Goal: Task Accomplishment & Management: Manage account settings

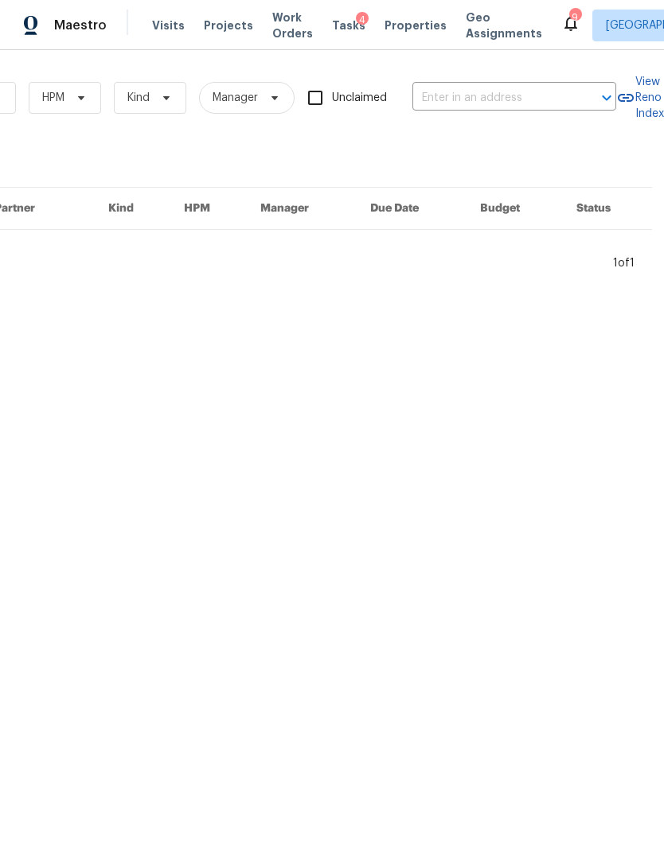
scroll to position [0, 262]
click at [493, 95] on input "text" at bounding box center [491, 98] width 159 height 25
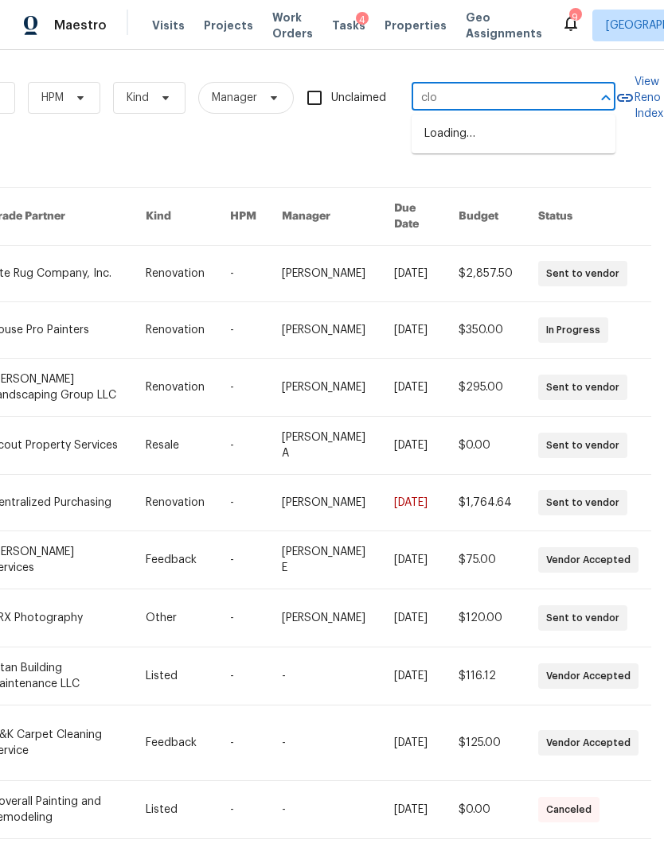
type input "cloe"
click at [515, 135] on li "159 Cloe Ct, Clarksville, TN 37042" at bounding box center [513, 134] width 204 height 26
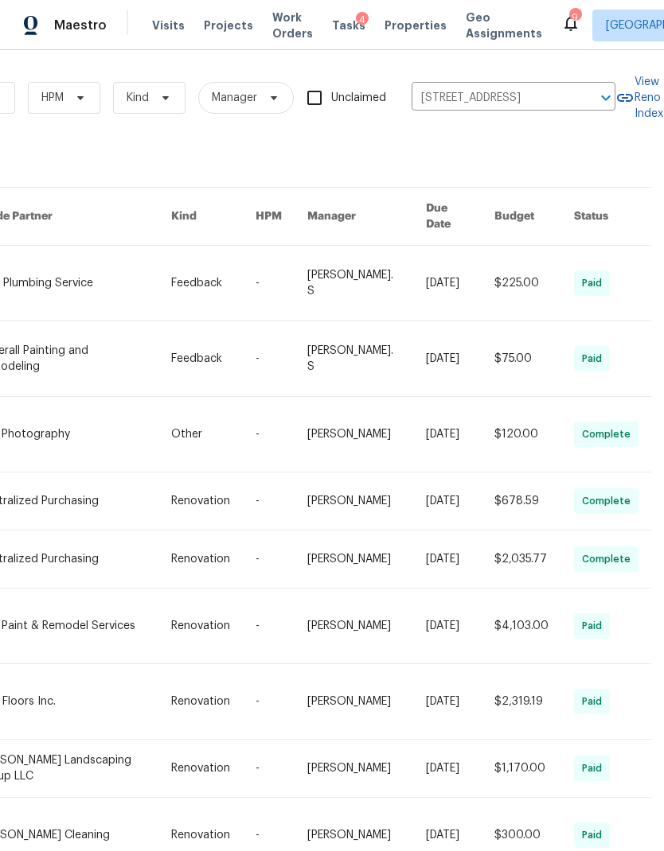
click at [189, 285] on link at bounding box center [213, 283] width 84 height 75
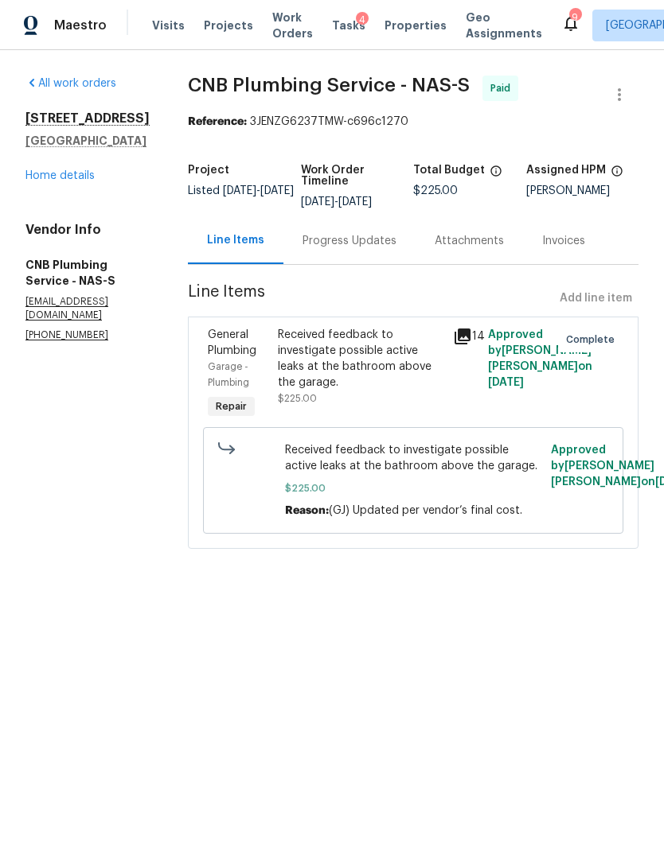
click at [85, 170] on link "Home details" at bounding box center [59, 175] width 69 height 11
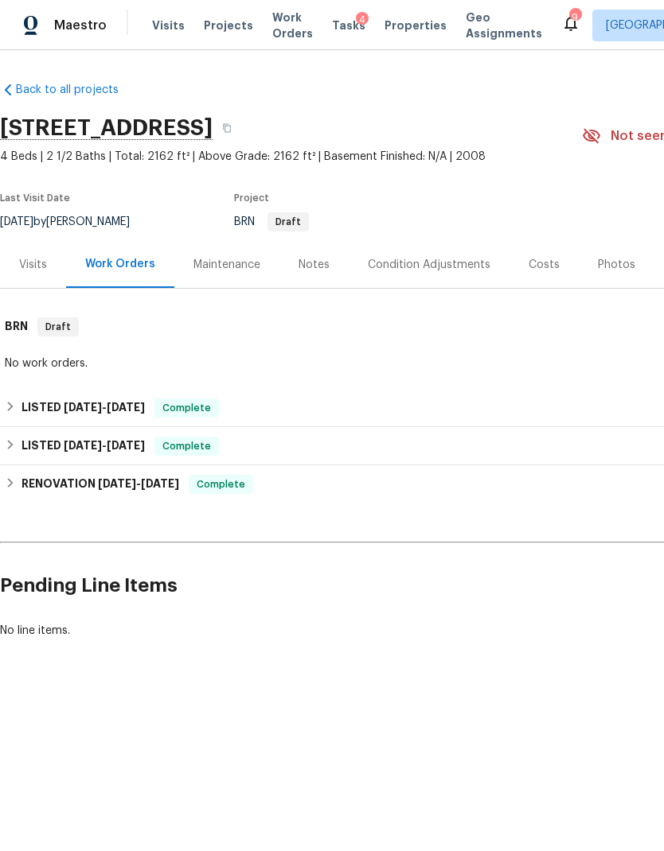
click at [535, 274] on div "Costs" at bounding box center [543, 264] width 69 height 47
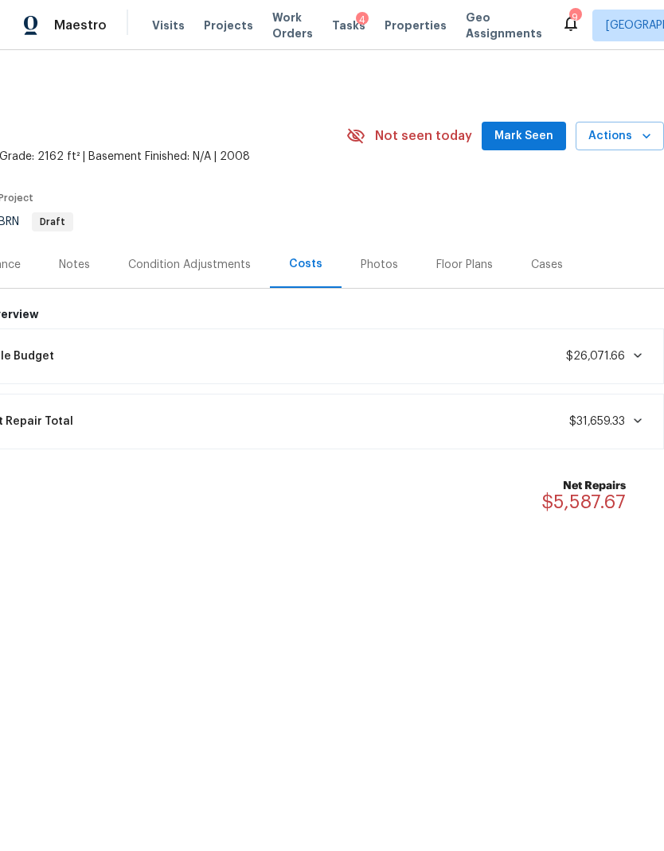
scroll to position [0, 236]
click at [274, 25] on span "Work Orders" at bounding box center [292, 26] width 41 height 32
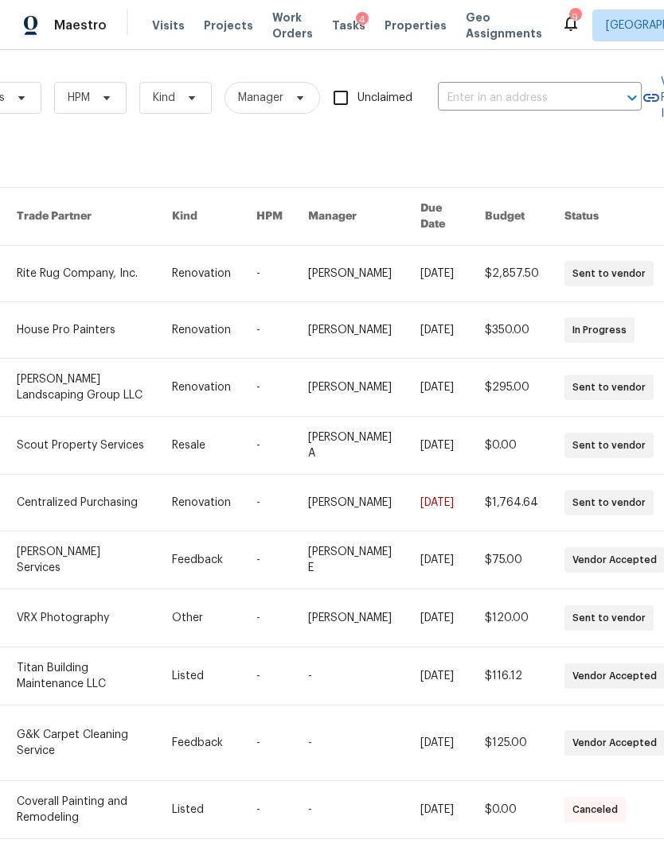
scroll to position [0, 246]
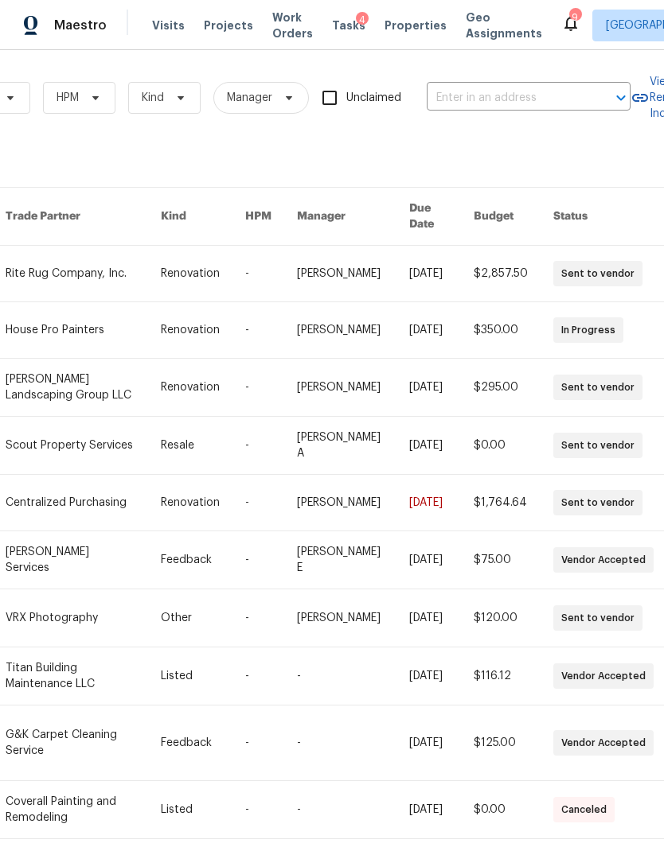
click at [491, 98] on input "text" at bounding box center [505, 98] width 159 height 25
type input "1040 d"
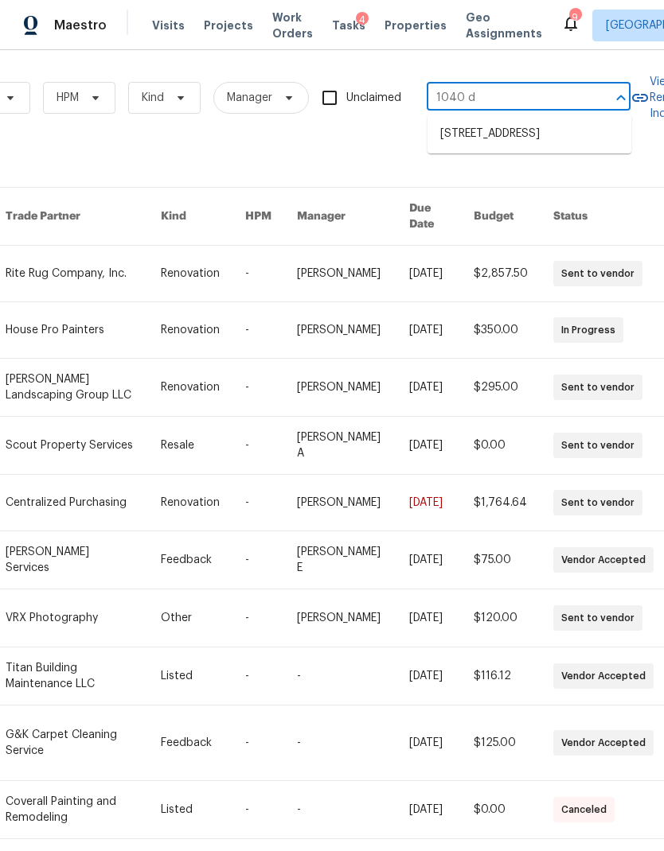
click at [520, 139] on li "[STREET_ADDRESS]" at bounding box center [529, 134] width 204 height 26
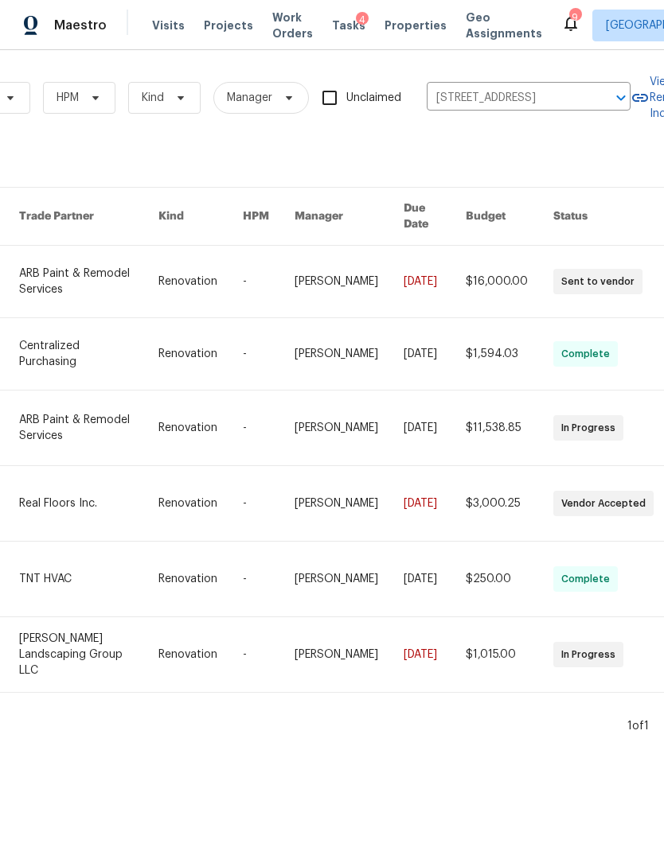
click at [92, 265] on link at bounding box center [88, 282] width 139 height 72
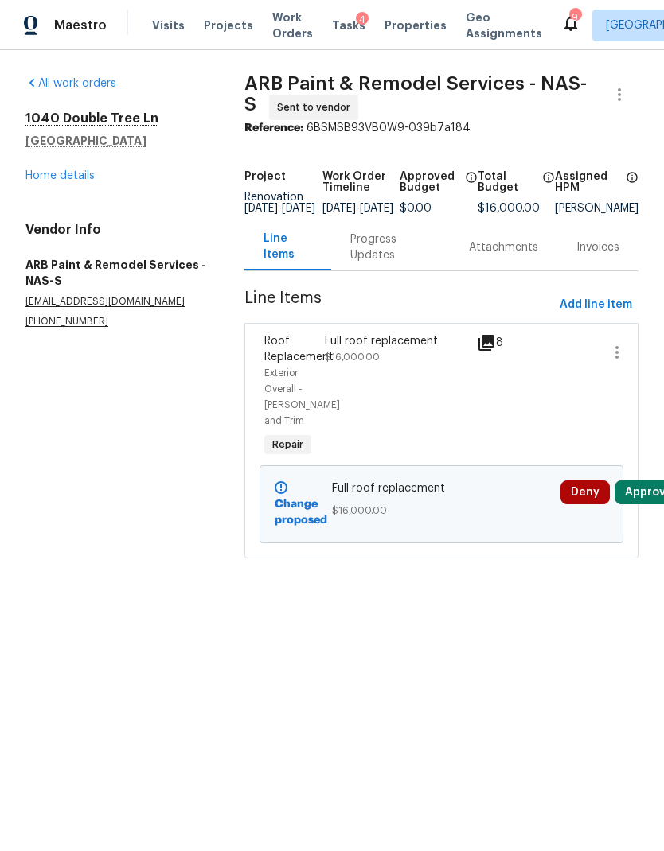
click at [384, 263] on div "Progress Updates" at bounding box center [390, 248] width 80 height 32
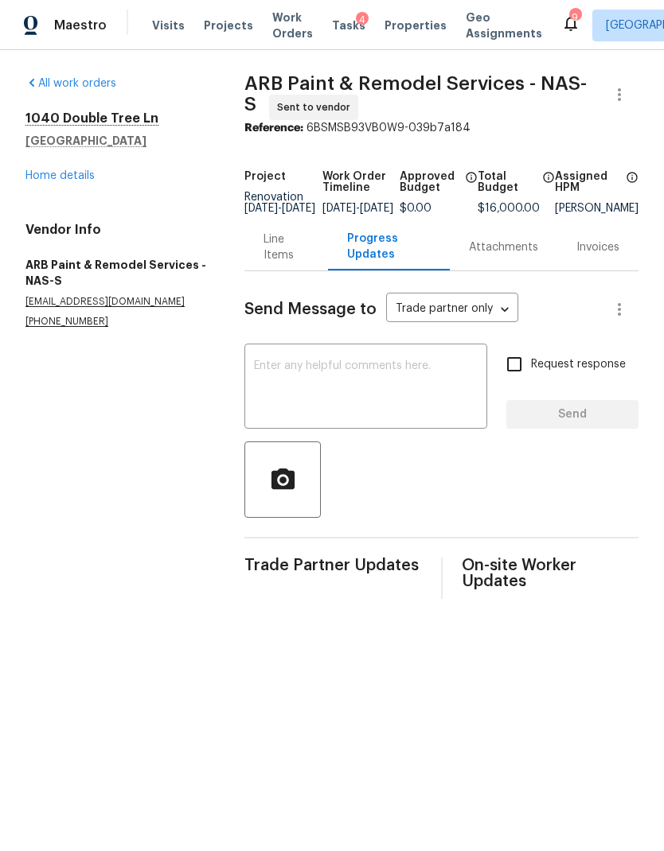
click at [49, 181] on link "Home details" at bounding box center [59, 175] width 69 height 11
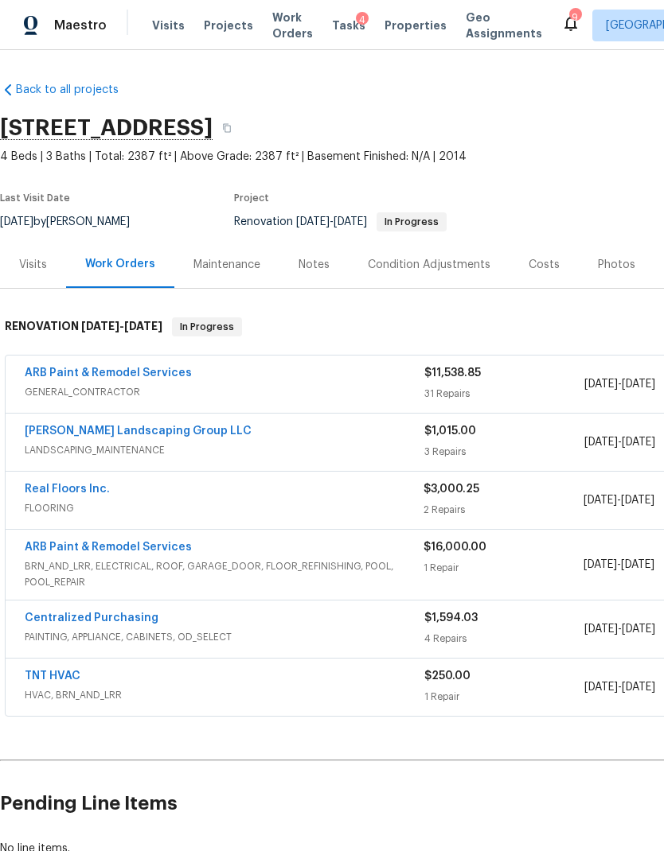
click at [521, 259] on div "Costs" at bounding box center [543, 264] width 69 height 47
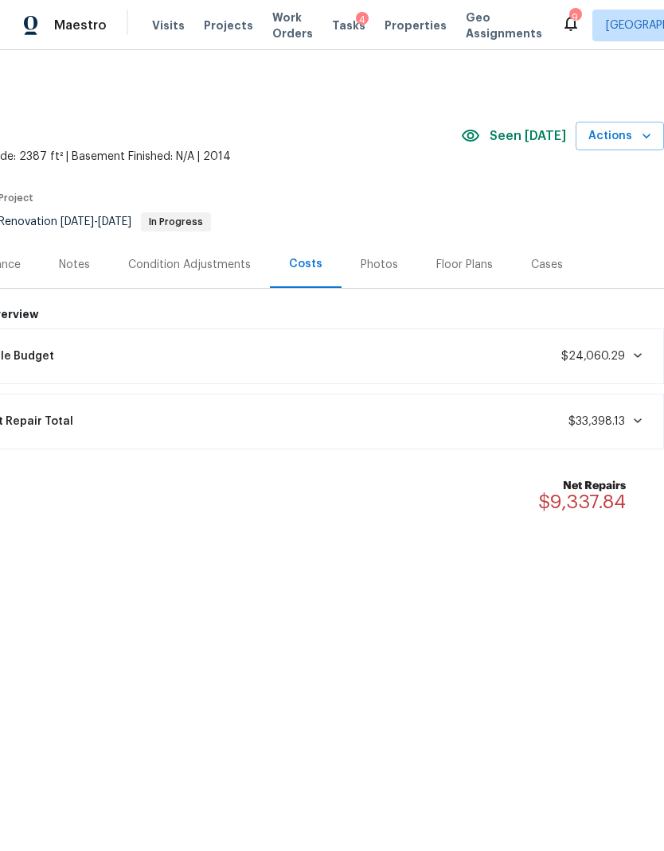
scroll to position [0, 236]
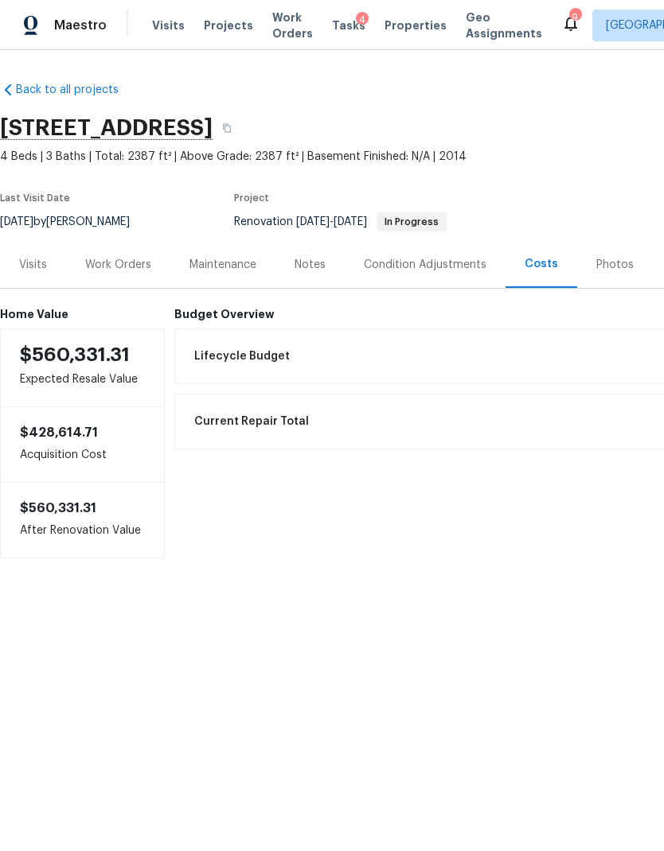
scroll to position [0, 0]
click at [118, 269] on div "Work Orders" at bounding box center [118, 265] width 66 height 16
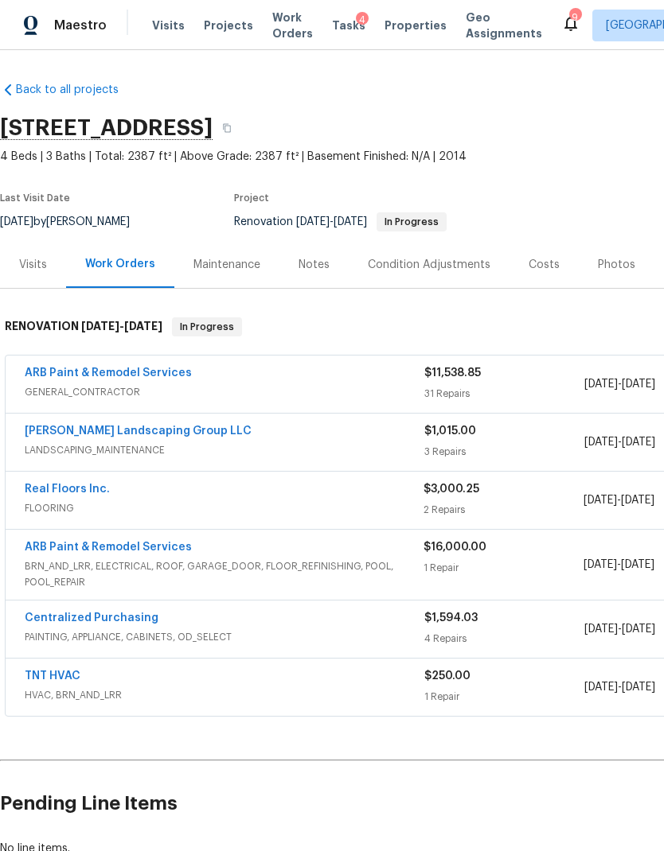
click at [36, 276] on div "Visits" at bounding box center [33, 264] width 66 height 47
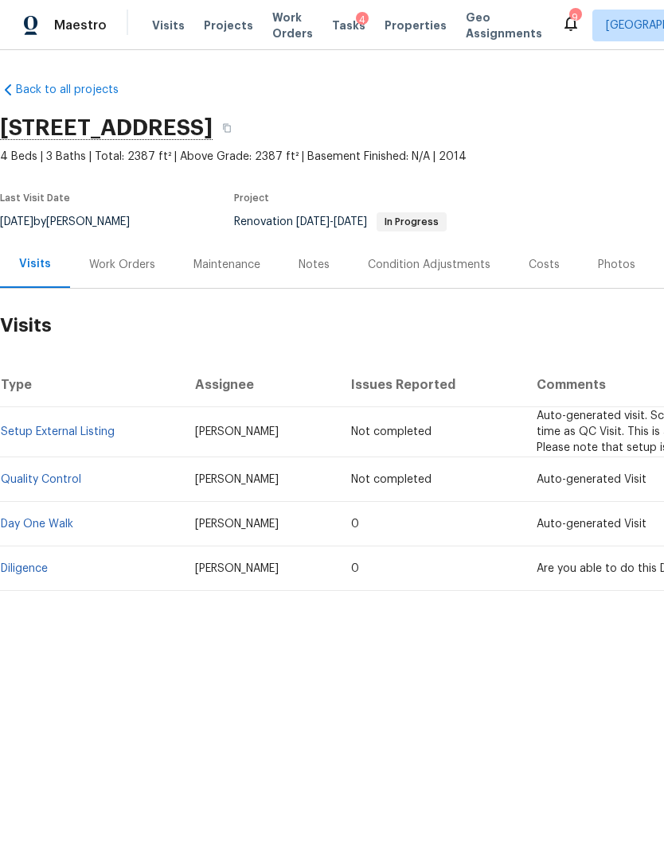
click at [309, 276] on div "Notes" at bounding box center [313, 264] width 69 height 47
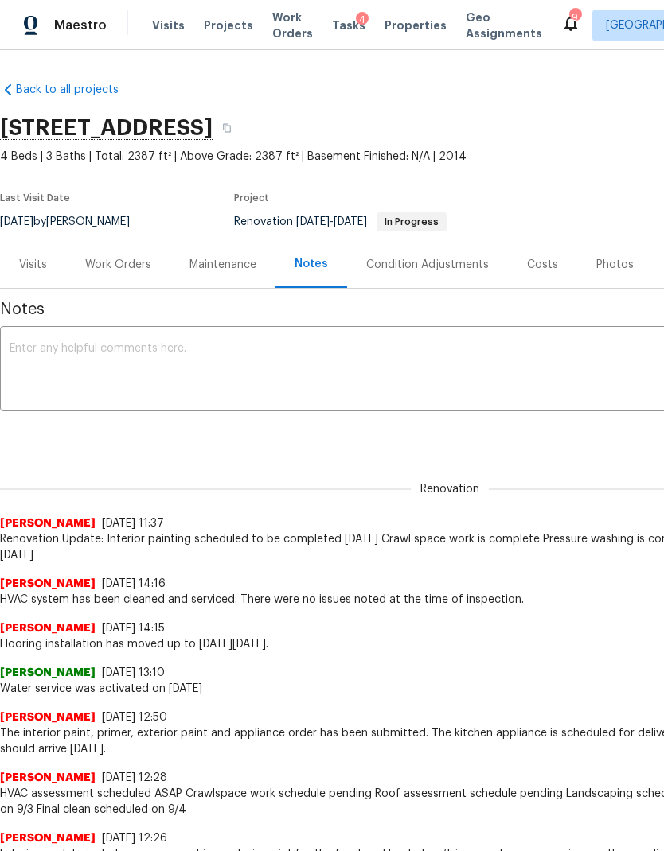
click at [123, 268] on div "Work Orders" at bounding box center [118, 265] width 66 height 16
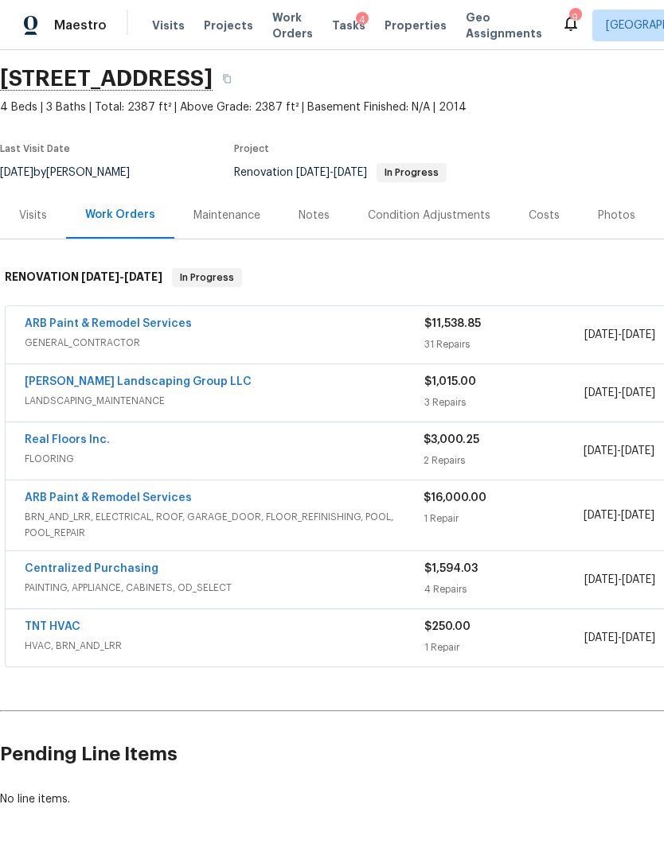
scroll to position [49, 0]
click at [138, 496] on link "ARB Paint & Remodel Services" at bounding box center [108, 497] width 167 height 11
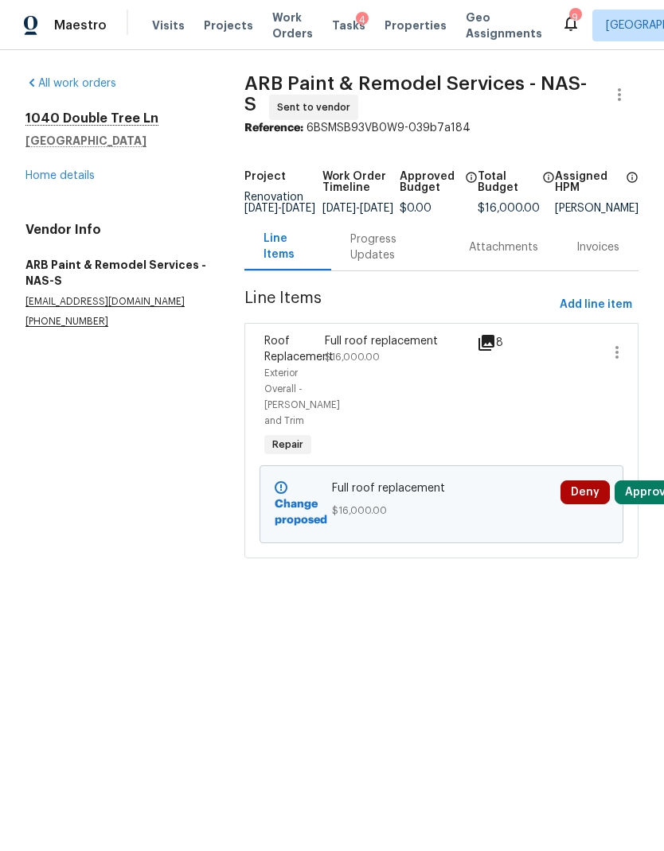
click at [486, 352] on icon at bounding box center [486, 342] width 19 height 19
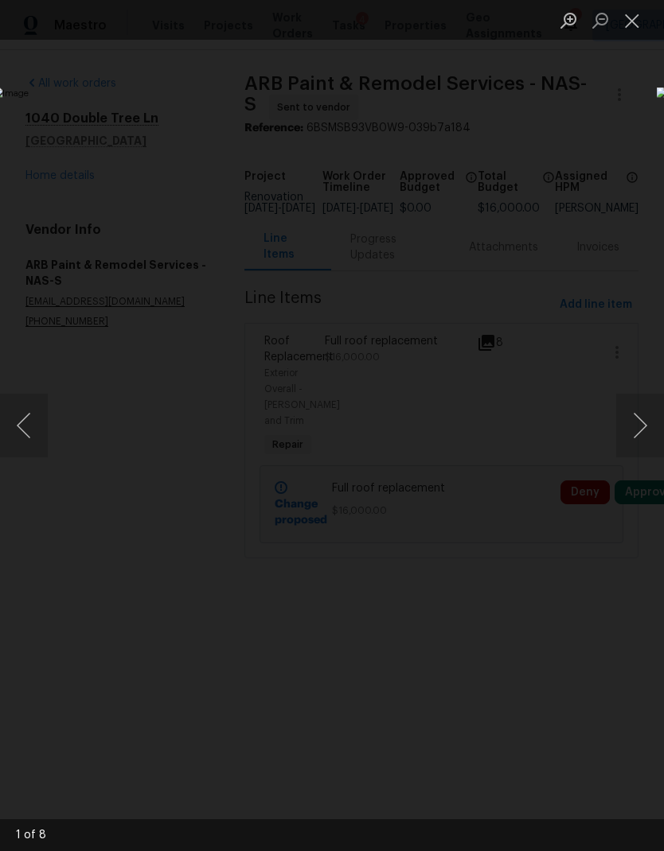
click at [629, 427] on button "Next image" at bounding box center [640, 426] width 48 height 64
click at [635, 429] on button "Next image" at bounding box center [640, 426] width 48 height 64
click at [643, 434] on button "Next image" at bounding box center [640, 426] width 48 height 64
click at [637, 434] on button "Next image" at bounding box center [640, 426] width 48 height 64
click at [635, 22] on button "Close lightbox" at bounding box center [632, 20] width 32 height 28
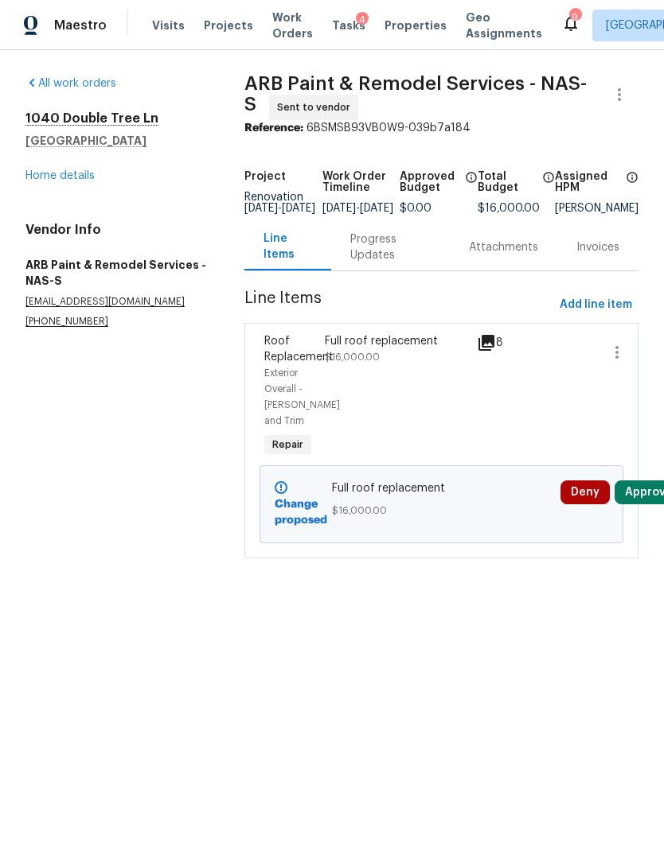
click at [644, 496] on button "Approve" at bounding box center [648, 493] width 68 height 24
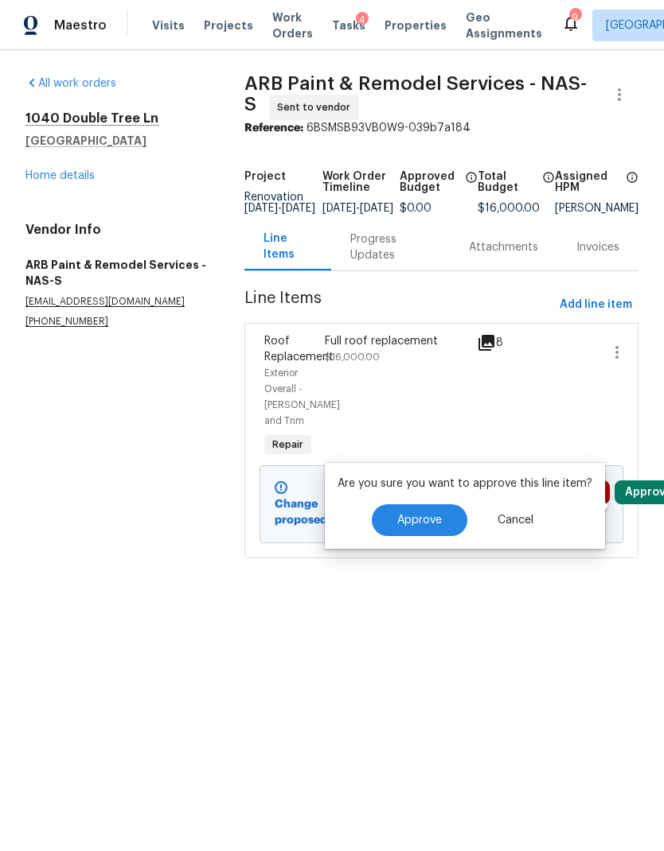
click at [459, 523] on button "Approve" at bounding box center [419, 520] width 95 height 32
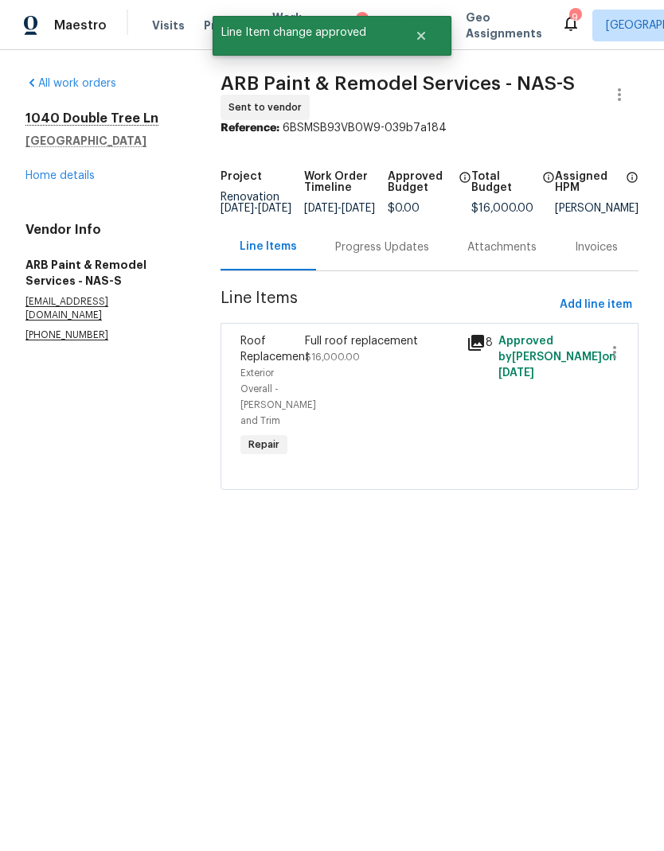
click at [379, 255] on div "Progress Updates" at bounding box center [382, 247] width 94 height 16
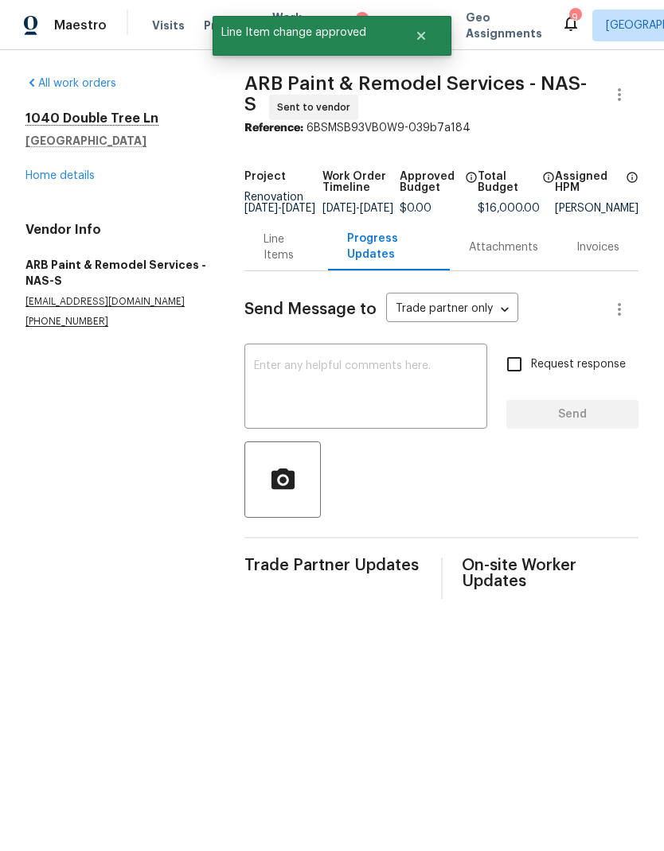
click at [372, 396] on textarea at bounding box center [366, 388] width 224 height 56
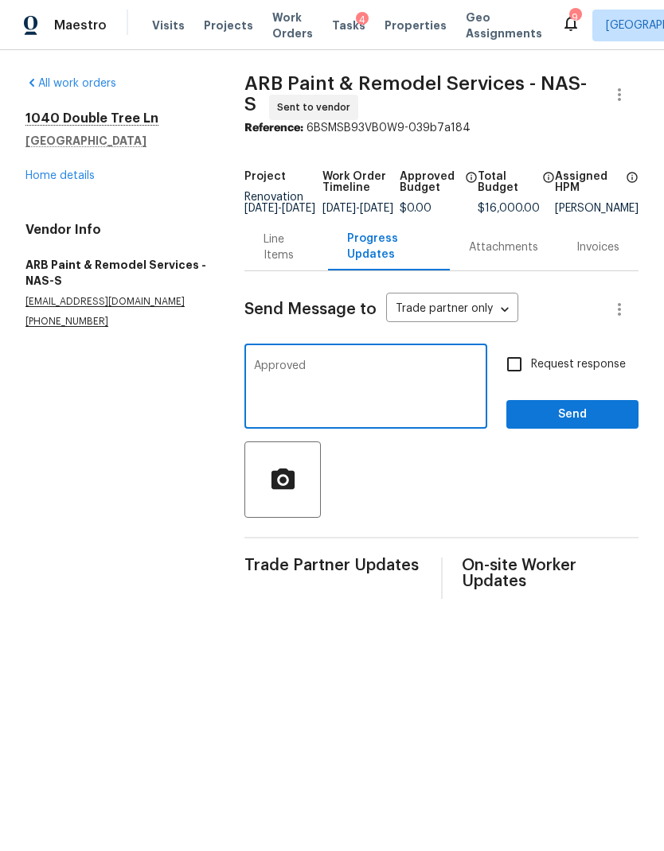
type textarea "Approved"
click at [544, 373] on span "Request response" at bounding box center [578, 364] width 95 height 17
click at [531, 377] on input "Request response" at bounding box center [513, 364] width 33 height 33
checkbox input "true"
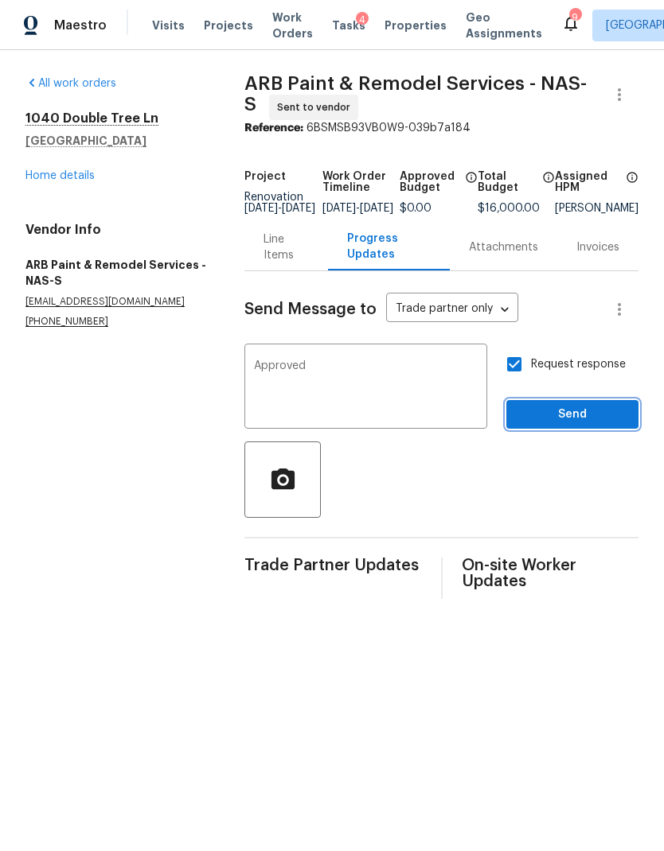
click at [559, 425] on span "Send" at bounding box center [572, 415] width 107 height 20
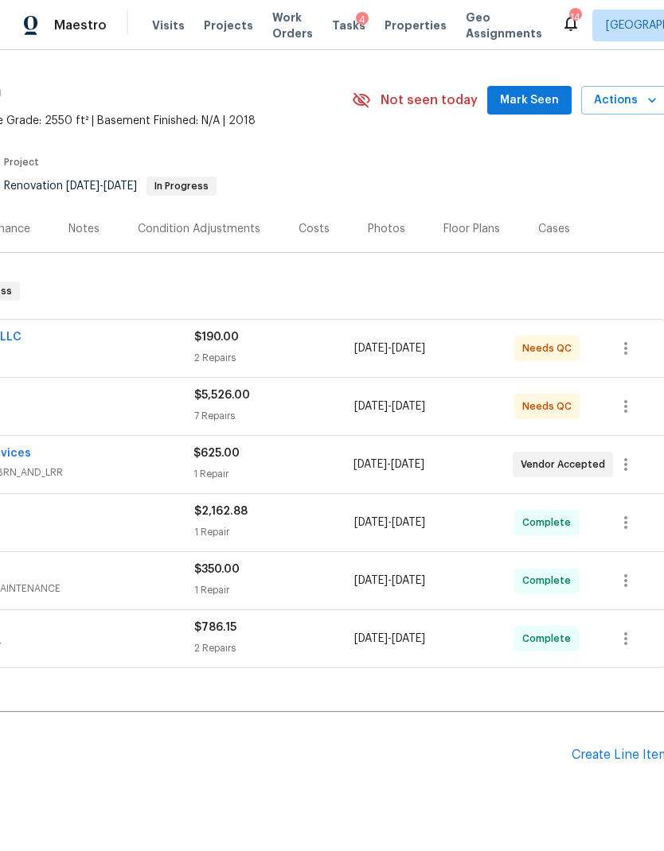
scroll to position [36, 228]
click at [637, 457] on icon "button" at bounding box center [627, 464] width 19 height 19
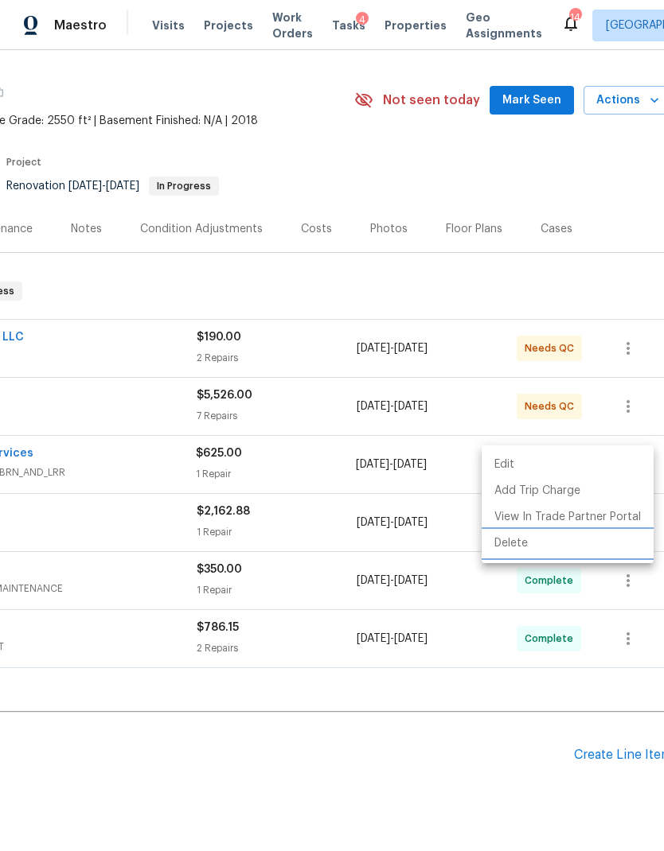
click at [525, 549] on li "Delete" at bounding box center [567, 544] width 172 height 26
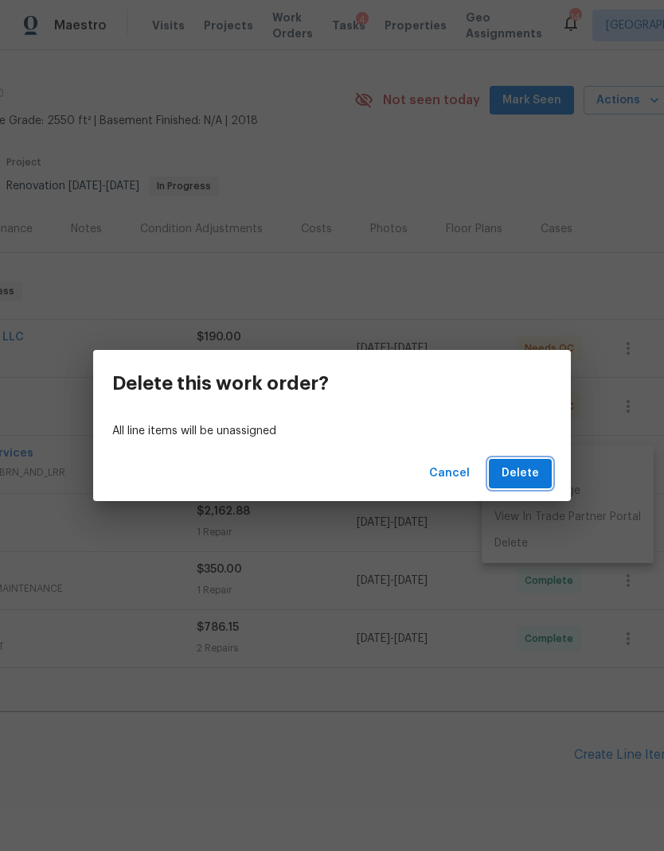
click at [523, 475] on span "Delete" at bounding box center [519, 474] width 37 height 20
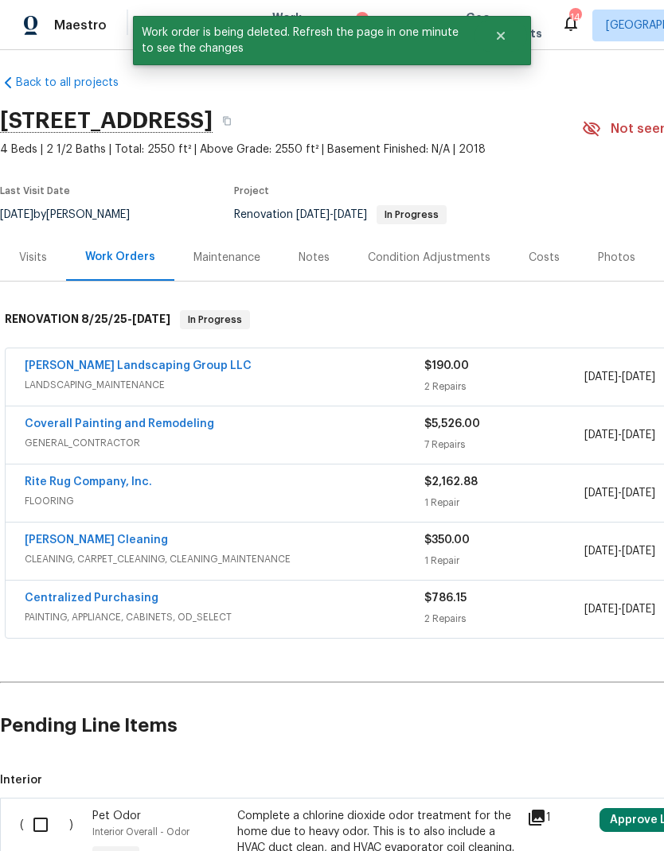
scroll to position [7, 0]
click at [163, 364] on link "Sandoval Landscaping Group LLC" at bounding box center [138, 365] width 227 height 11
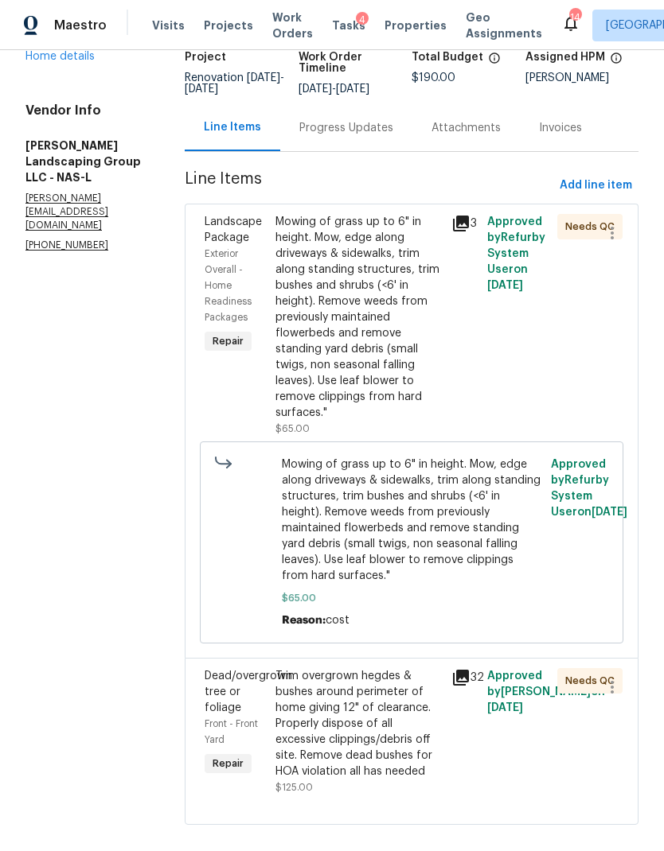
scroll to position [119, 0]
click at [395, 708] on div "Trim overgrown hegdes & bushes around perimeter of home giving 12" of clearance…" at bounding box center [358, 724] width 167 height 111
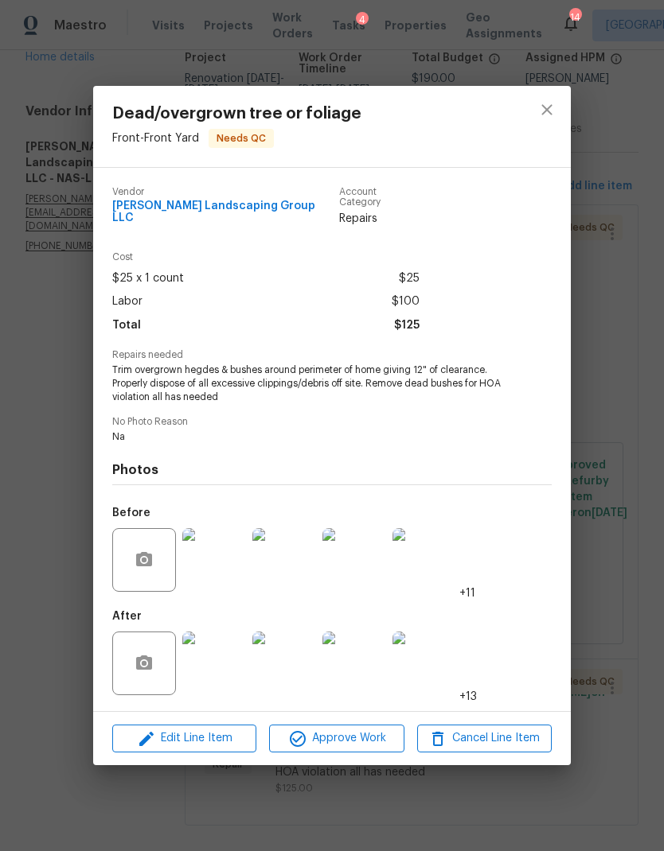
click at [220, 563] on img at bounding box center [214, 560] width 64 height 64
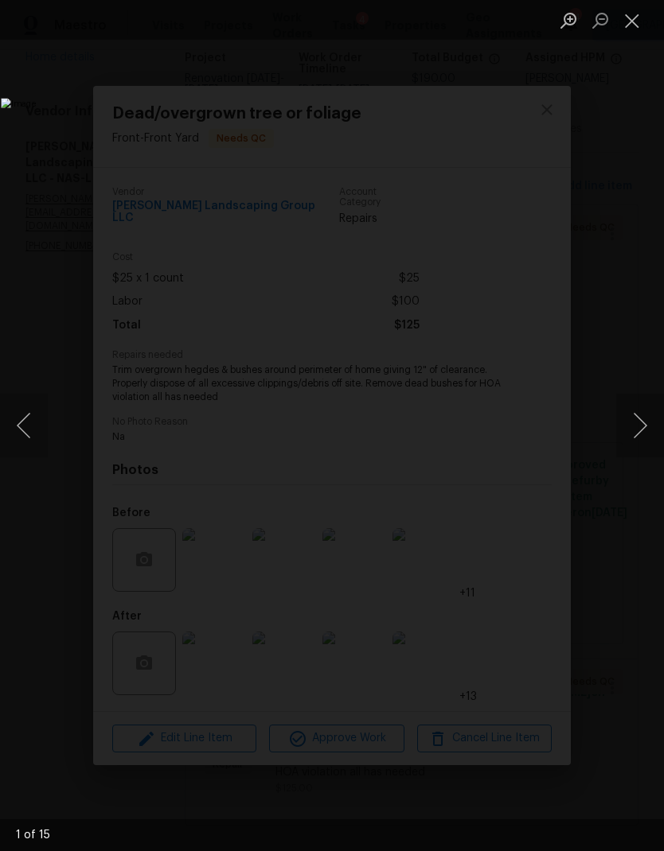
click at [626, 427] on button "Next image" at bounding box center [640, 426] width 48 height 64
click at [629, 425] on button "Next image" at bounding box center [640, 426] width 48 height 64
click at [626, 432] on button "Next image" at bounding box center [640, 426] width 48 height 64
click at [626, 426] on button "Next image" at bounding box center [640, 426] width 48 height 64
click at [626, 421] on button "Next image" at bounding box center [640, 426] width 48 height 64
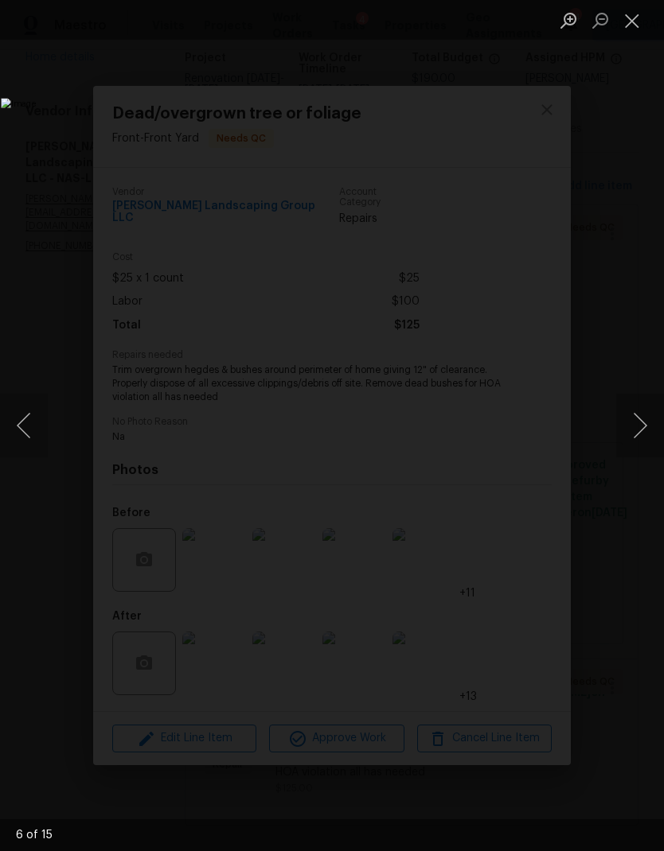
click at [629, 418] on button "Next image" at bounding box center [640, 426] width 48 height 64
click at [628, 18] on button "Close lightbox" at bounding box center [632, 20] width 32 height 28
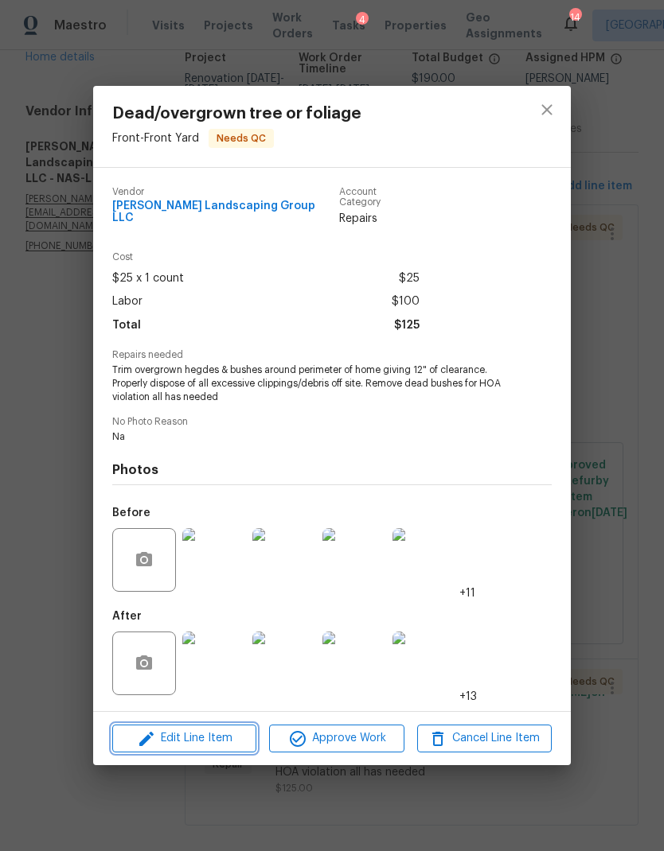
click at [218, 731] on span "Edit Line Item" at bounding box center [184, 739] width 134 height 20
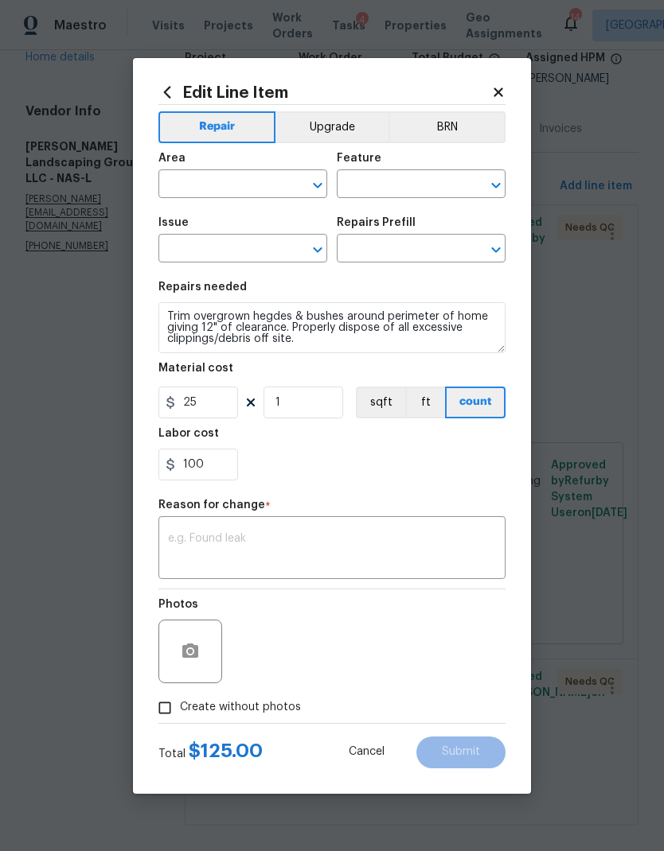
type input "Front"
type input "Front Yard"
type input "Dead/overgrown tree or foliage"
type input "Trim bushes/overgrown hedges $25.00"
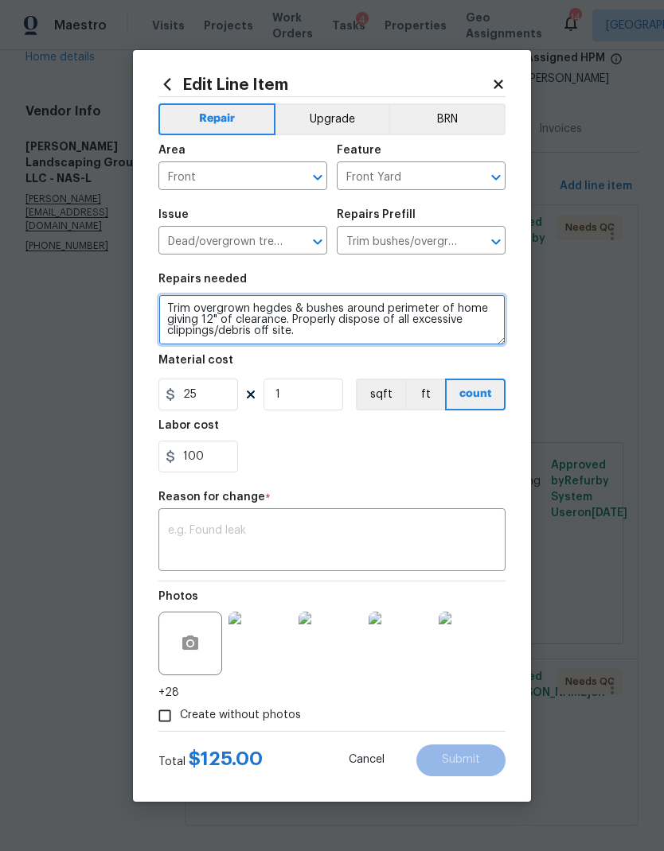
click at [337, 336] on textarea "Trim overgrown hegdes & bushes around perimeter of home giving 12" of clearance…" at bounding box center [331, 319] width 347 height 51
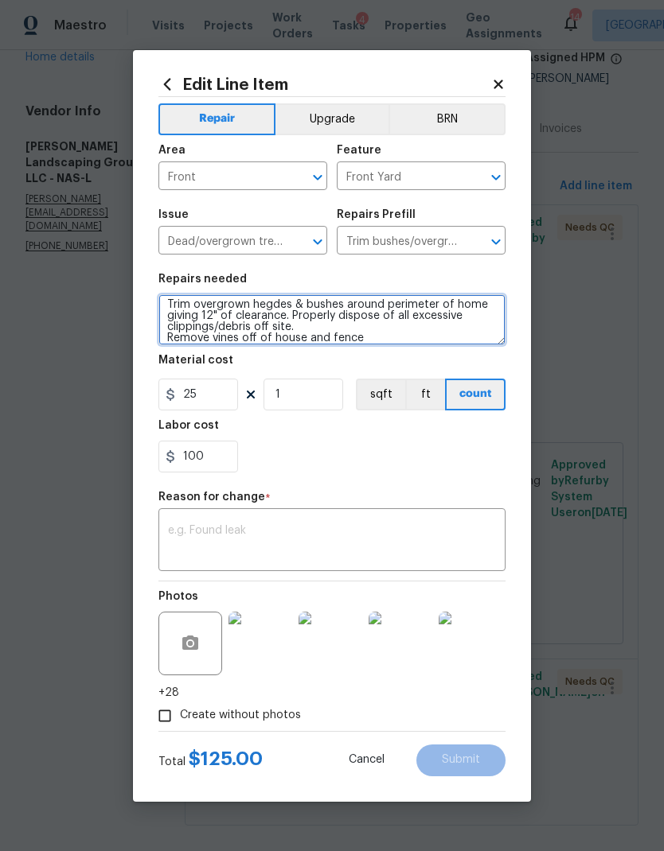
type textarea "Trim overgrown hegdes & bushes around perimeter of home giving 12" of clearance…"
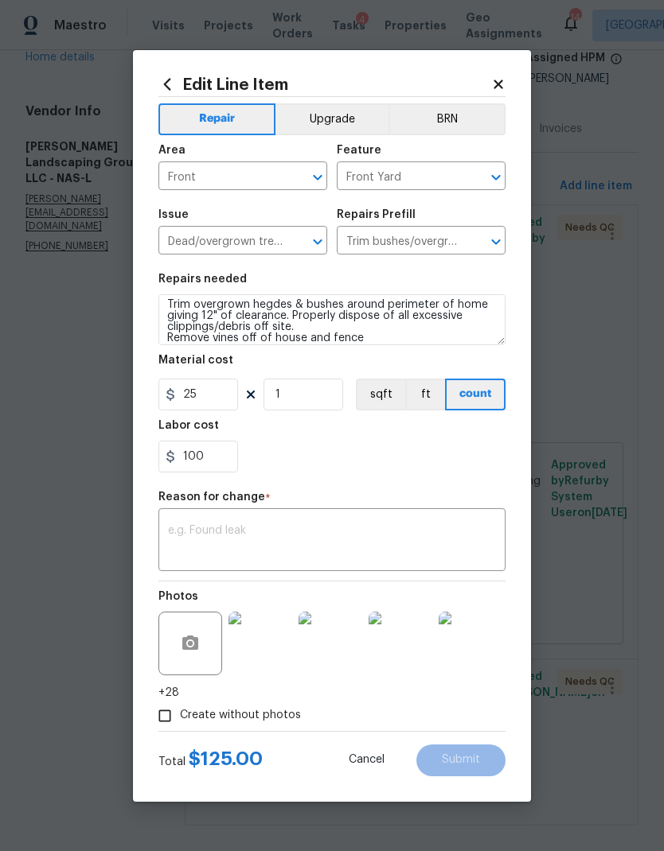
click at [374, 531] on textarea at bounding box center [332, 541] width 328 height 33
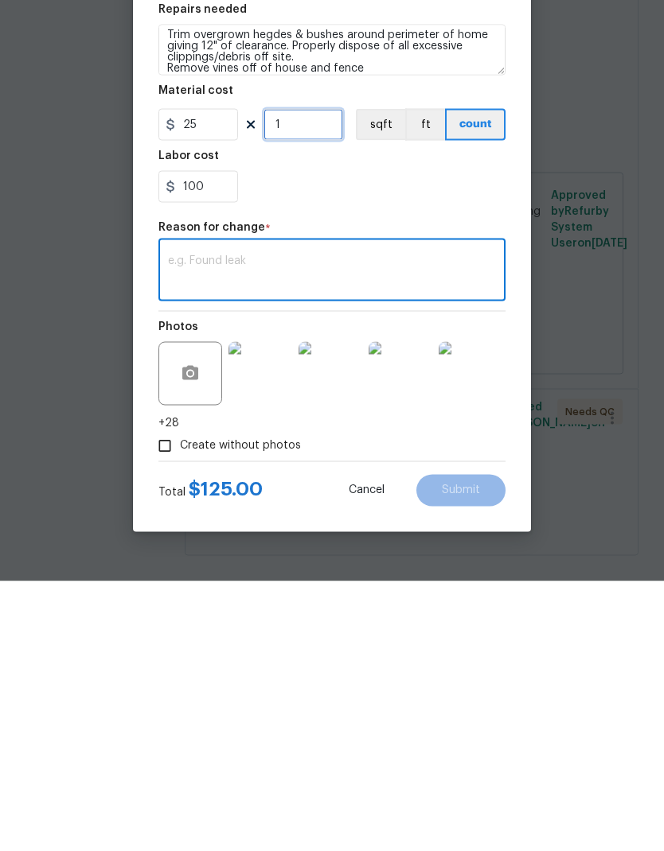
click at [325, 379] on input "1" at bounding box center [303, 395] width 80 height 32
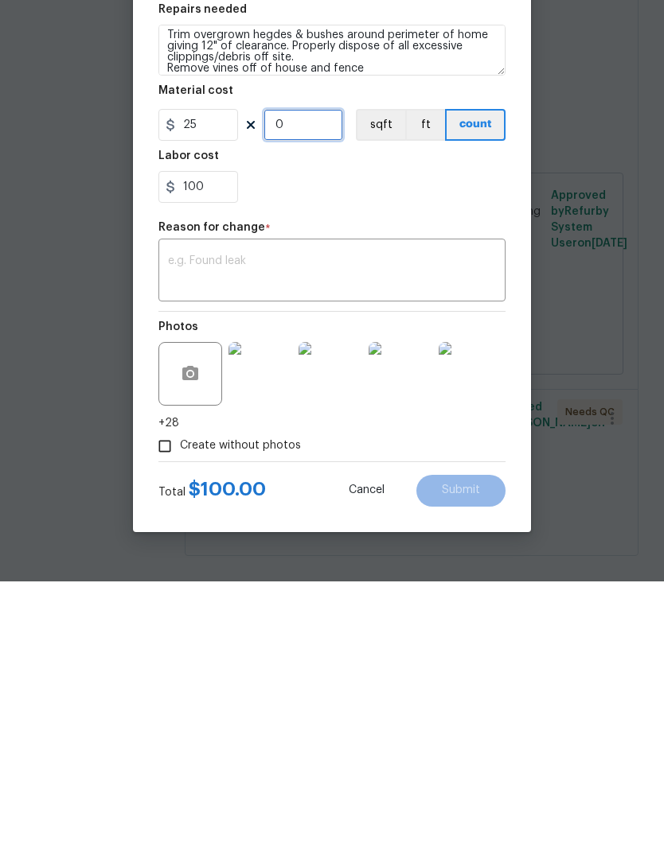
type input "4"
click at [366, 525] on textarea at bounding box center [332, 541] width 328 height 33
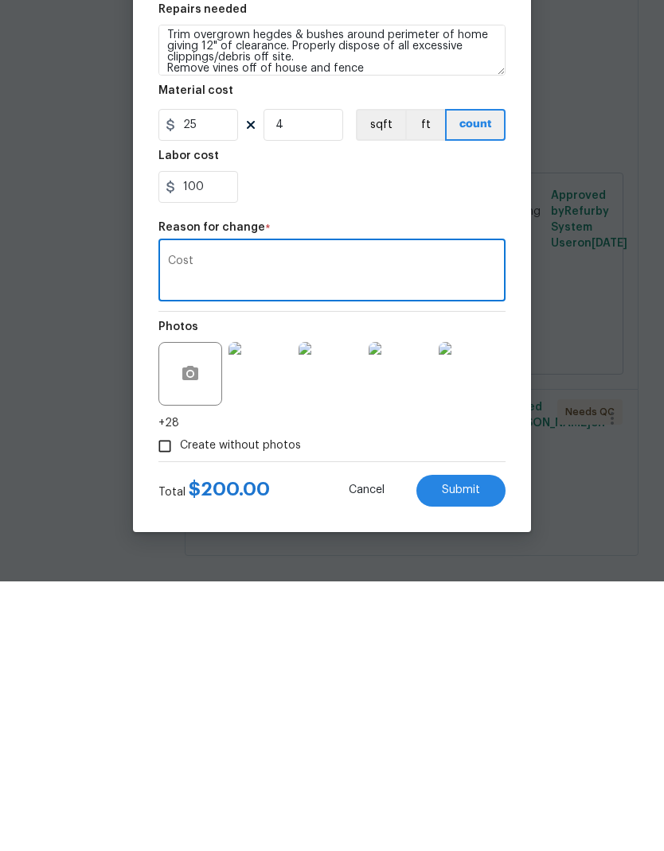
type textarea "Cost"
click at [462, 754] on span "Submit" at bounding box center [461, 760] width 38 height 12
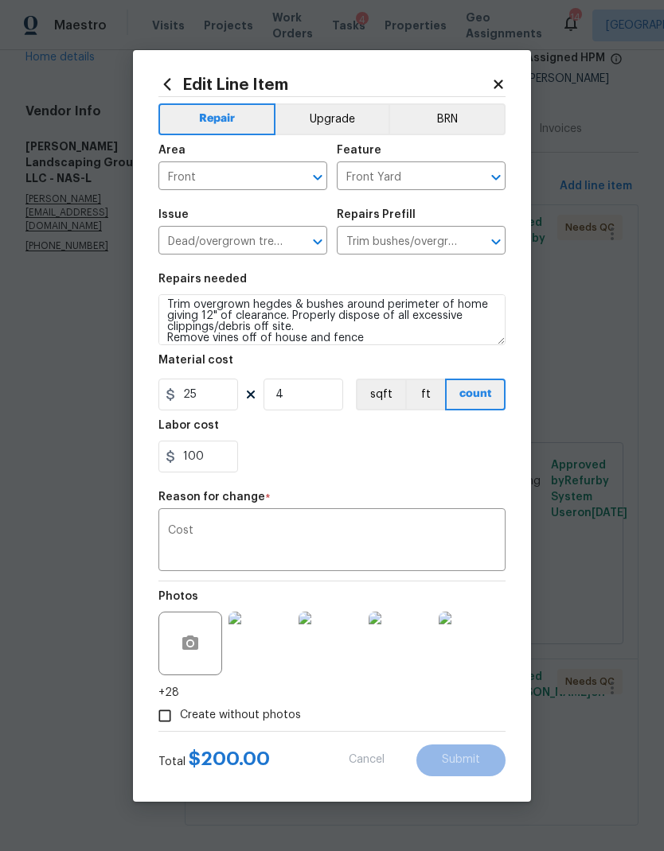
type textarea "Trim overgrown hegdes & bushes around perimeter of home giving 12" of clearance…"
type input "1"
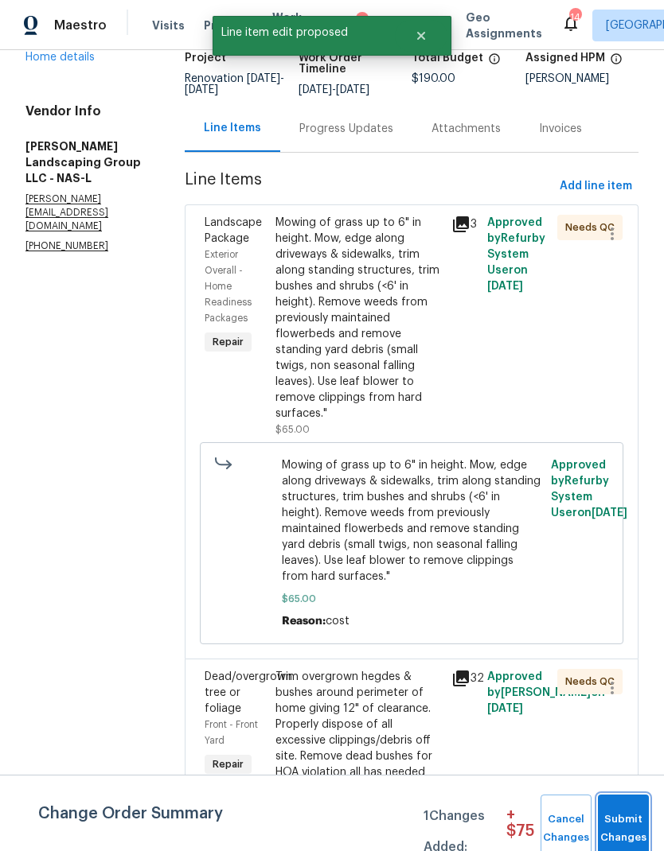
click at [625, 818] on span "Submit Changes" at bounding box center [622, 829] width 35 height 37
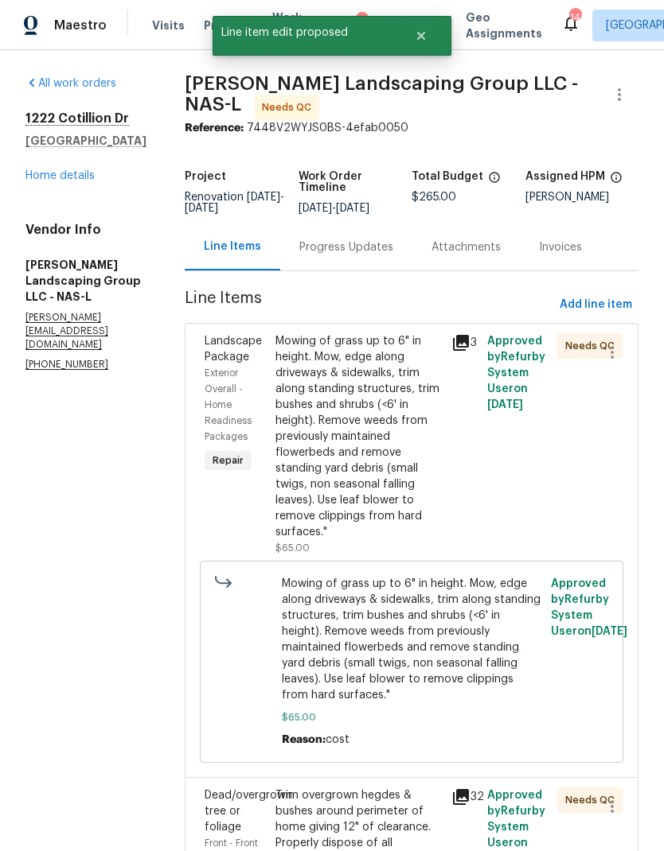
scroll to position [0, 0]
click at [76, 170] on link "Home details" at bounding box center [59, 175] width 69 height 11
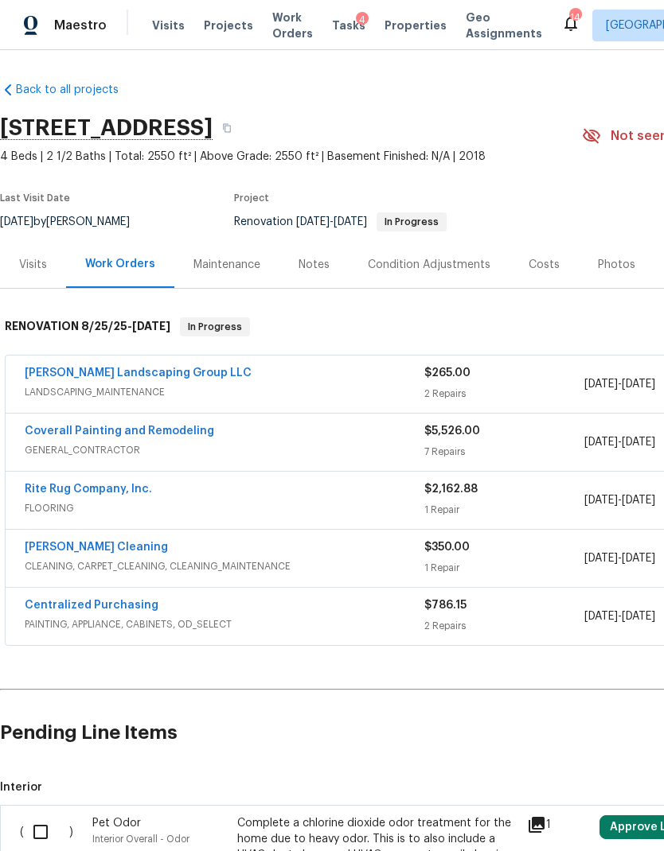
click at [301, 257] on div "Notes" at bounding box center [313, 265] width 31 height 16
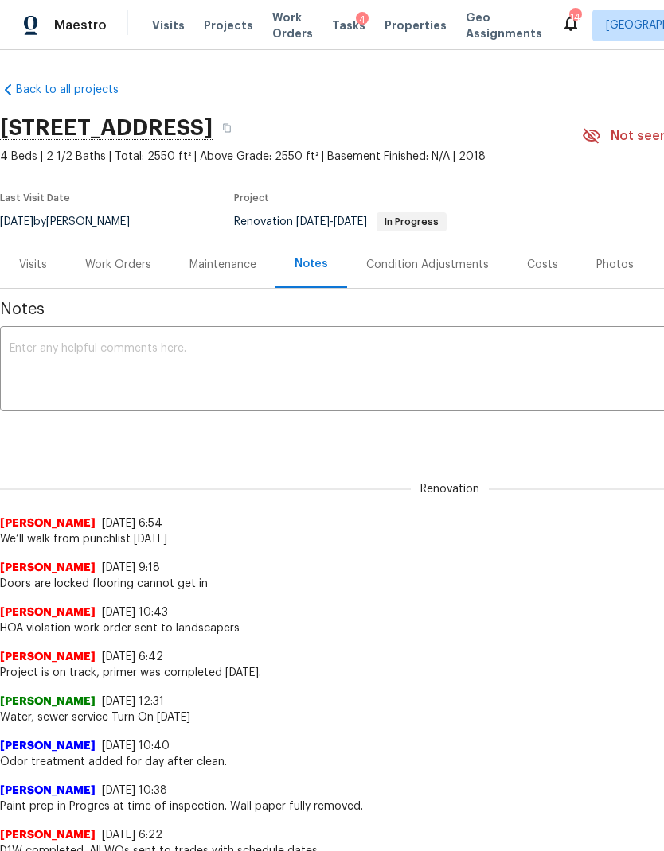
click at [305, 362] on textarea at bounding box center [450, 371] width 880 height 56
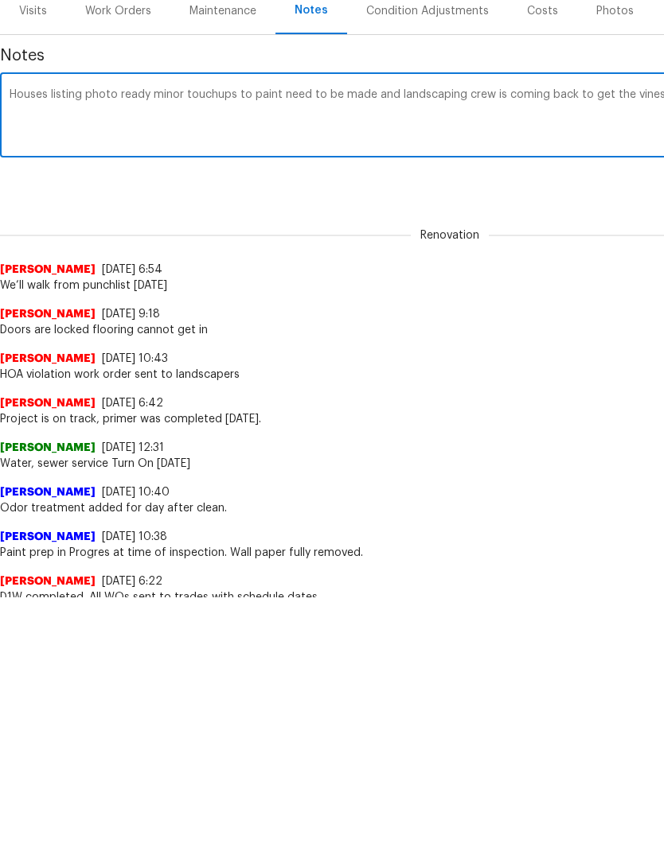
scroll to position [0, 236]
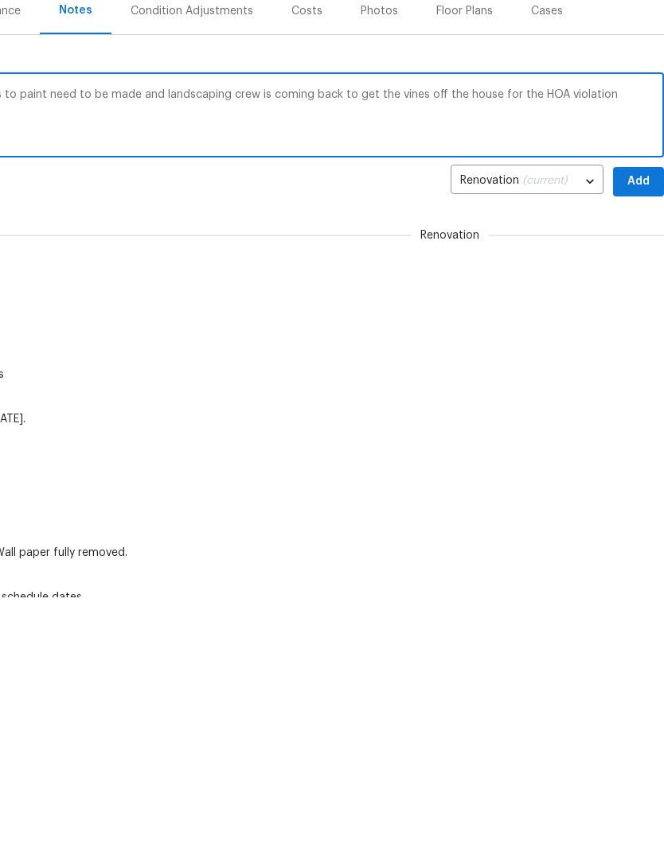
type textarea "Houses listing photo ready minor touchups to paint need to be made and landscap…"
click at [641, 426] on span "Add" at bounding box center [637, 436] width 25 height 20
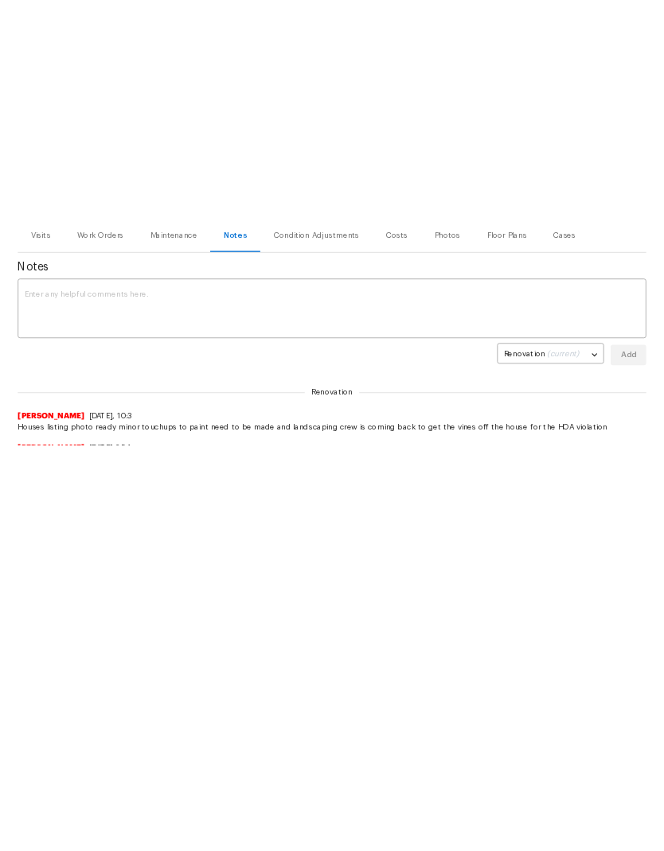
scroll to position [0, 0]
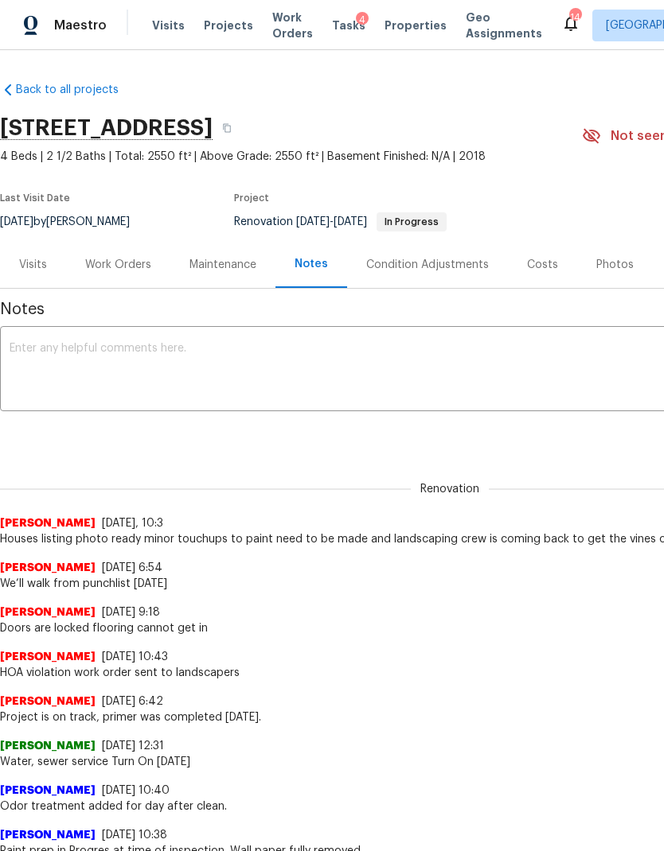
click at [536, 258] on div "Costs" at bounding box center [542, 265] width 31 height 16
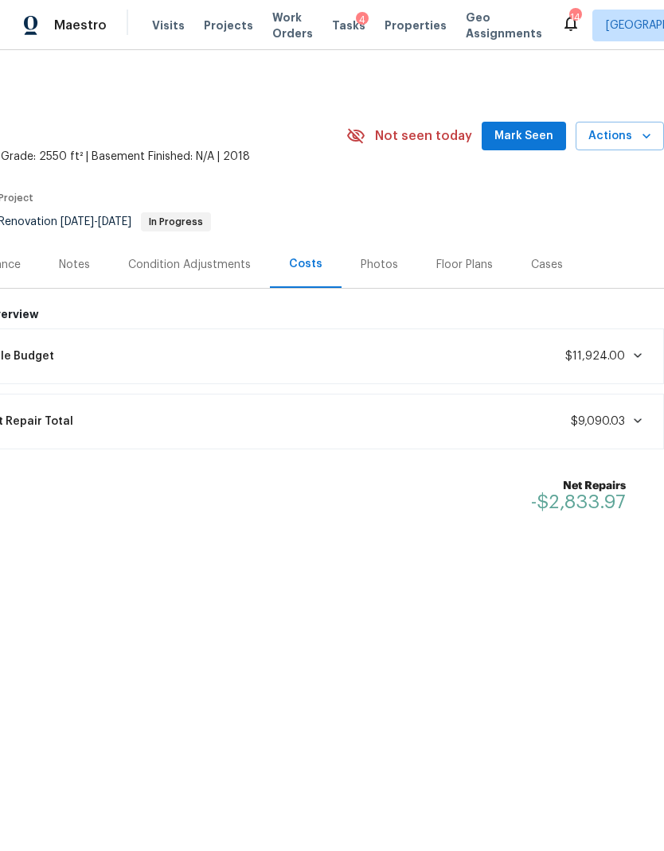
scroll to position [0, 236]
click at [376, 265] on div "Photos" at bounding box center [378, 265] width 37 height 16
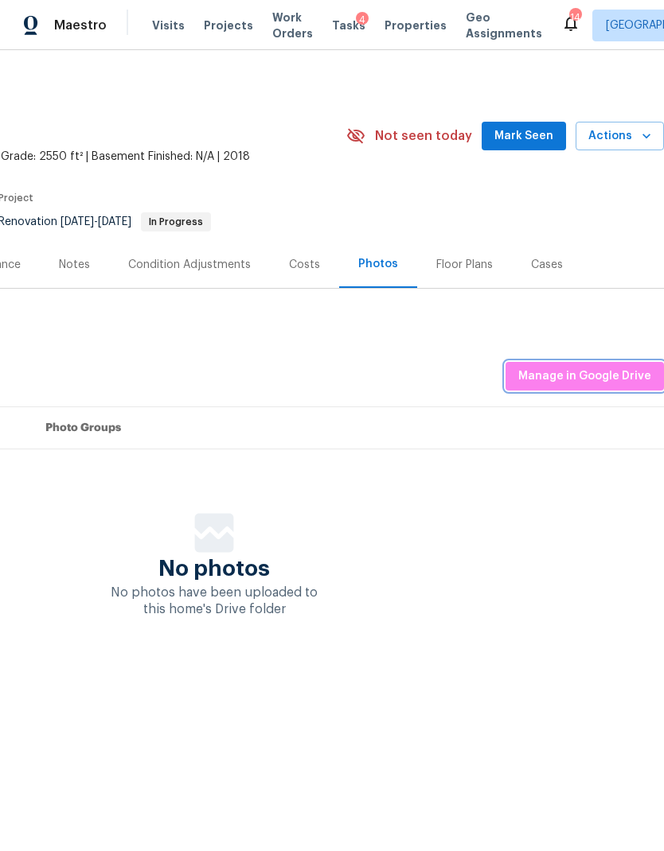
click at [592, 376] on span "Manage in Google Drive" at bounding box center [584, 377] width 133 height 20
click at [586, 378] on span "Manage in Google Drive" at bounding box center [584, 377] width 133 height 20
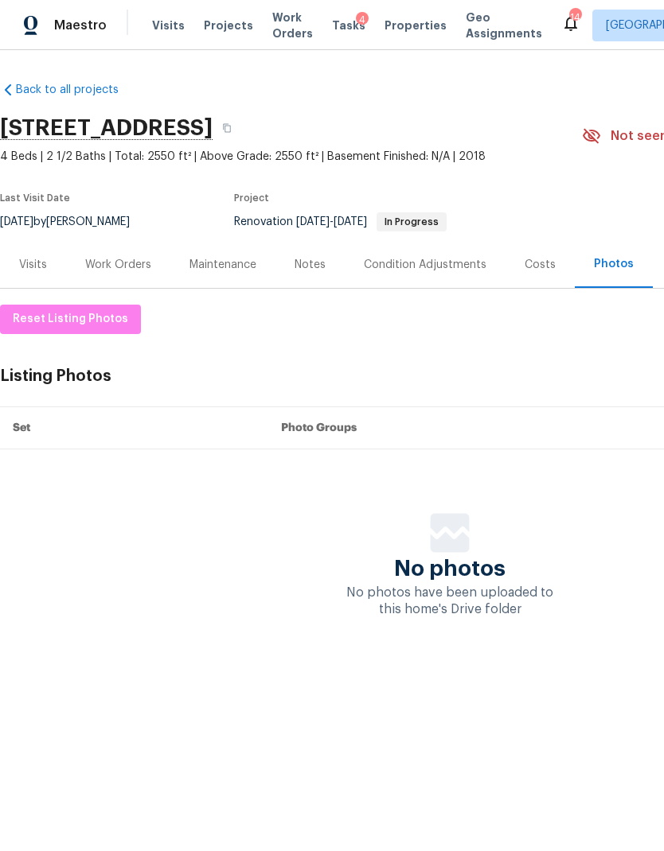
click at [133, 255] on div "Work Orders" at bounding box center [118, 264] width 104 height 47
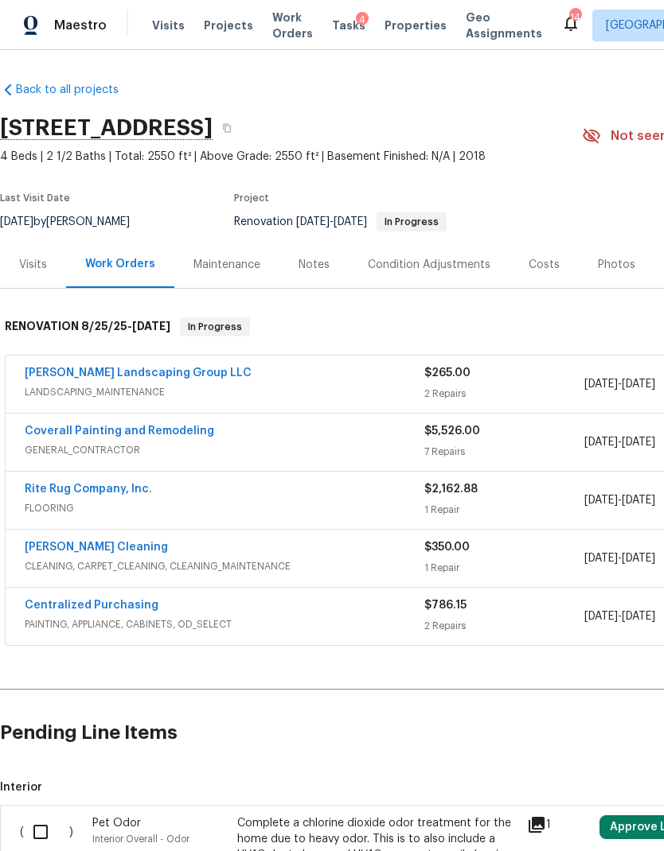
click at [181, 430] on link "Coverall Painting and Remodeling" at bounding box center [119, 431] width 189 height 11
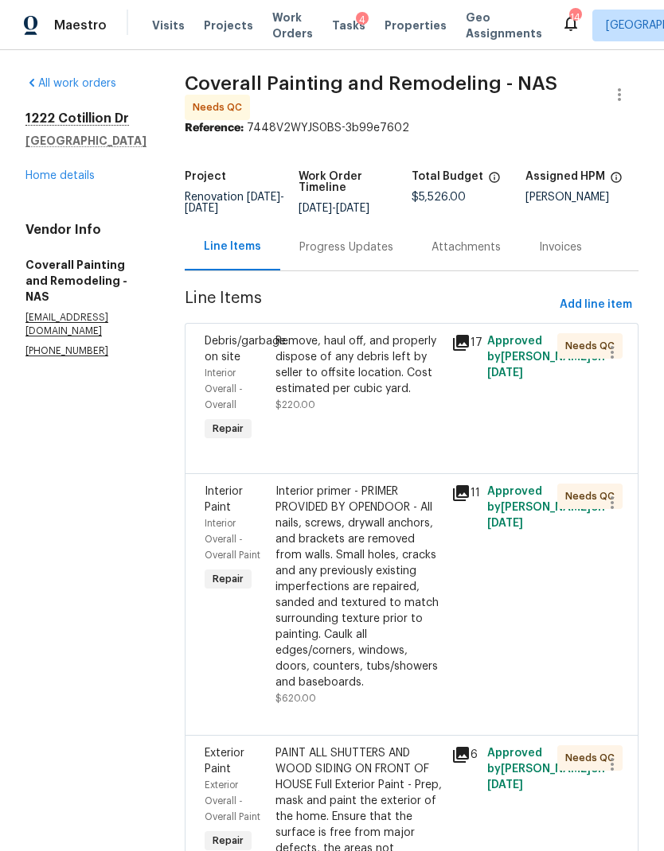
click at [430, 440] on div "Remove, haul off, and properly dispose of any debris left by seller to offsite …" at bounding box center [359, 389] width 177 height 121
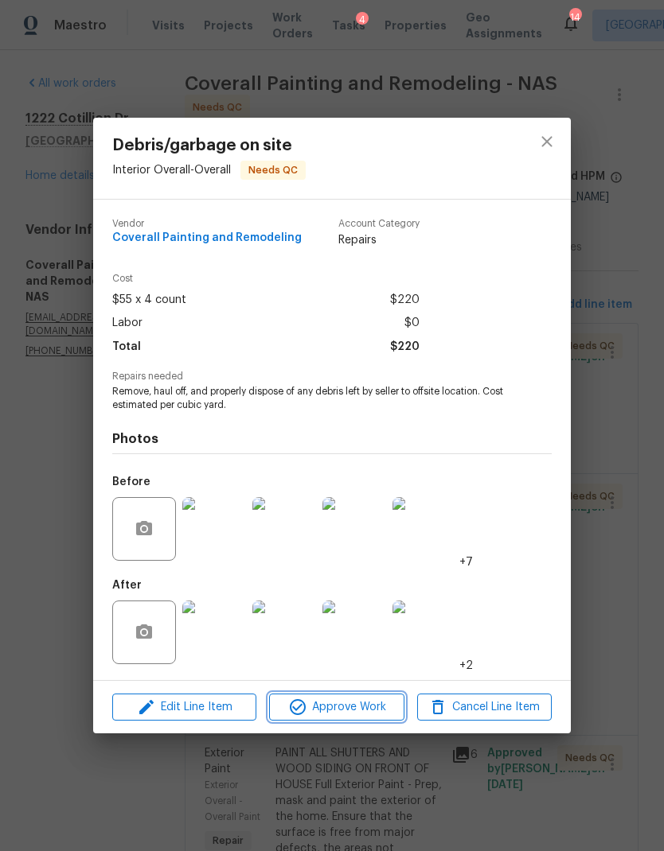
click at [360, 717] on span "Approve Work" at bounding box center [336, 708] width 125 height 20
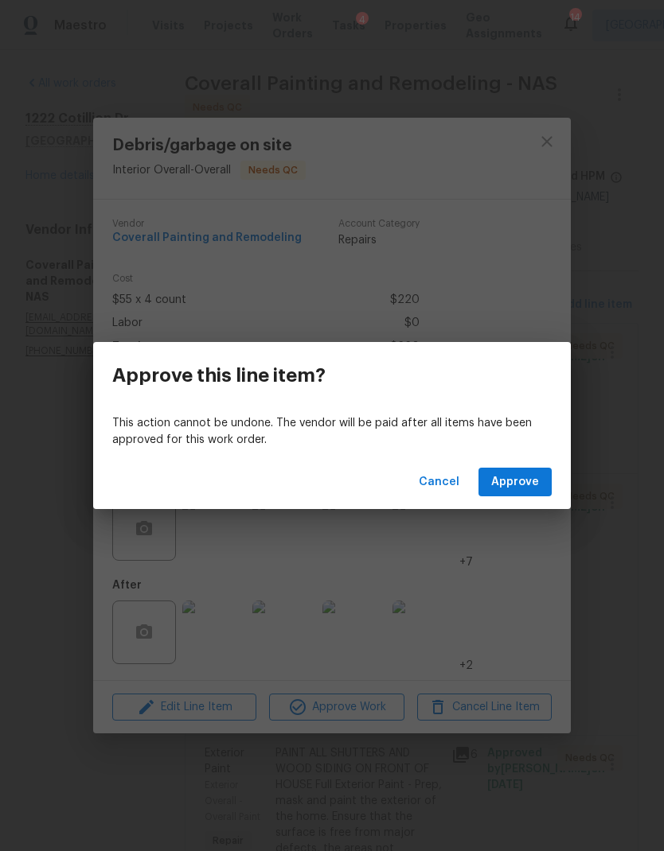
click at [527, 483] on span "Approve" at bounding box center [515, 483] width 48 height 20
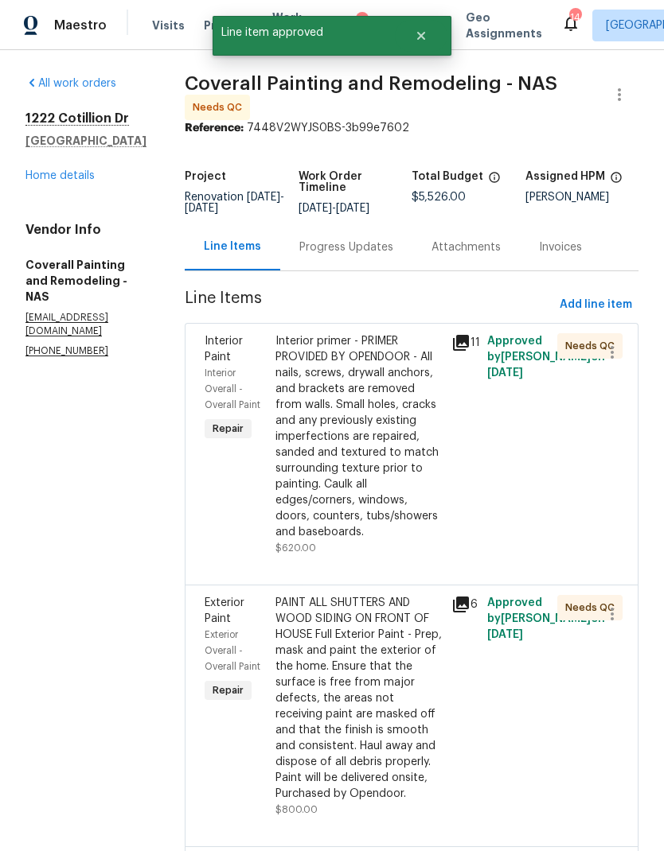
click at [432, 540] on div "Interior primer - PRIMER PROVIDED BY OPENDOOR - All nails, screws, drywall anch…" at bounding box center [358, 436] width 167 height 207
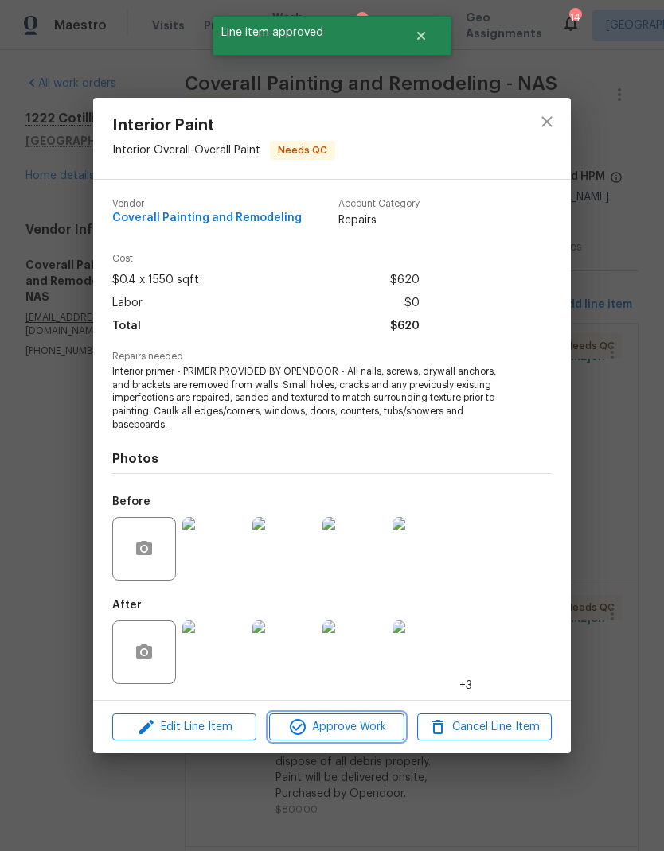
click at [372, 714] on button "Approve Work" at bounding box center [336, 728] width 134 height 28
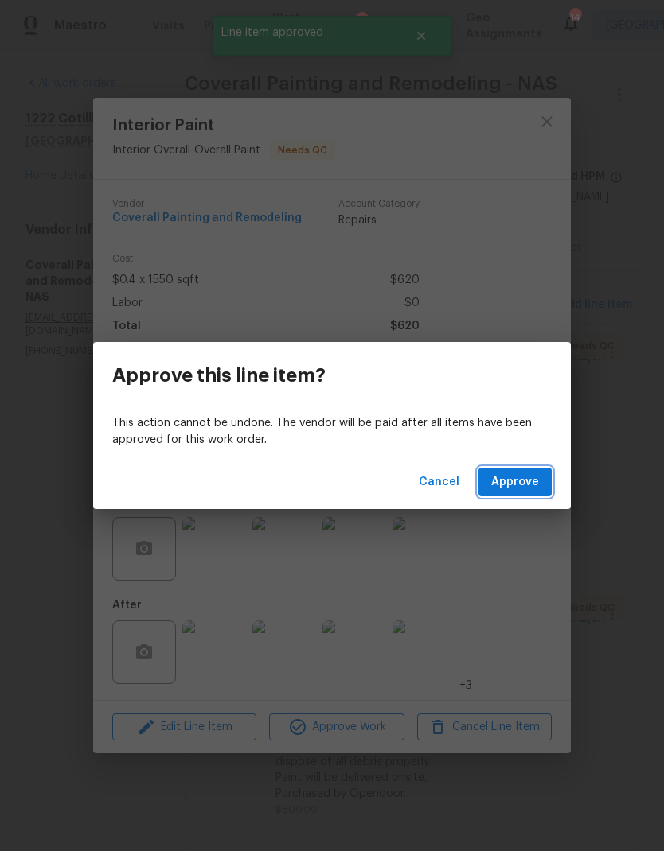
click at [512, 481] on span "Approve" at bounding box center [515, 483] width 48 height 20
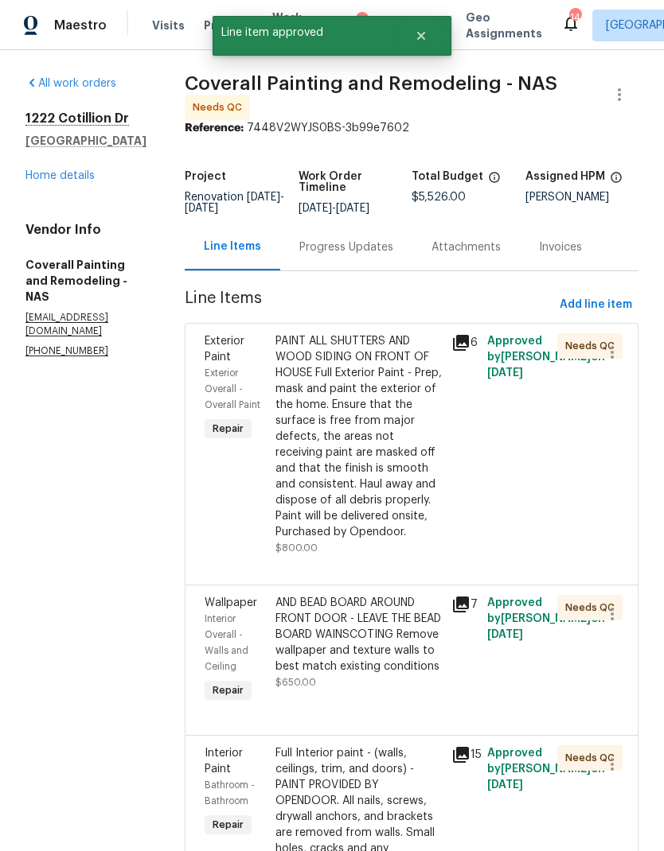
click at [427, 485] on div "PAINT ALL SHUTTERS AND WOOD SIDING ON FRONT OF HOUSE Full Exterior Paint - Prep…" at bounding box center [358, 436] width 167 height 207
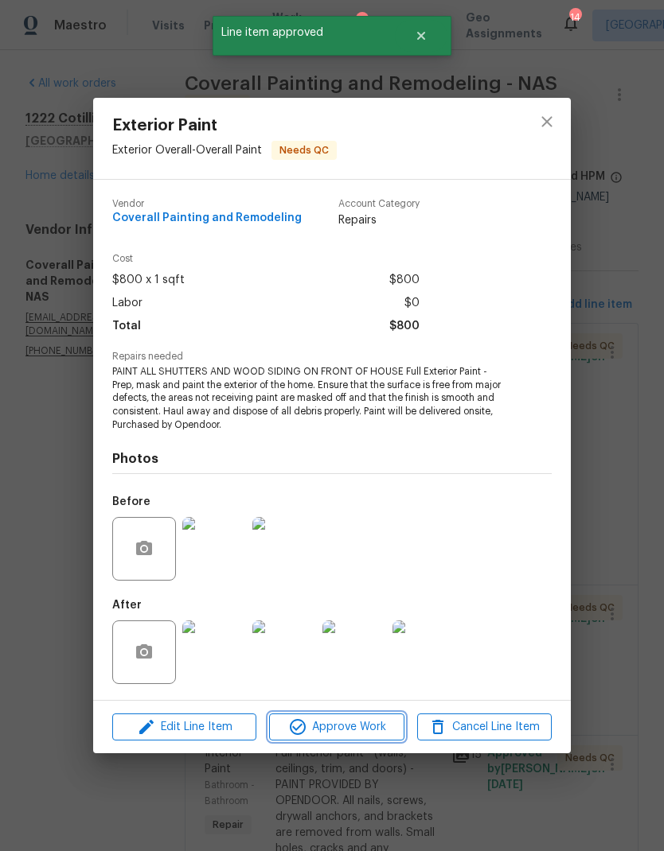
click at [361, 717] on button "Approve Work" at bounding box center [336, 728] width 134 height 28
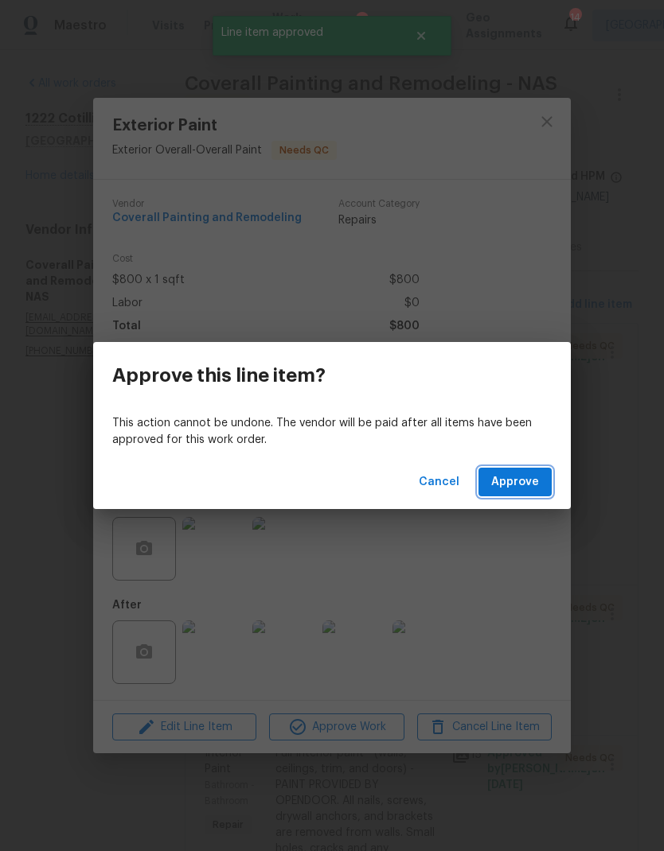
click at [524, 484] on span "Approve" at bounding box center [515, 483] width 48 height 20
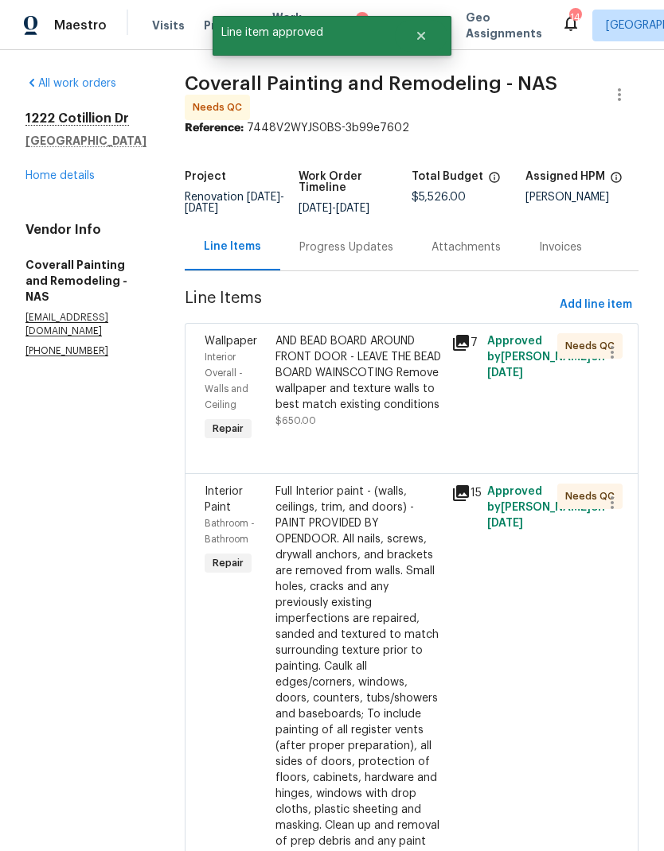
click at [421, 413] on div "AND BEAD BOARD AROUND FRONT DOOR - LEAVE THE BEAD BOARD WAINSCOTING Remove wall…" at bounding box center [358, 373] width 167 height 80
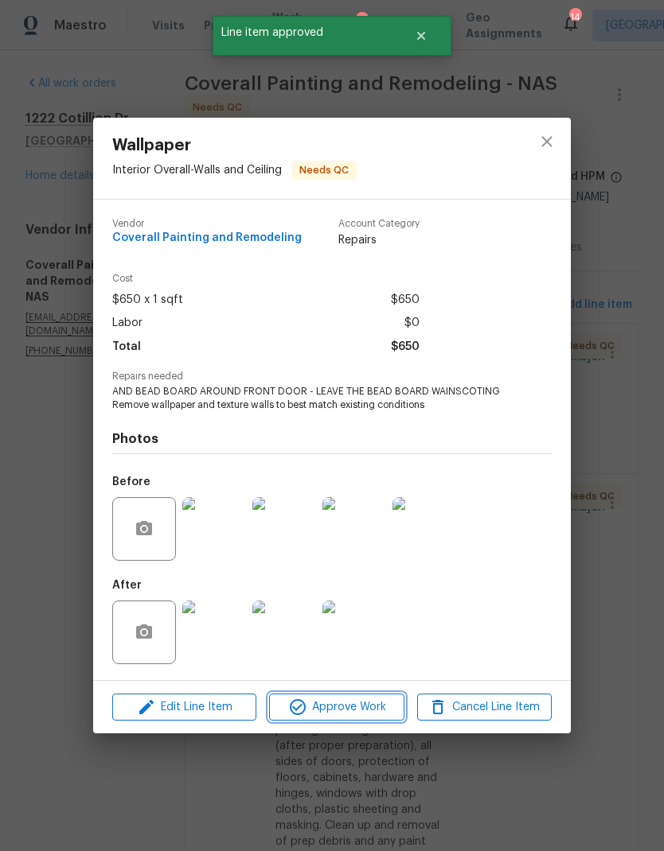
click at [362, 703] on span "Approve Work" at bounding box center [336, 708] width 125 height 20
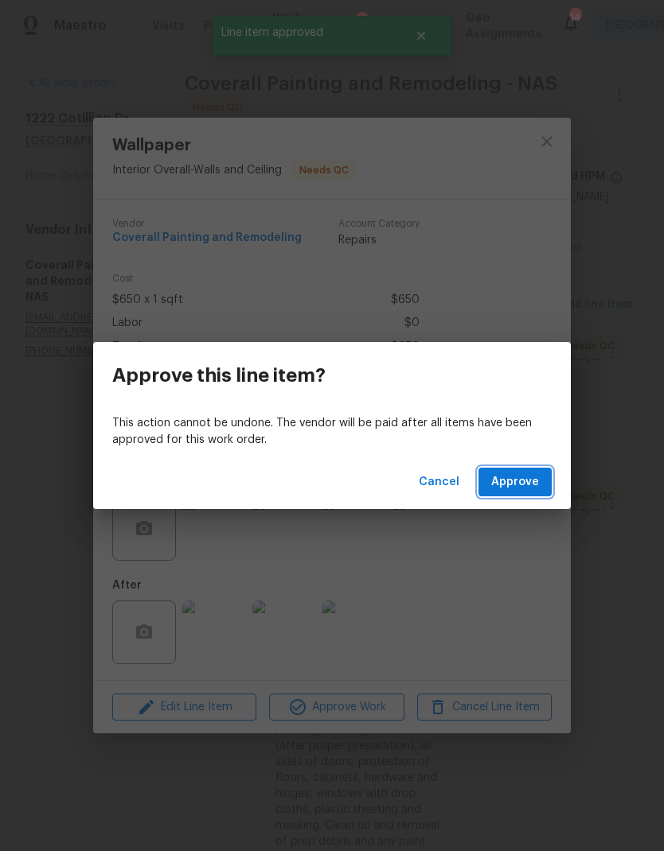
click at [539, 485] on button "Approve" at bounding box center [514, 482] width 73 height 29
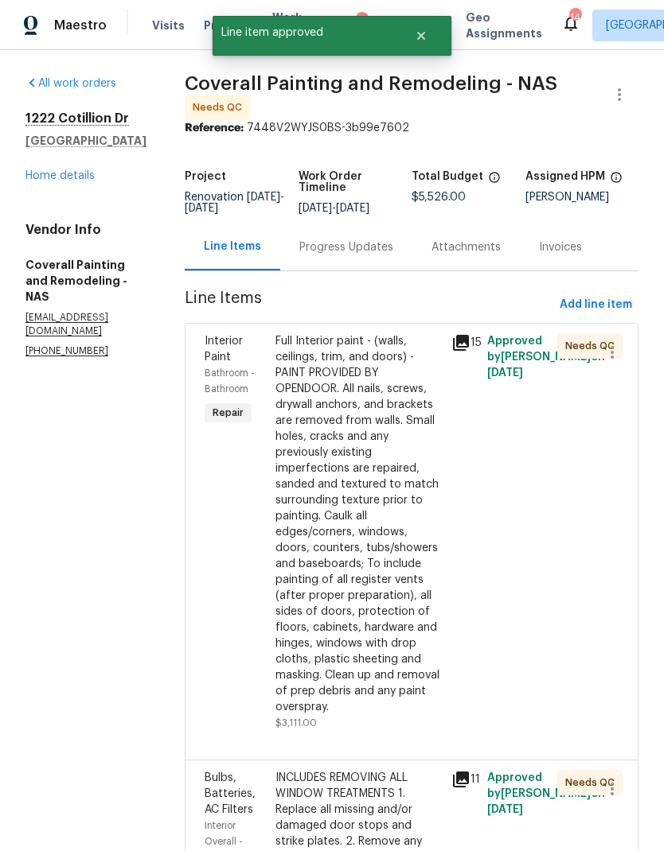
click at [402, 528] on div "Full Interior paint - (walls, ceilings, trim, and doors) - PAINT PROVIDED BY OP…" at bounding box center [358, 524] width 167 height 382
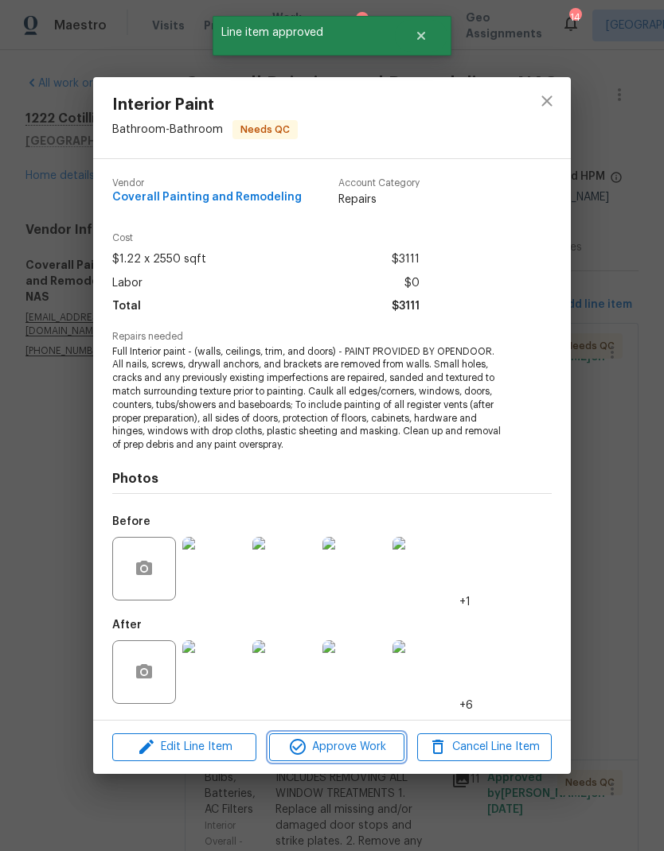
click at [369, 742] on span "Approve Work" at bounding box center [336, 748] width 125 height 20
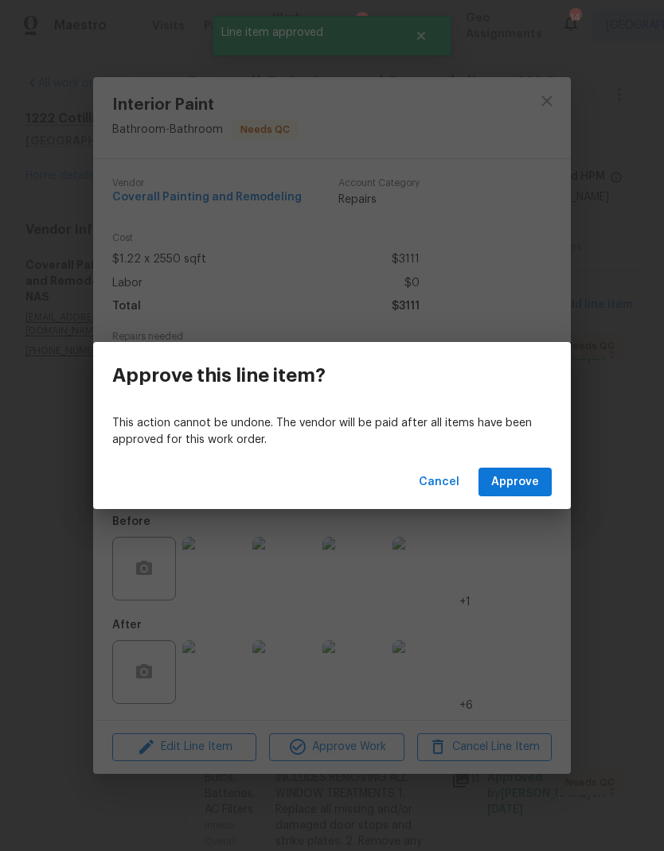
click at [519, 486] on span "Approve" at bounding box center [515, 483] width 48 height 20
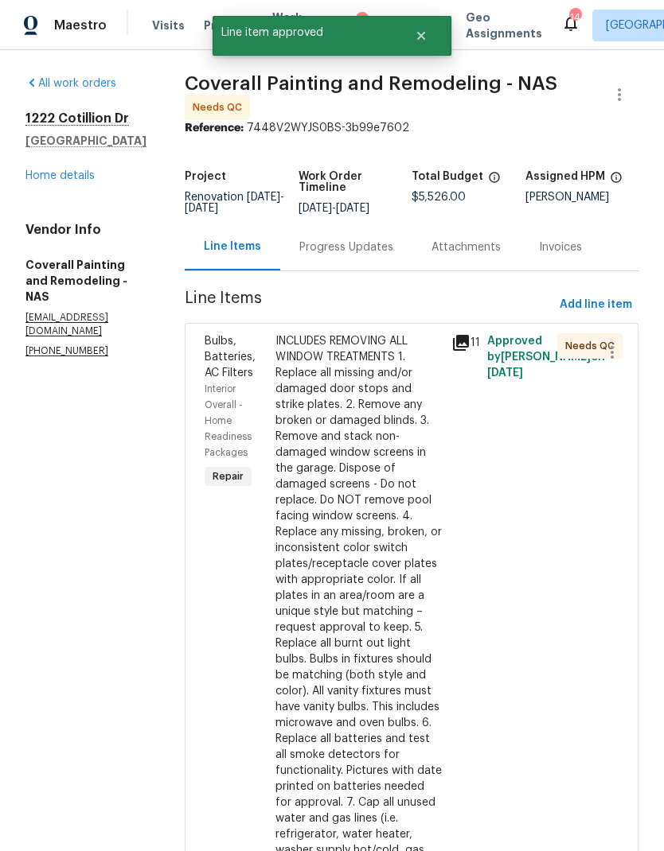
click at [410, 633] on div "INCLUDES REMOVING ALL WINDOW TREATMENTS 1. Replace all missing and/or damaged d…" at bounding box center [358, 611] width 167 height 557
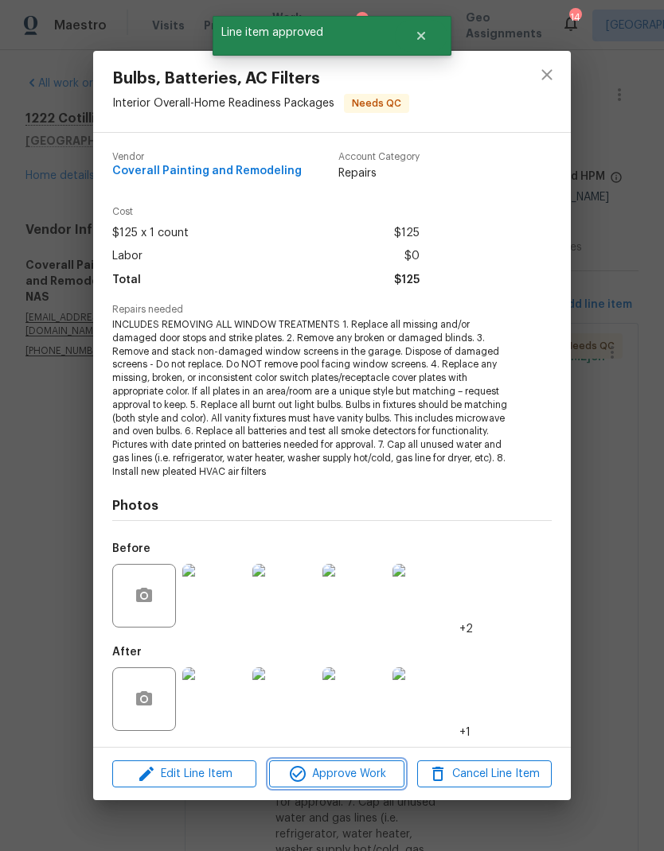
click at [368, 775] on span "Approve Work" at bounding box center [336, 775] width 125 height 20
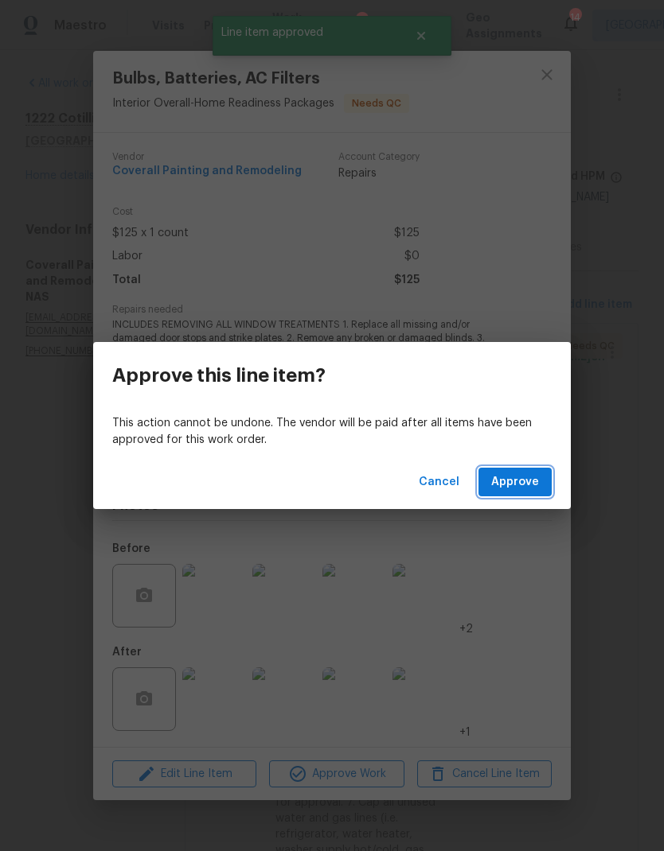
click at [512, 468] on button "Approve" at bounding box center [514, 482] width 73 height 29
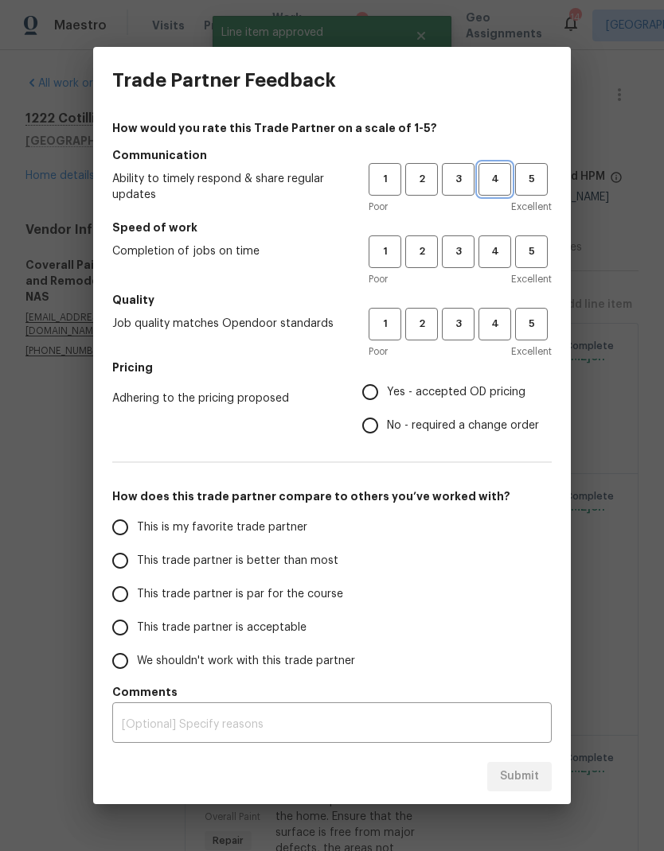
click at [504, 179] on span "4" at bounding box center [494, 179] width 29 height 18
click at [500, 253] on span "4" at bounding box center [494, 252] width 29 height 18
click at [502, 323] on span "4" at bounding box center [494, 324] width 29 height 18
click at [372, 398] on input "Yes - accepted OD pricing" at bounding box center [369, 392] width 33 height 33
radio input "true"
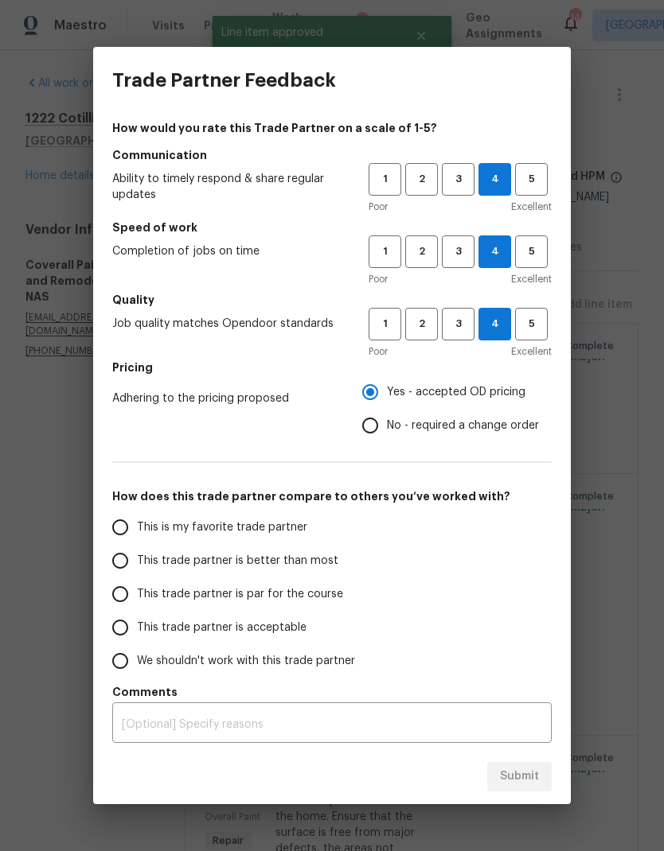
click at [289, 566] on span "This trade partner is better than most" at bounding box center [237, 561] width 201 height 17
click at [137, 566] on input "This trade partner is better than most" at bounding box center [119, 560] width 33 height 33
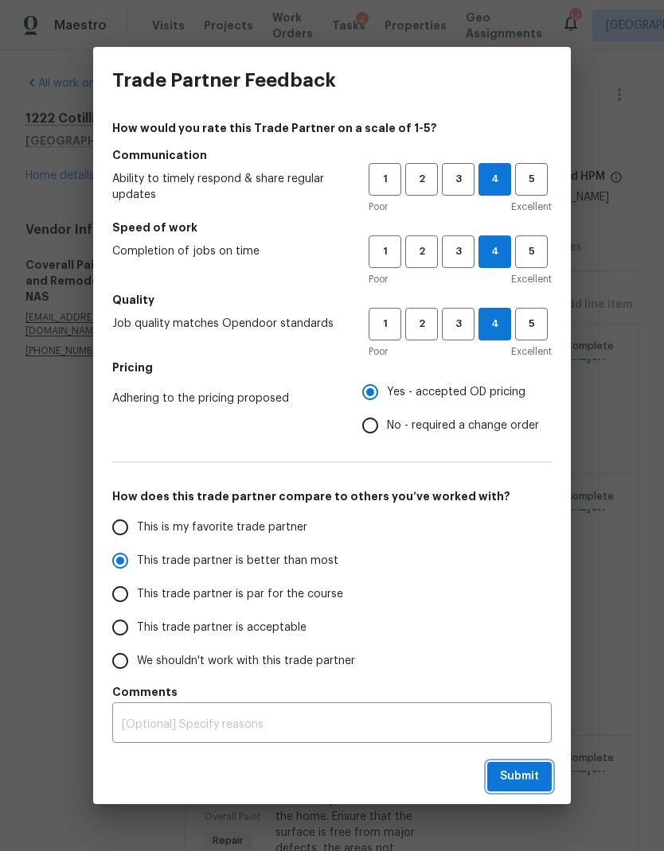
click at [517, 781] on span "Submit" at bounding box center [519, 777] width 39 height 20
radio input "true"
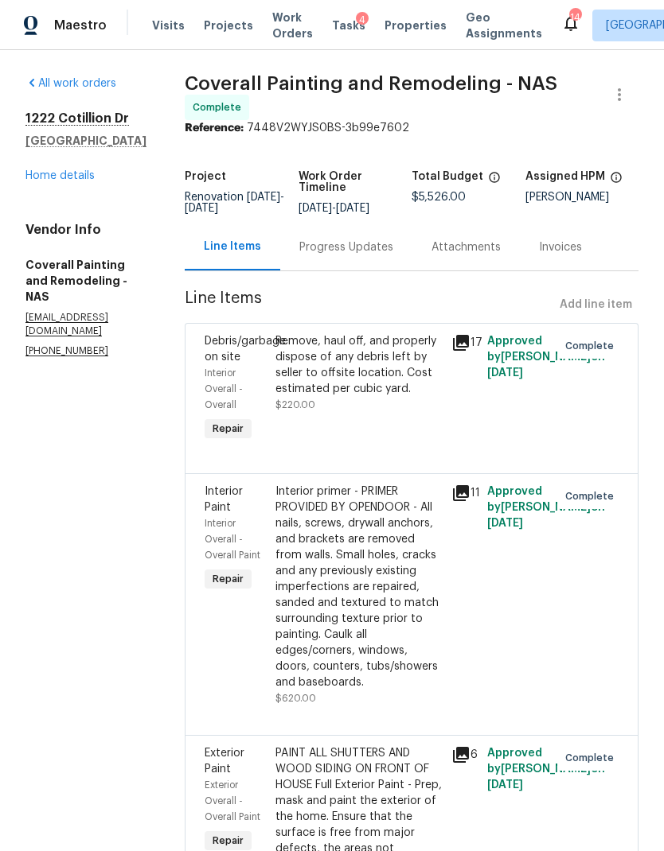
radio input "false"
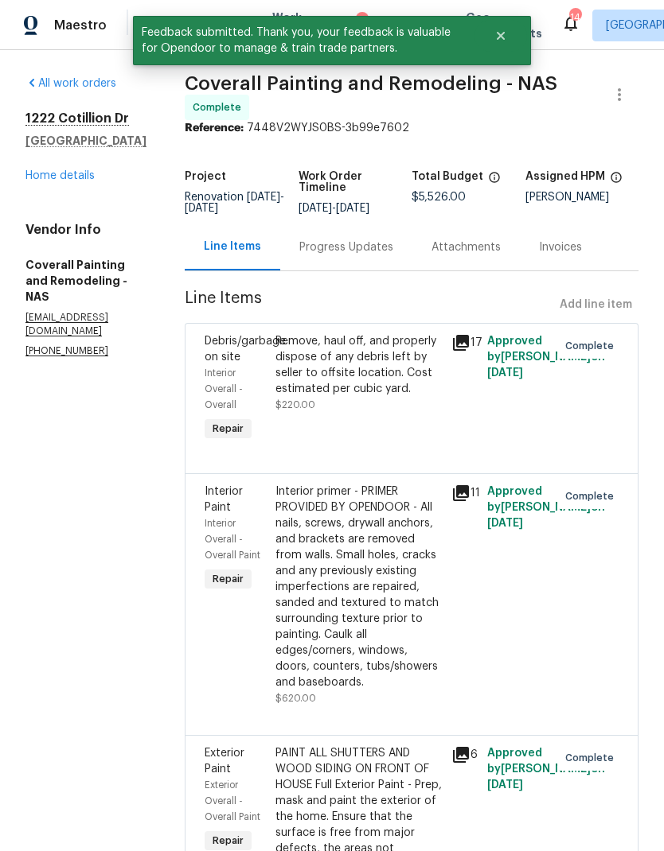
click at [71, 174] on link "Home details" at bounding box center [59, 175] width 69 height 11
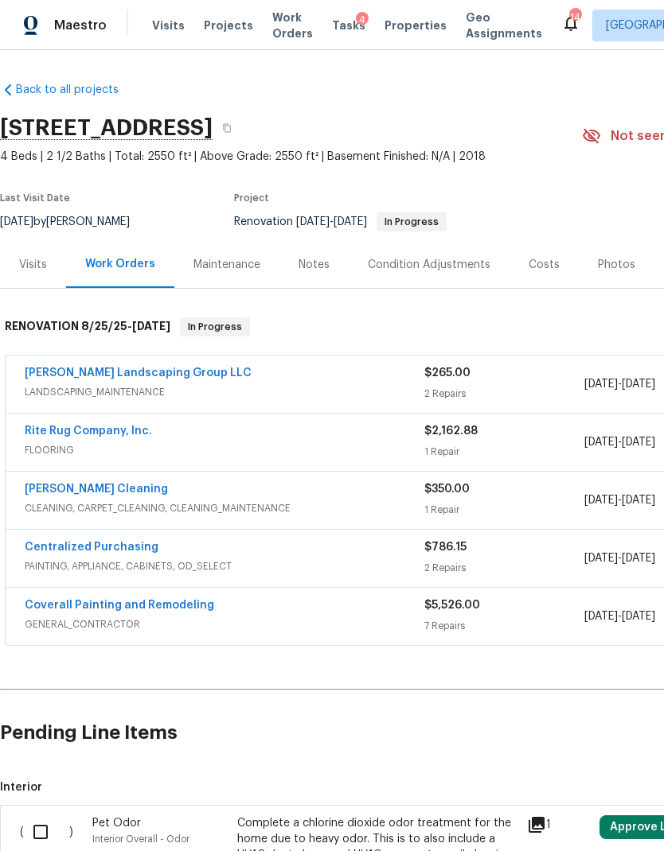
click at [140, 372] on link "Sandoval Landscaping Group LLC" at bounding box center [138, 373] width 227 height 11
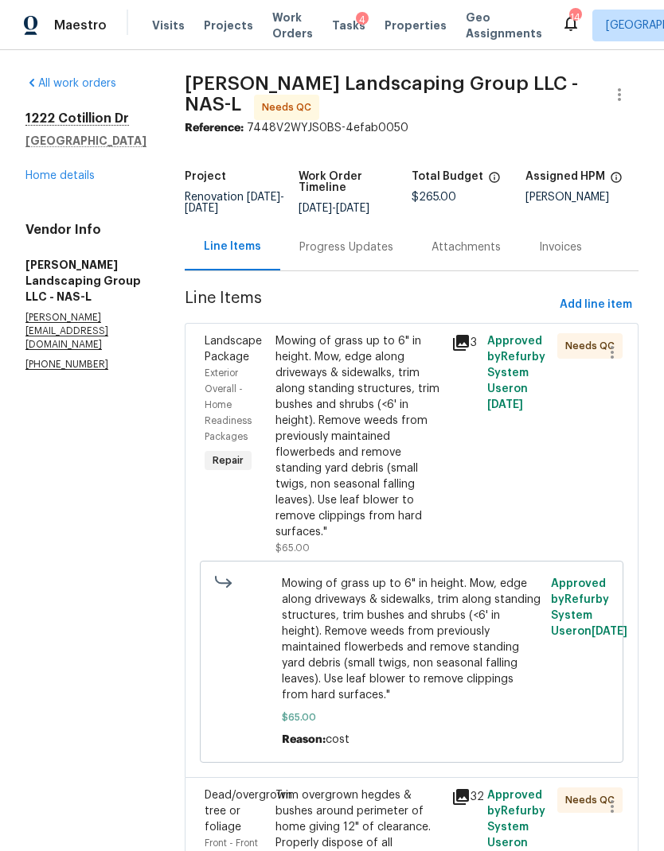
click at [419, 463] on div "Mowing of grass up to 6" in height. Mow, edge along driveways & sidewalks, trim…" at bounding box center [358, 436] width 167 height 207
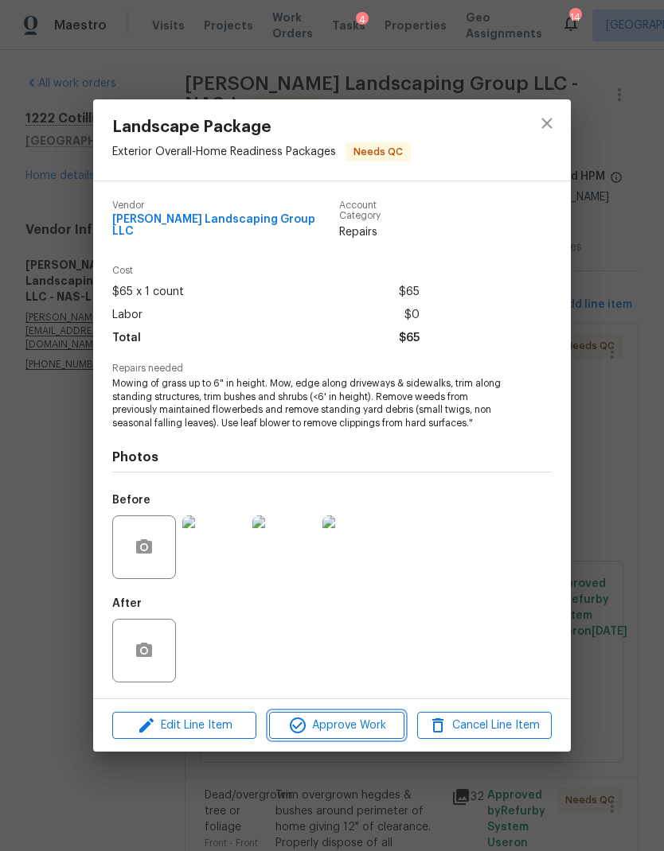
click at [368, 721] on span "Approve Work" at bounding box center [336, 726] width 125 height 20
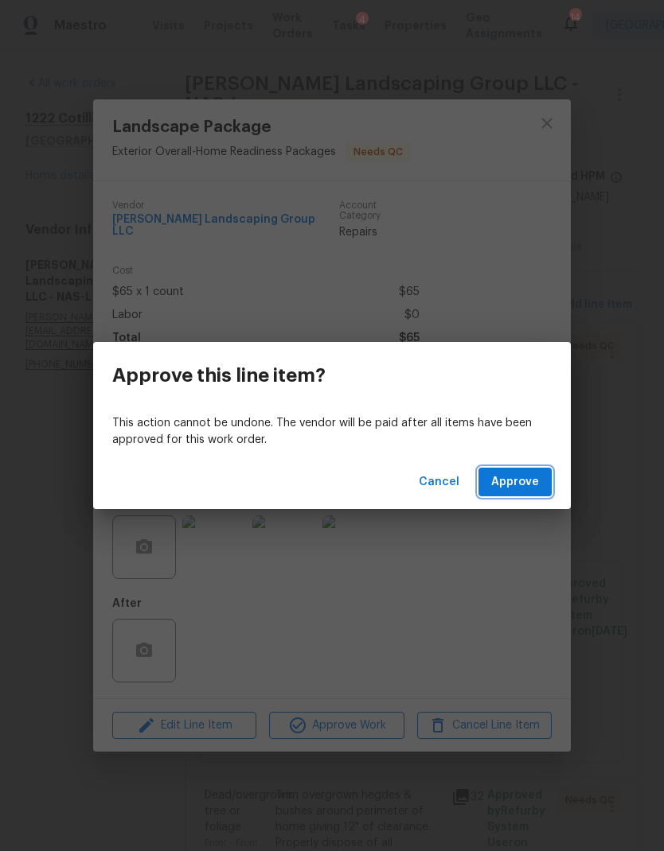
click at [512, 473] on span "Approve" at bounding box center [515, 483] width 48 height 20
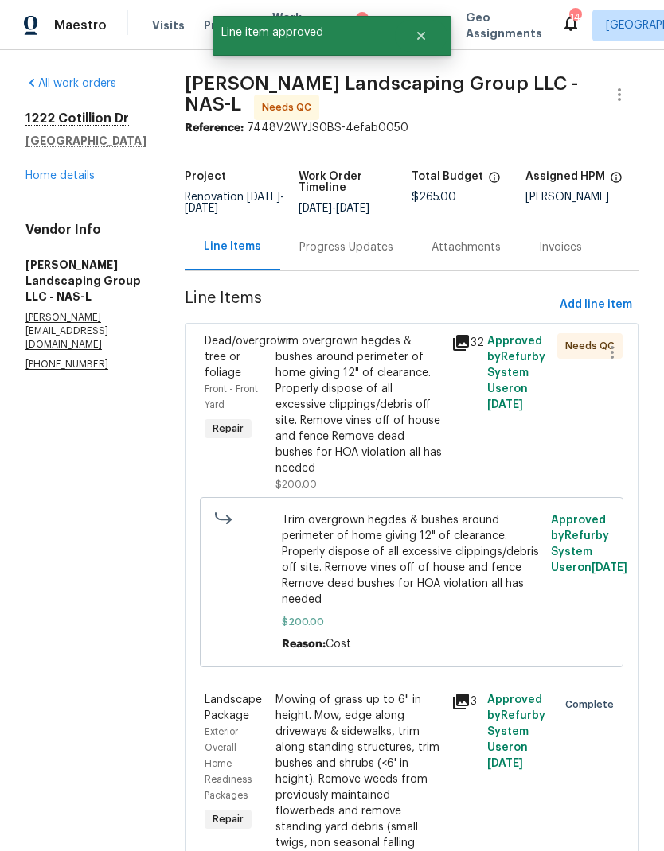
click at [412, 431] on div "Trim overgrown hegdes & bushes around perimeter of home giving 12" of clearance…" at bounding box center [358, 404] width 167 height 143
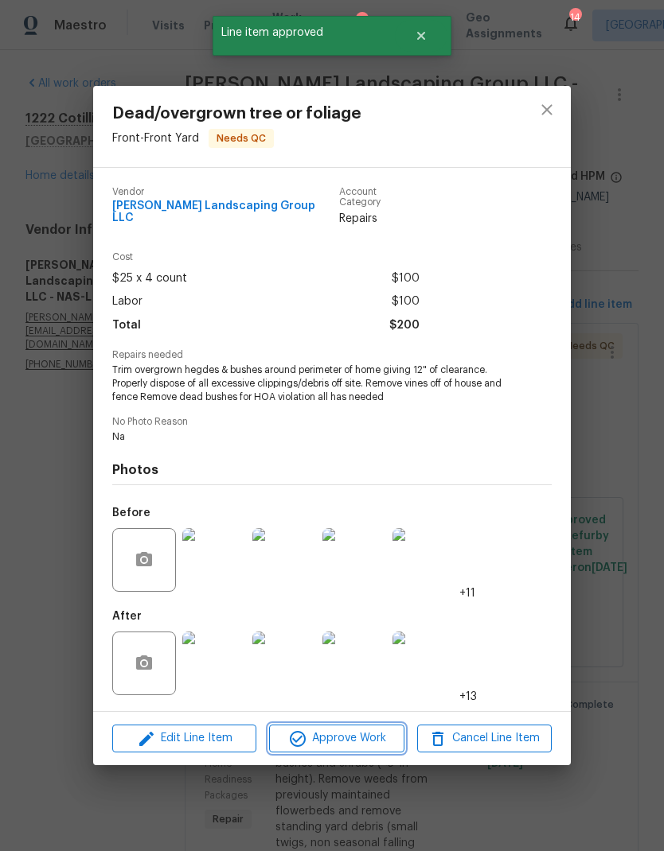
click at [364, 738] on span "Approve Work" at bounding box center [336, 739] width 125 height 20
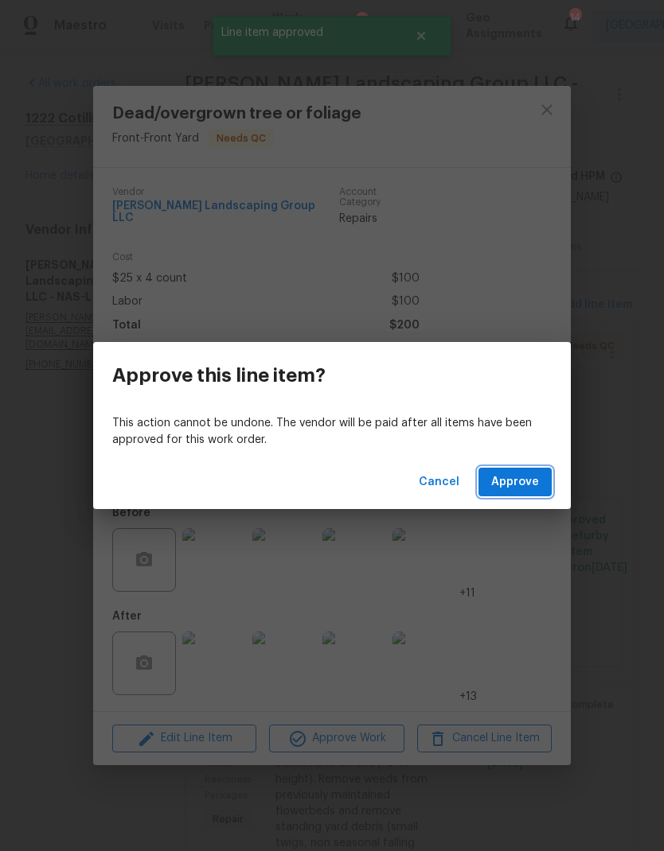
click at [520, 490] on span "Approve" at bounding box center [515, 483] width 48 height 20
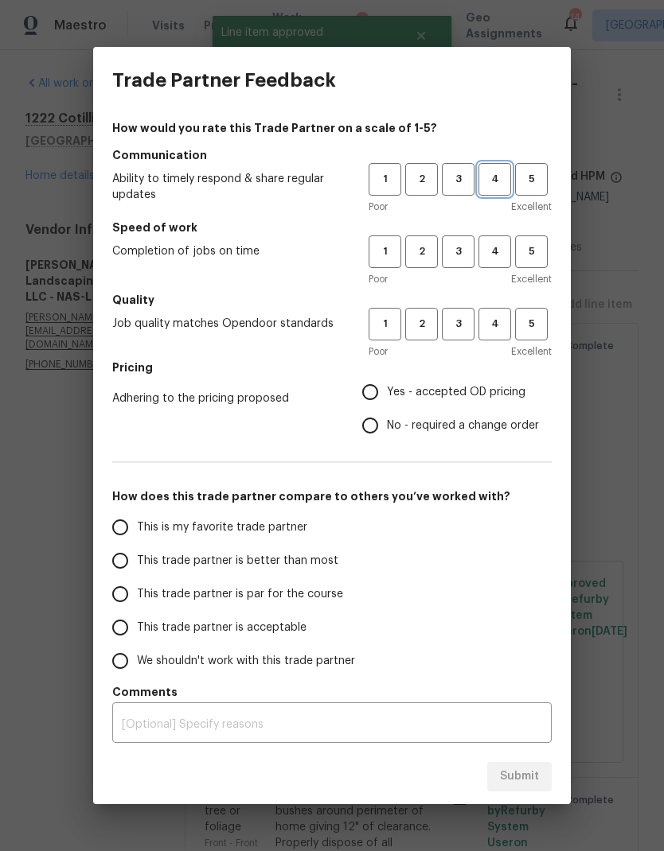
click at [500, 178] on span "4" at bounding box center [494, 179] width 29 height 18
click at [500, 255] on span "4" at bounding box center [494, 252] width 29 height 18
click at [499, 335] on button "4" at bounding box center [494, 324] width 33 height 33
click at [387, 395] on input "Yes - accepted OD pricing" at bounding box center [369, 392] width 33 height 33
radio input "true"
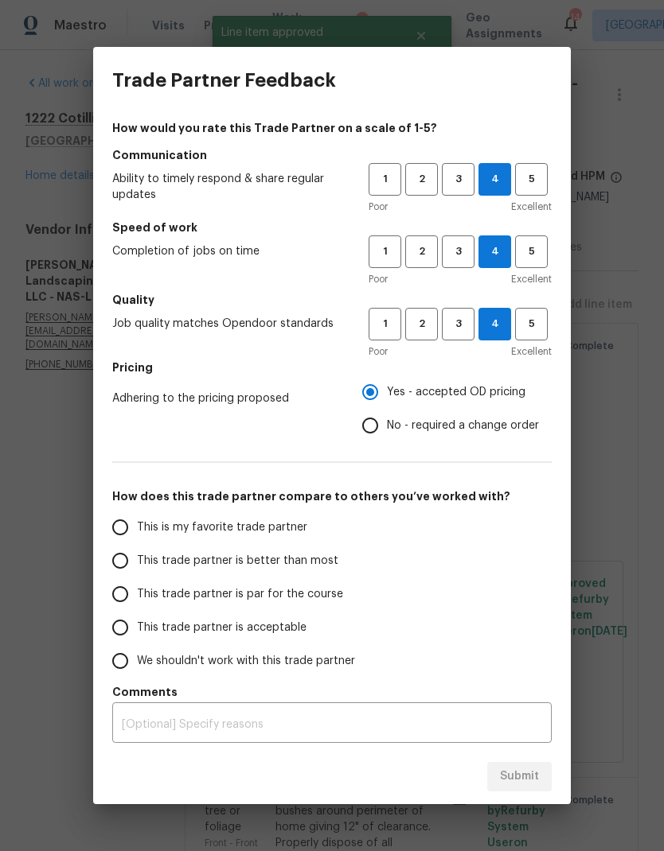
click at [224, 562] on span "This trade partner is better than most" at bounding box center [237, 561] width 201 height 17
click at [137, 562] on input "This trade partner is better than most" at bounding box center [119, 560] width 33 height 33
click at [522, 781] on span "Submit" at bounding box center [519, 777] width 39 height 20
radio input "true"
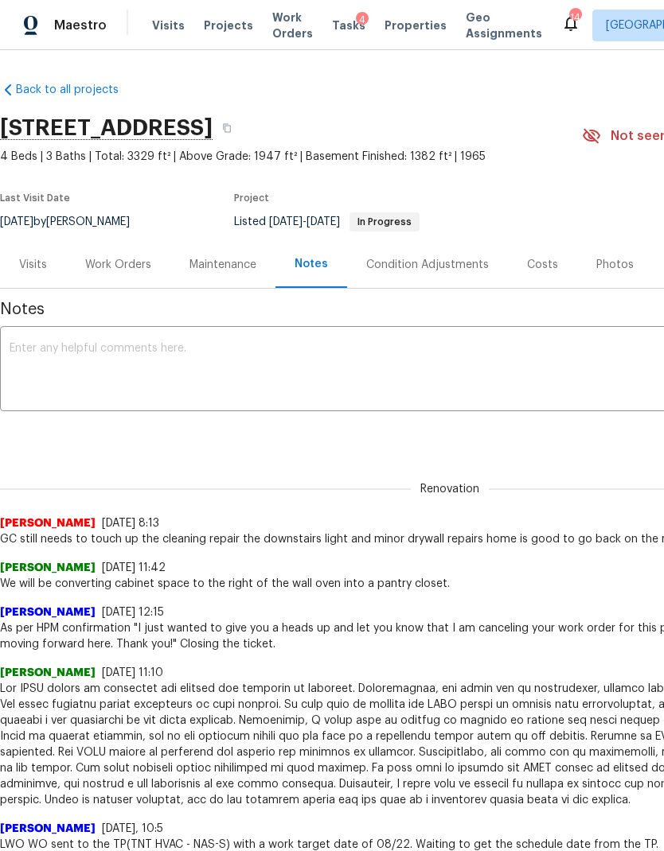
click at [161, 22] on span "Visits" at bounding box center [168, 26] width 33 height 16
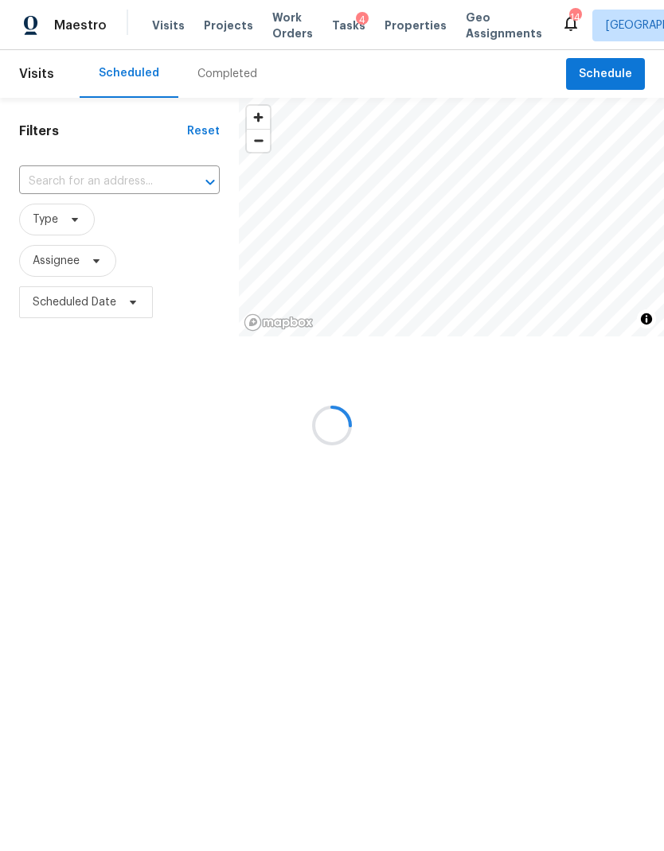
click at [106, 173] on div at bounding box center [332, 425] width 664 height 851
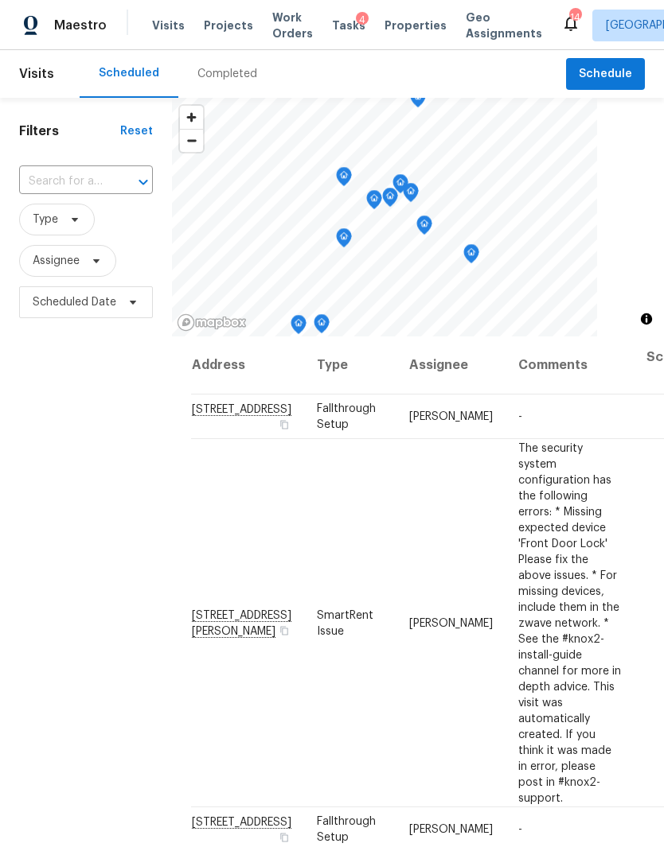
click at [69, 182] on input "text" at bounding box center [63, 181] width 89 height 25
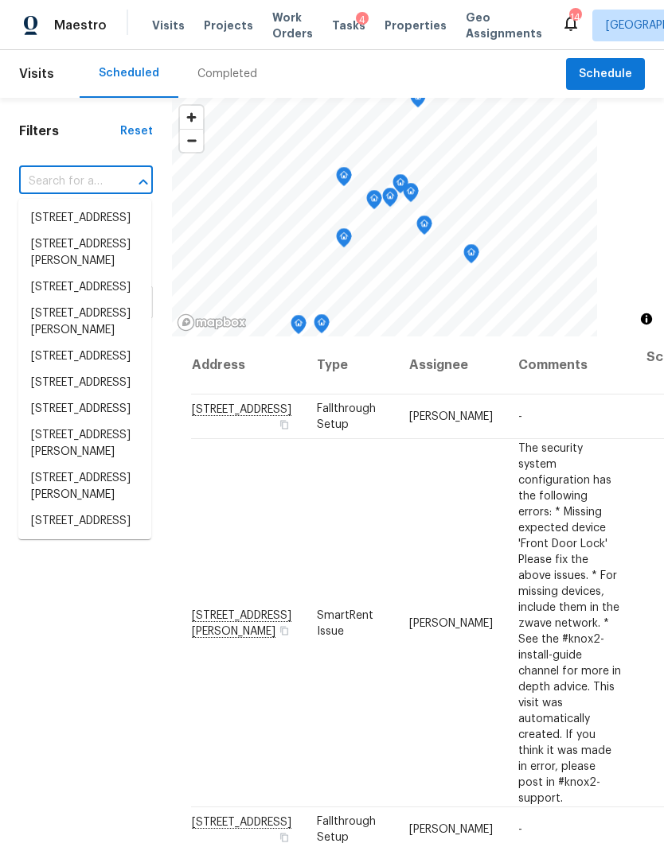
click at [64, 180] on input "text" at bounding box center [63, 181] width 89 height 25
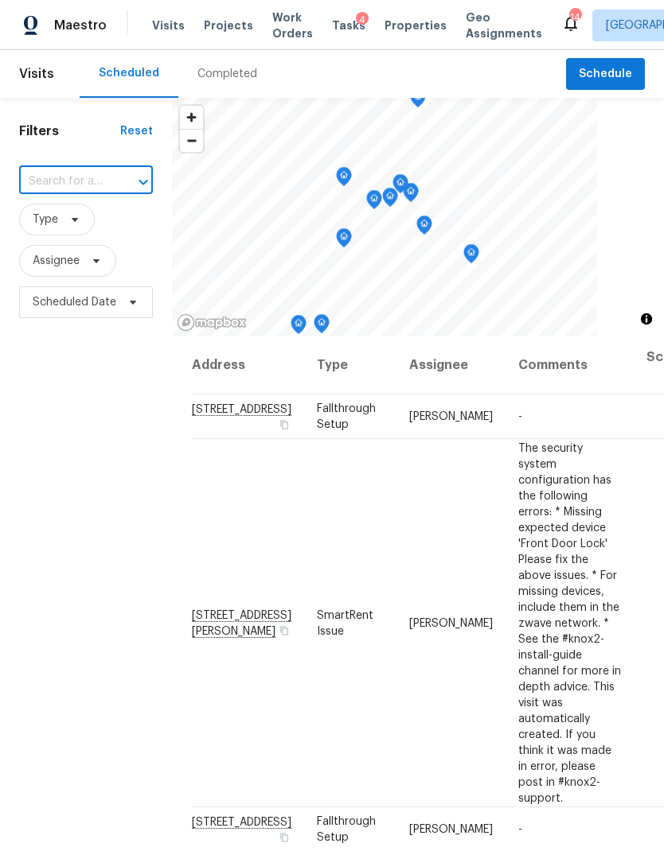
paste input "[STREET_ADDRESS]"
type input "[STREET_ADDRESS]"
click at [85, 187] on input "text" at bounding box center [63, 181] width 89 height 25
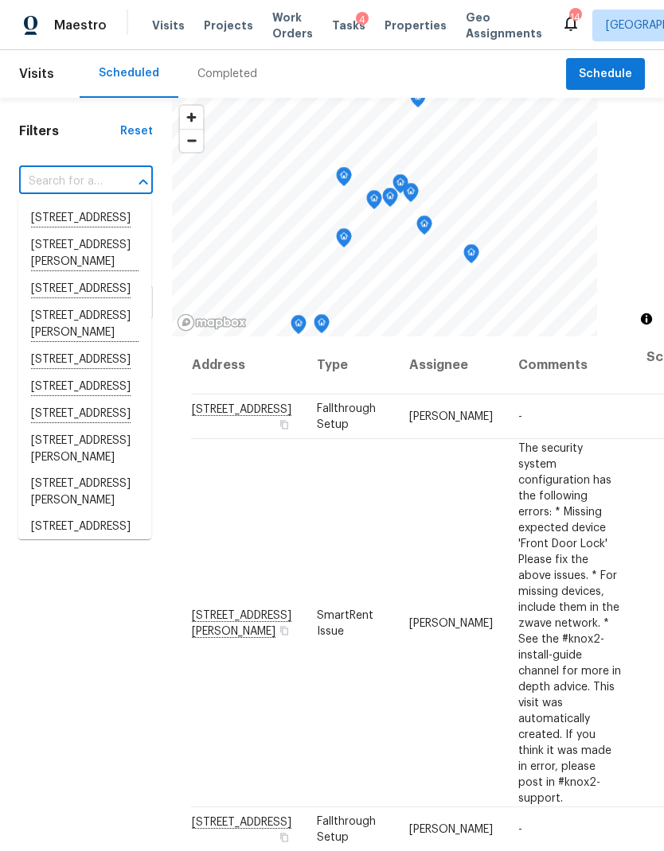
click at [68, 177] on input "text" at bounding box center [63, 181] width 89 height 25
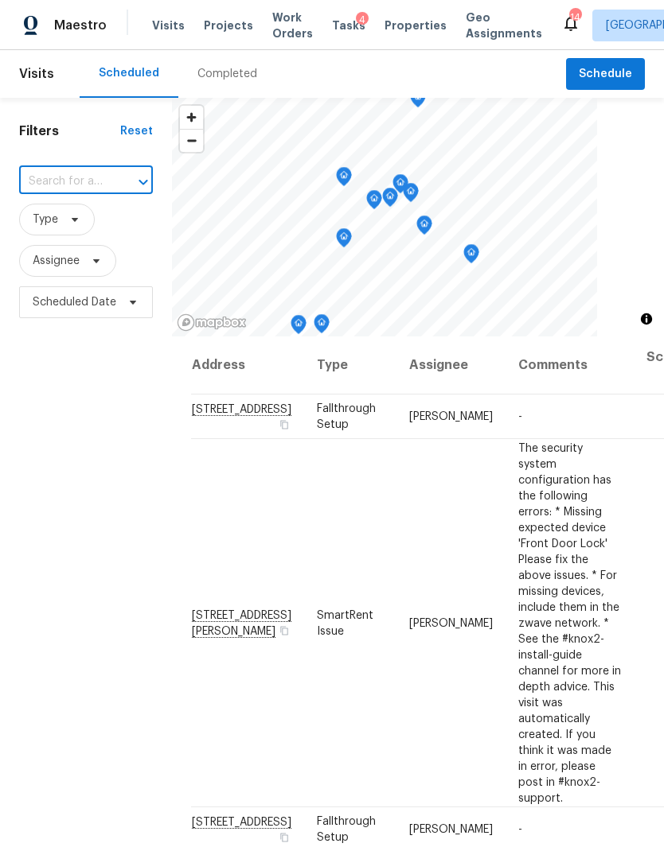
paste input "[STREET_ADDRESS]"
type input "5025"
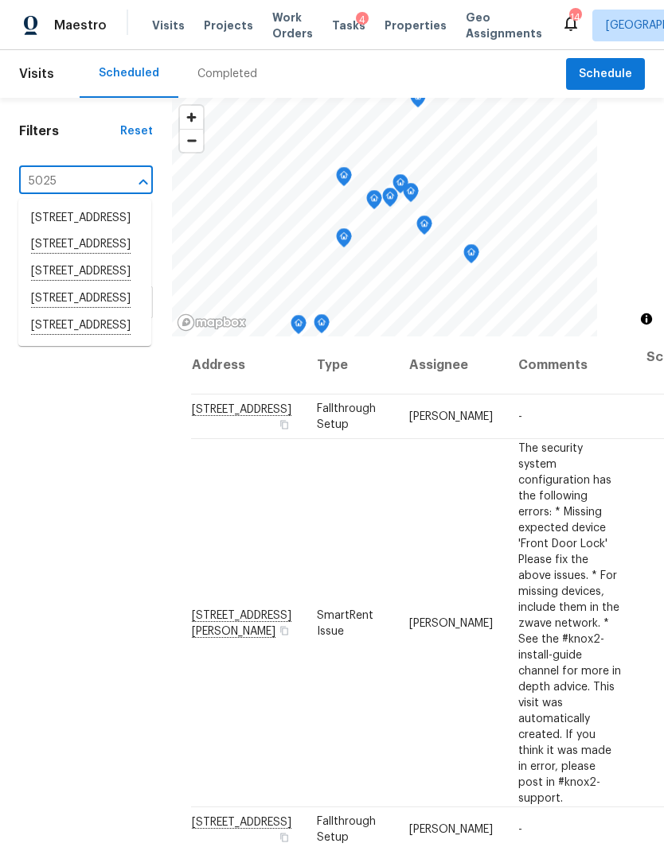
click at [93, 313] on li "[STREET_ADDRESS]" at bounding box center [84, 299] width 133 height 27
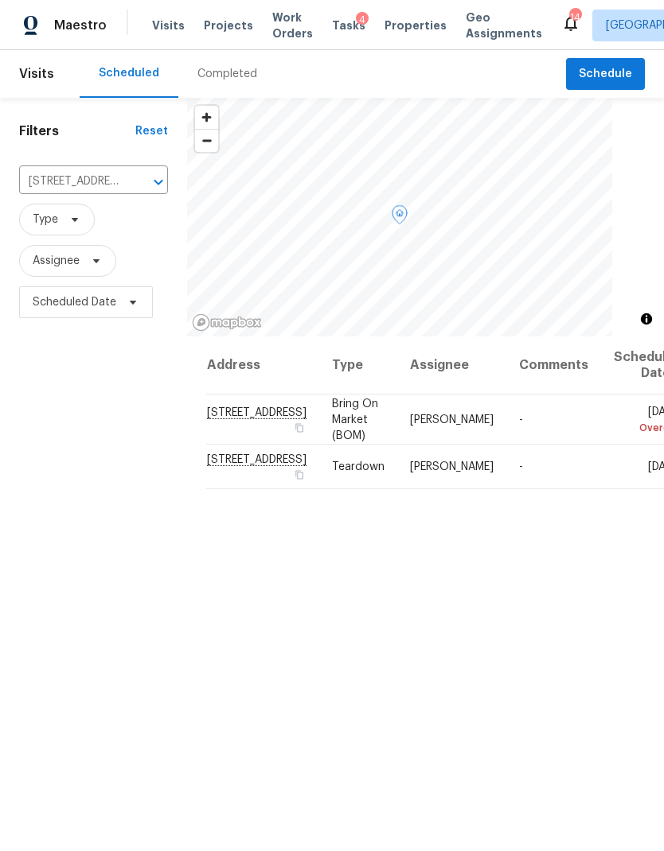
click at [0, 0] on icon at bounding box center [0, 0] width 0 height 0
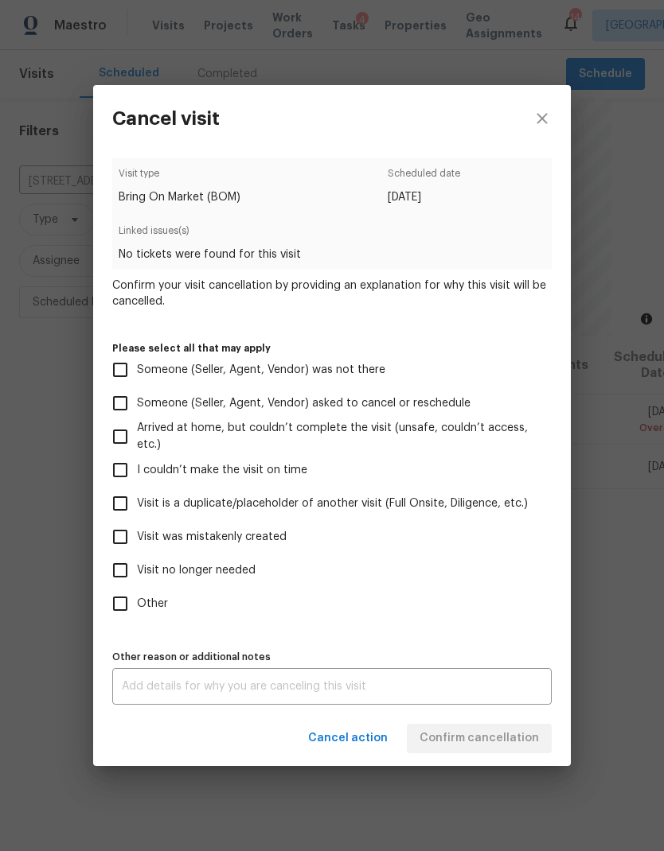
click at [217, 570] on span "Visit no longer needed" at bounding box center [196, 571] width 119 height 17
click at [137, 570] on input "Visit no longer needed" at bounding box center [119, 570] width 33 height 33
checkbox input "true"
click at [294, 500] on span "Visit is a duplicate/placeholder of another visit (Full Onsite, Diligence, etc.)" at bounding box center [332, 504] width 391 height 17
click at [137, 500] on input "Visit is a duplicate/placeholder of another visit (Full Onsite, Diligence, etc.)" at bounding box center [119, 503] width 33 height 33
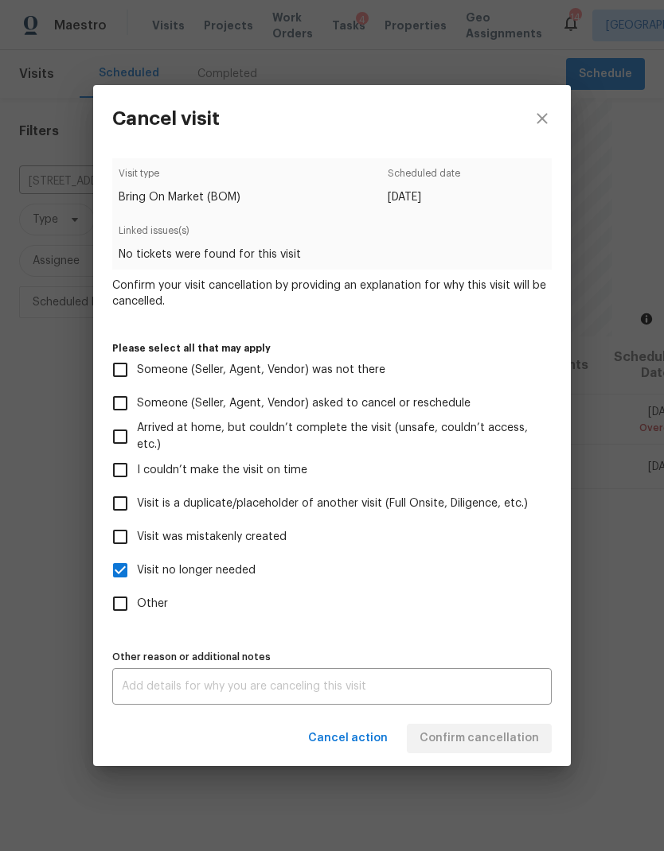
checkbox input "true"
click at [363, 687] on textarea at bounding box center [332, 686] width 420 height 11
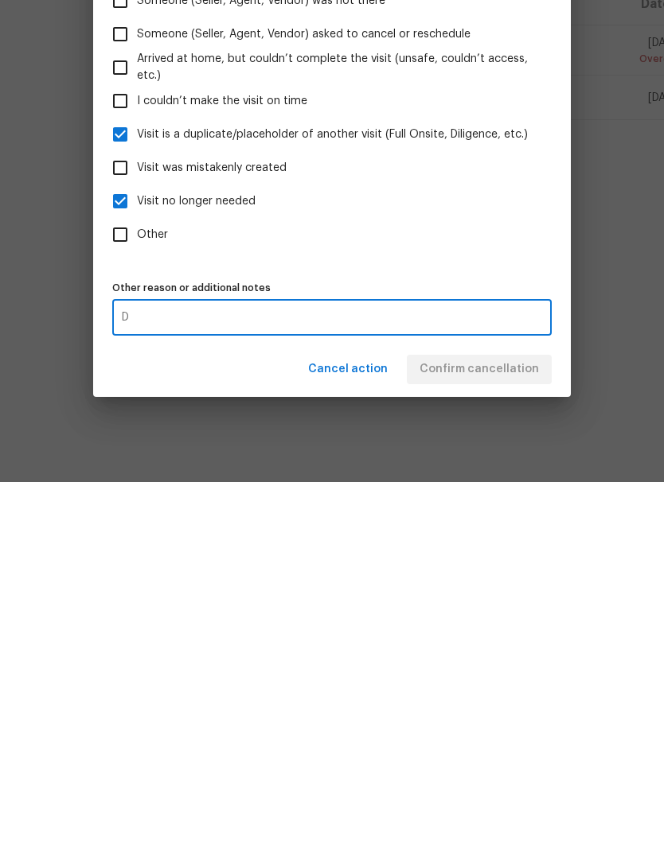
scroll to position [64, 0]
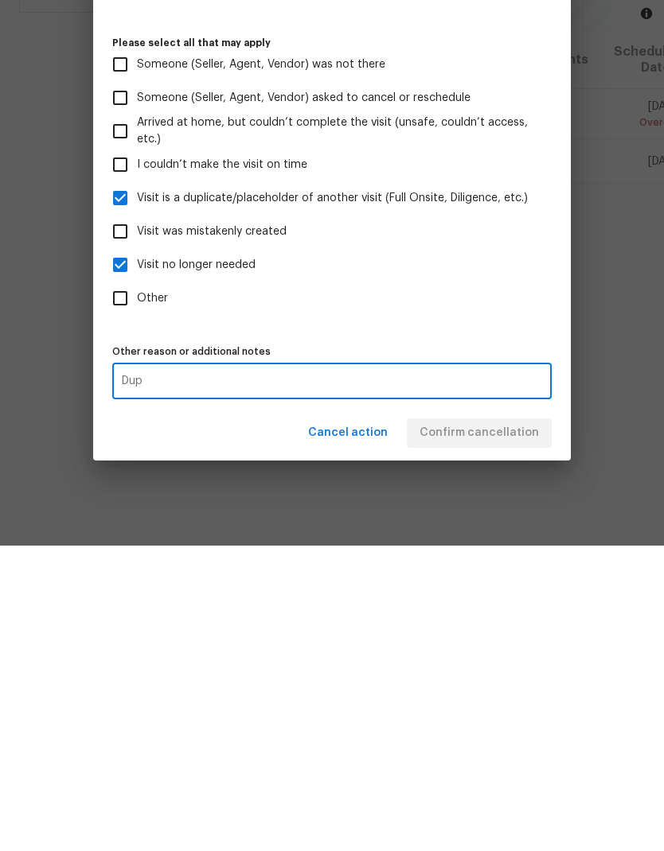
type textarea "Dup"
click at [498, 711] on div "Cancel action Confirm cancellation" at bounding box center [331, 738] width 477 height 55
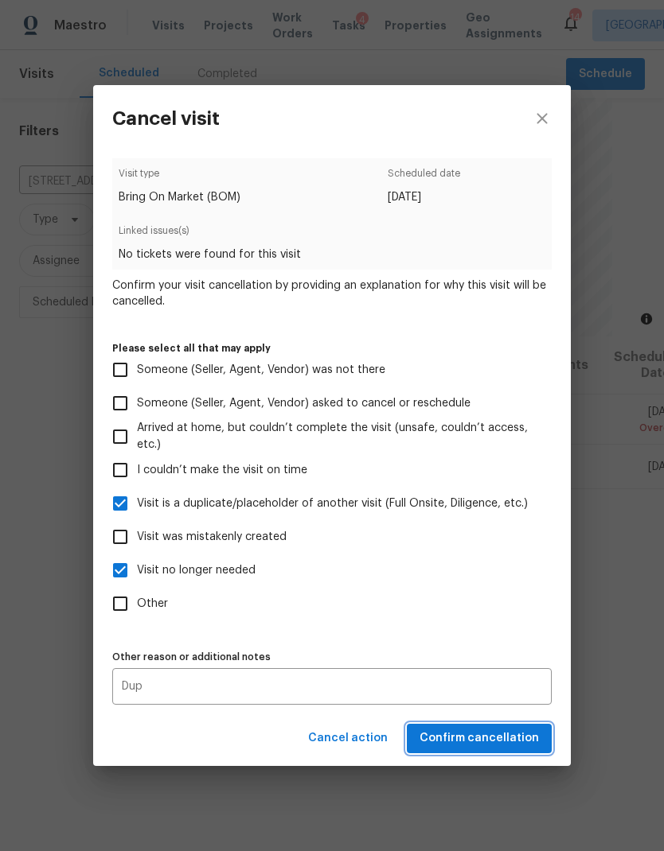
click at [505, 736] on span "Confirm cancellation" at bounding box center [478, 739] width 119 height 20
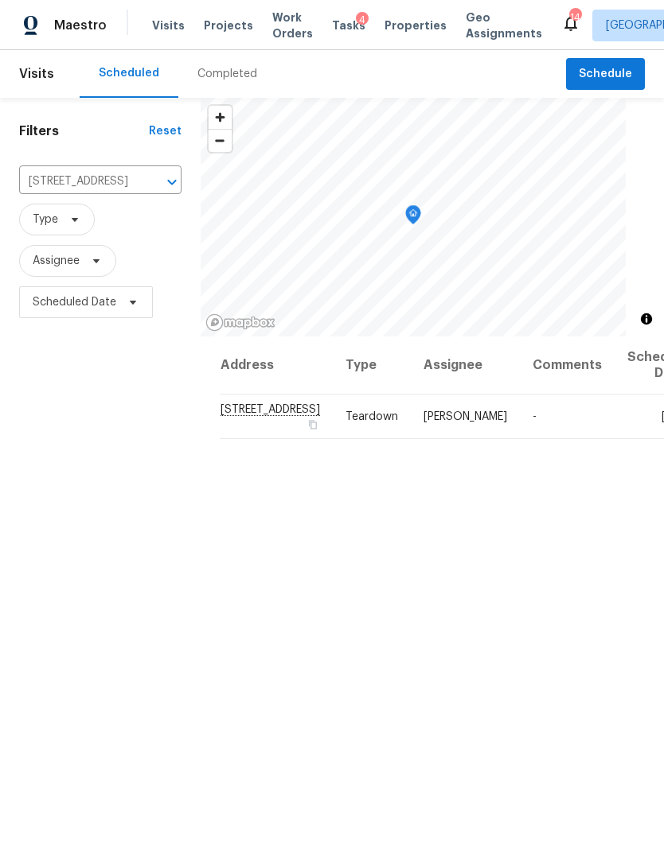
click at [84, 178] on input "[STREET_ADDRESS]" at bounding box center [78, 181] width 118 height 25
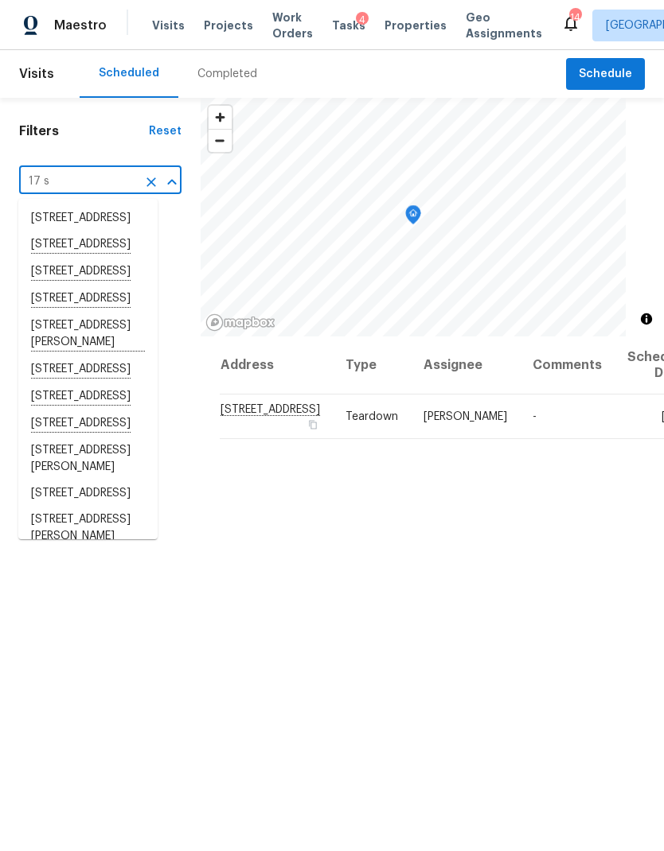
type input "17 sy"
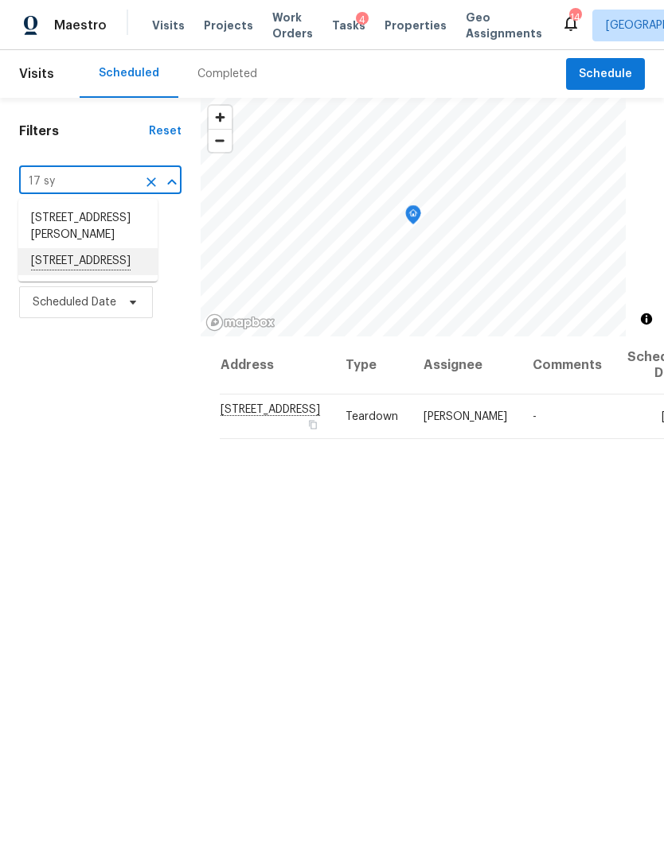
click at [103, 264] on li "[STREET_ADDRESS]" at bounding box center [87, 261] width 139 height 27
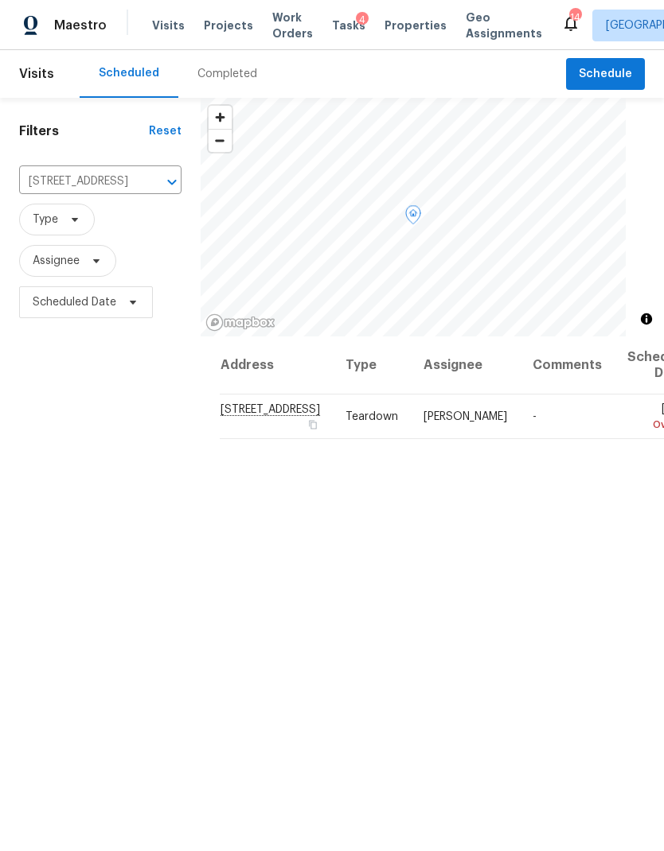
click at [0, 0] on icon at bounding box center [0, 0] width 0 height 0
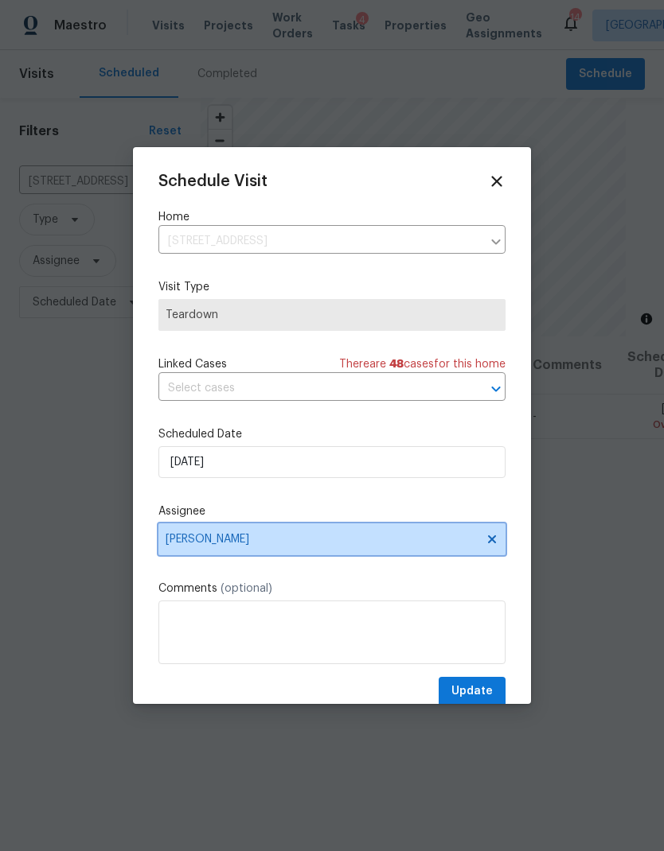
click at [333, 542] on span "[PERSON_NAME]" at bounding box center [321, 539] width 312 height 13
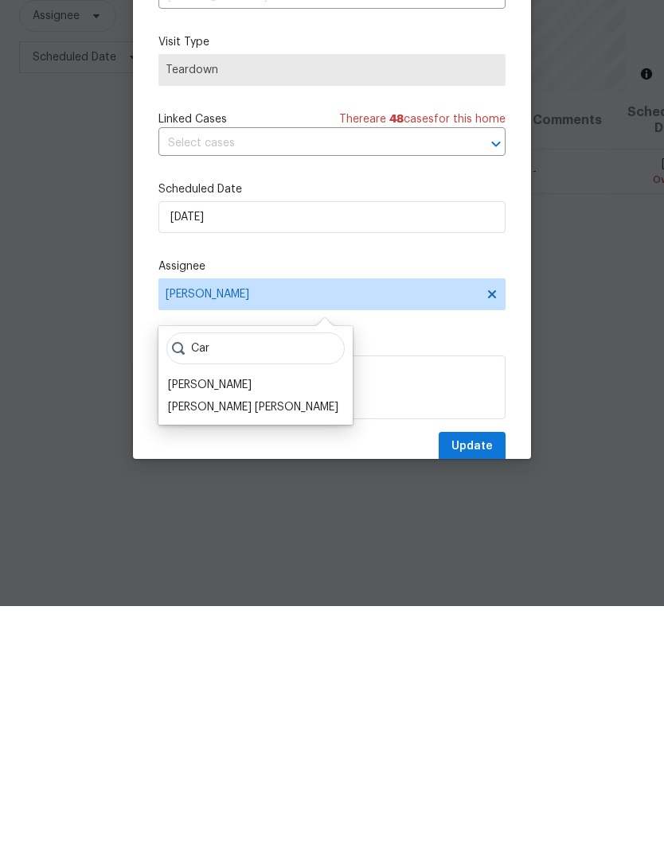
type input "Car"
click at [213, 622] on div "[PERSON_NAME]" at bounding box center [210, 630] width 84 height 16
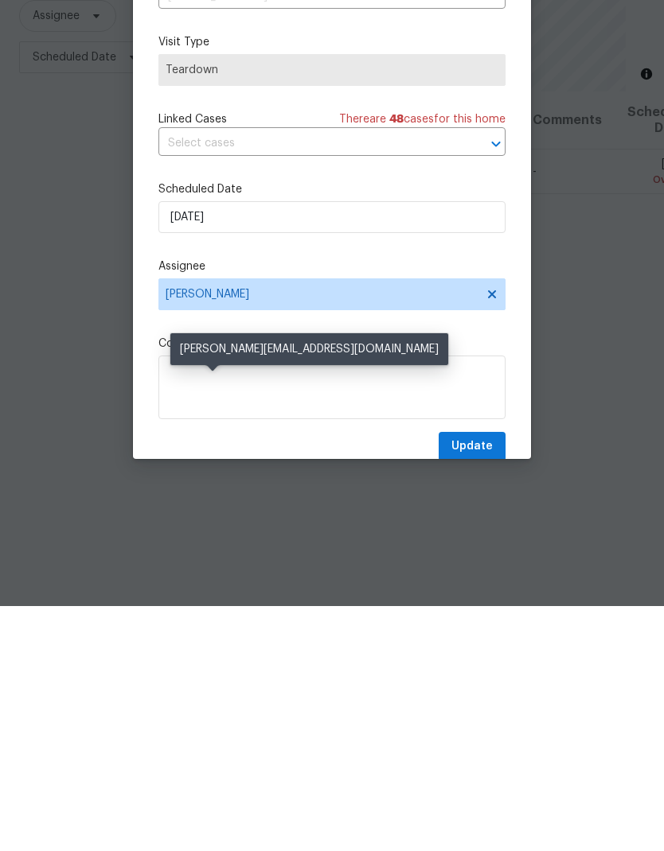
scroll to position [64, 0]
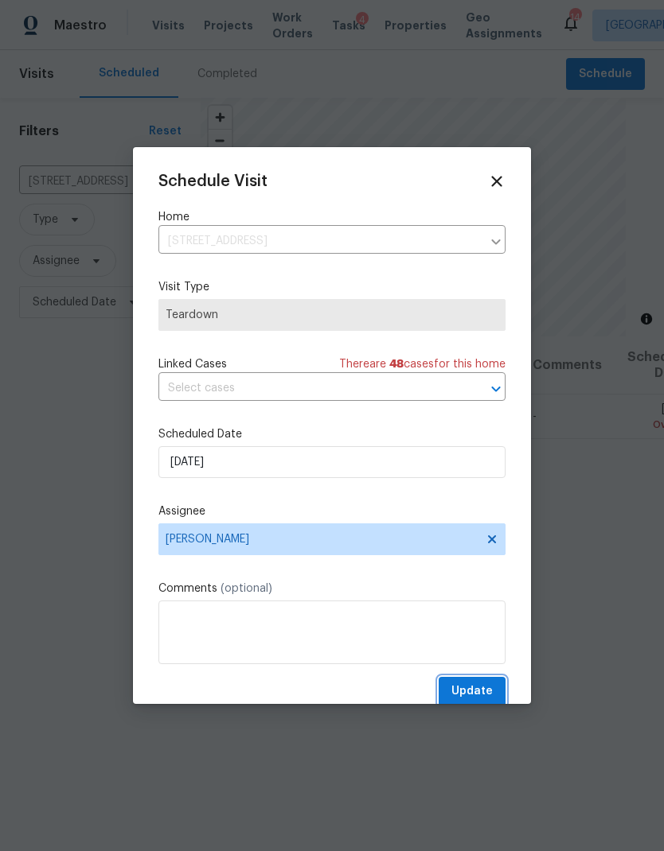
click at [482, 685] on button "Update" at bounding box center [471, 691] width 67 height 29
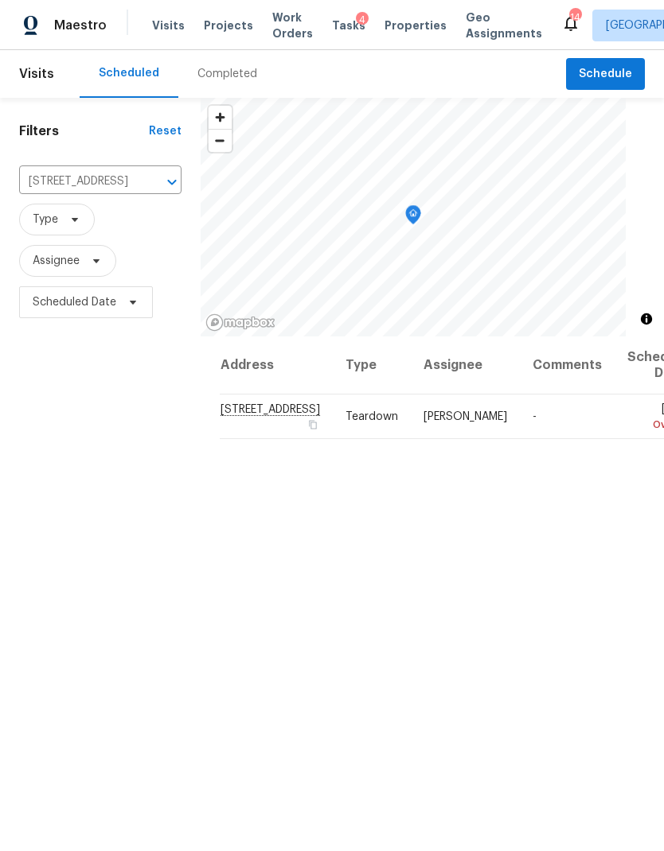
click at [146, 174] on icon "Clear" at bounding box center [151, 182] width 16 height 16
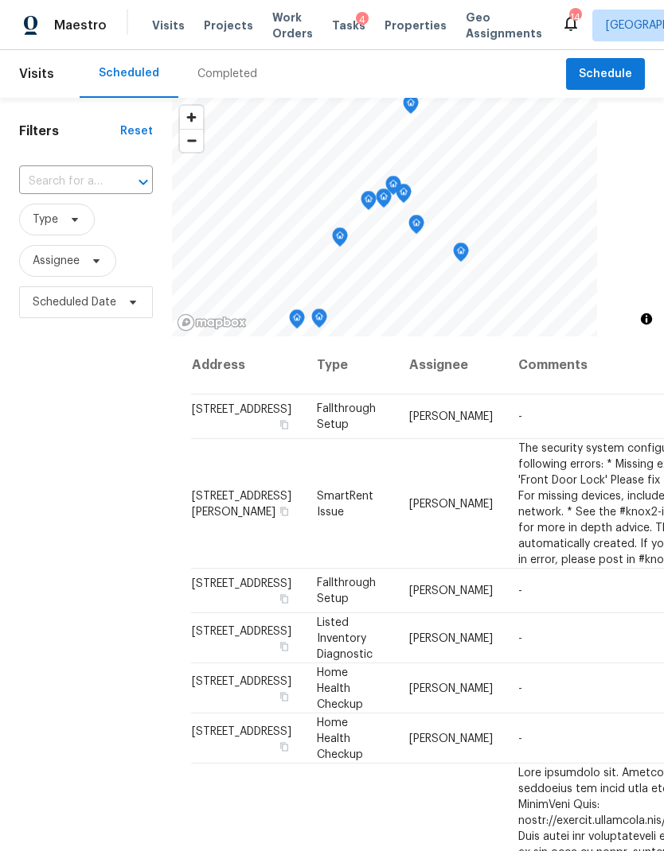
click at [91, 180] on input "text" at bounding box center [63, 181] width 89 height 25
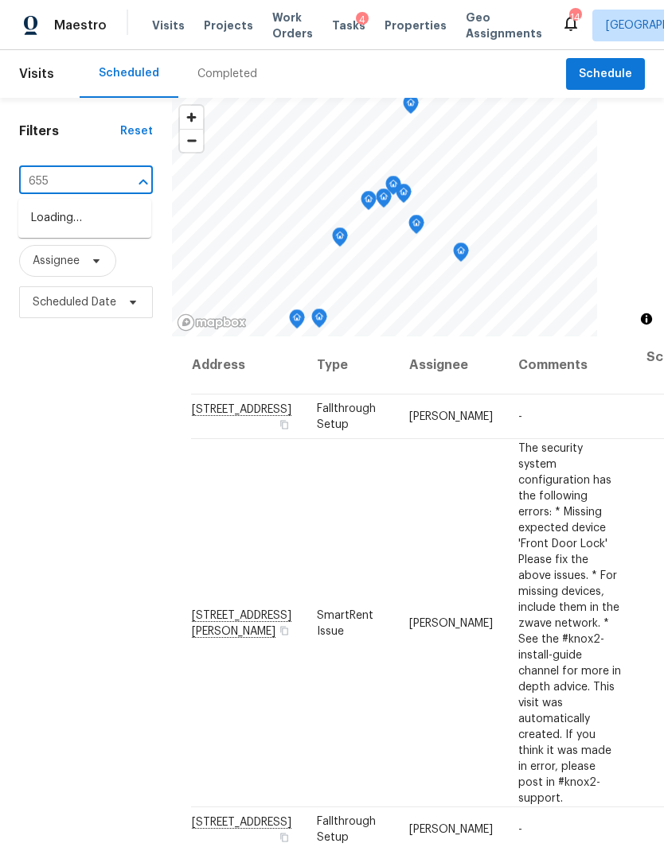
type input "655 c"
click at [75, 276] on li "[STREET_ADDRESS][PERSON_NAME]" at bounding box center [84, 254] width 133 height 44
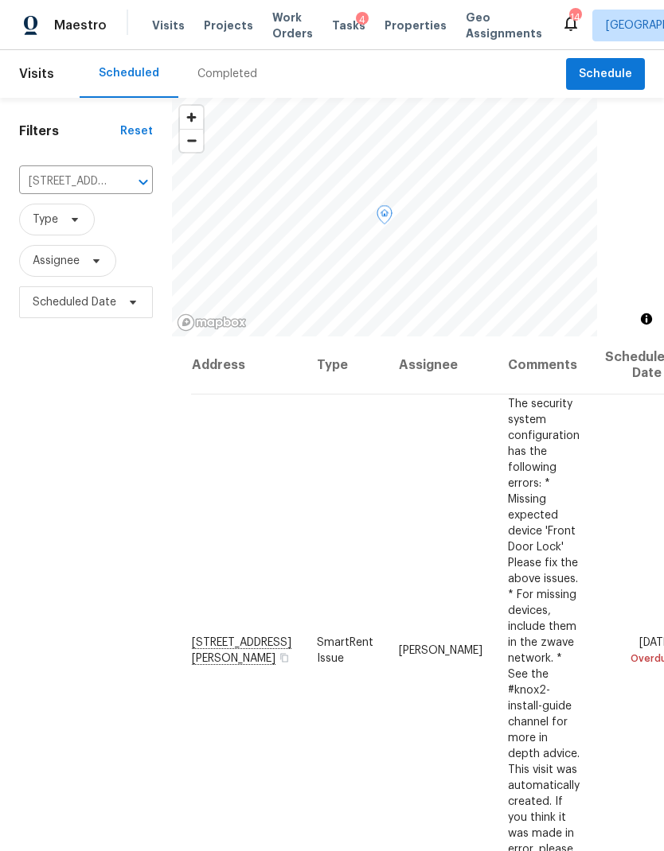
click at [0, 0] on icon at bounding box center [0, 0] width 0 height 0
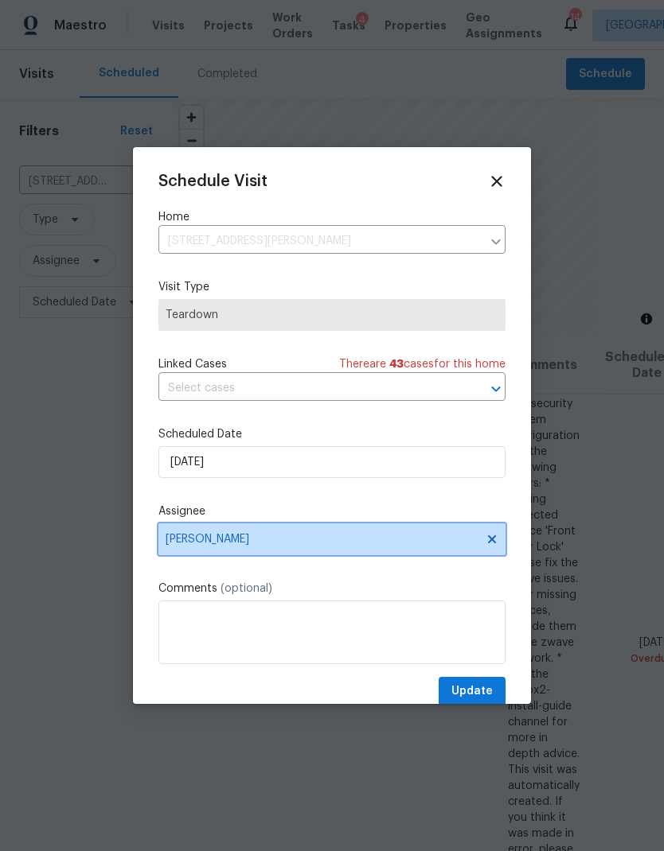
click at [316, 545] on span "[PERSON_NAME]" at bounding box center [321, 539] width 312 height 13
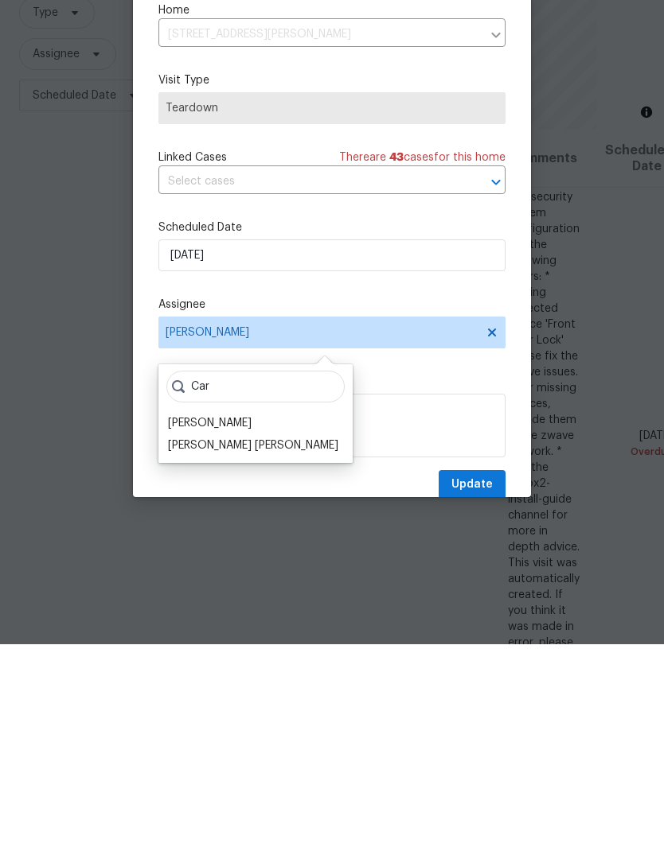
type input "Car"
click at [228, 622] on div "[PERSON_NAME]" at bounding box center [210, 630] width 84 height 16
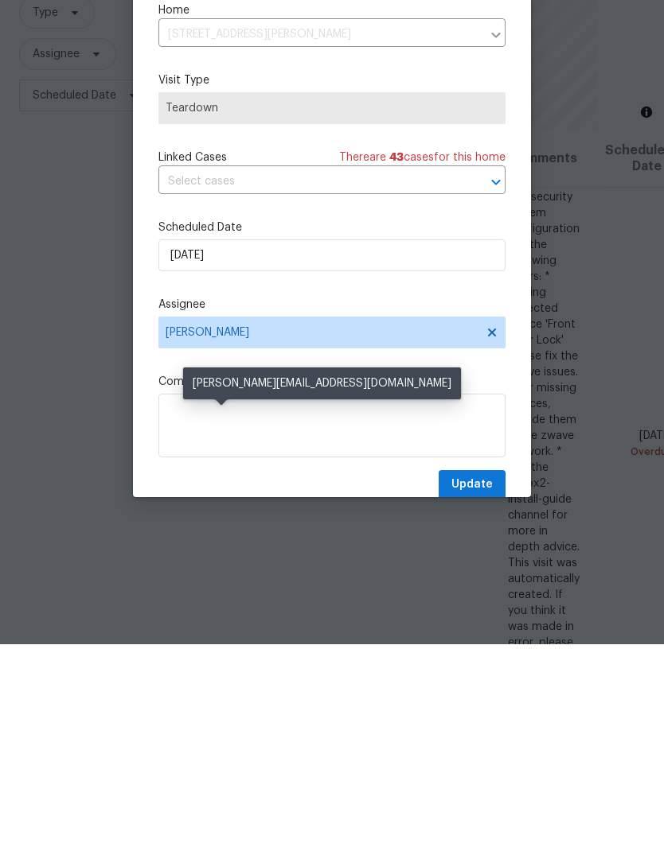
scroll to position [64, 0]
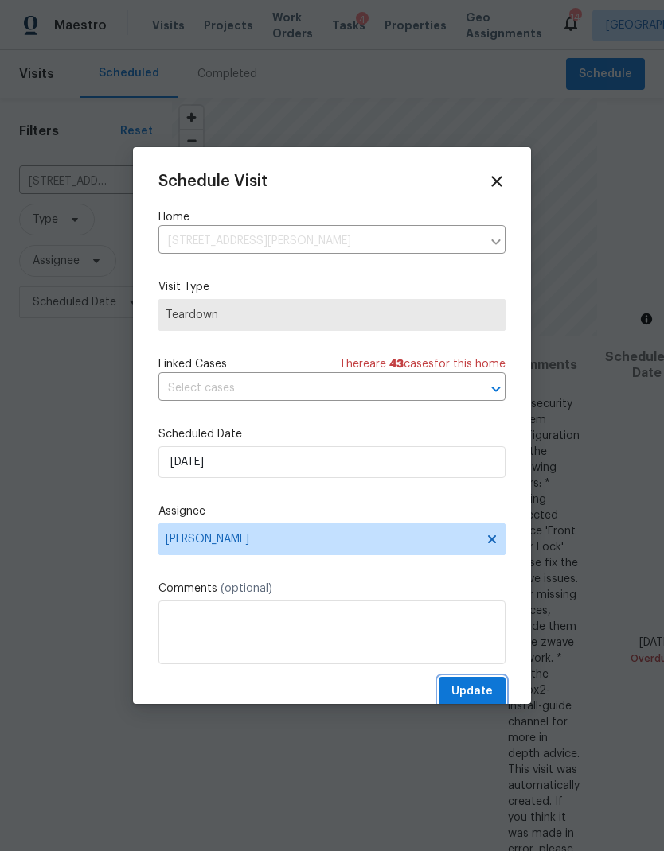
click at [485, 695] on span "Update" at bounding box center [471, 692] width 41 height 20
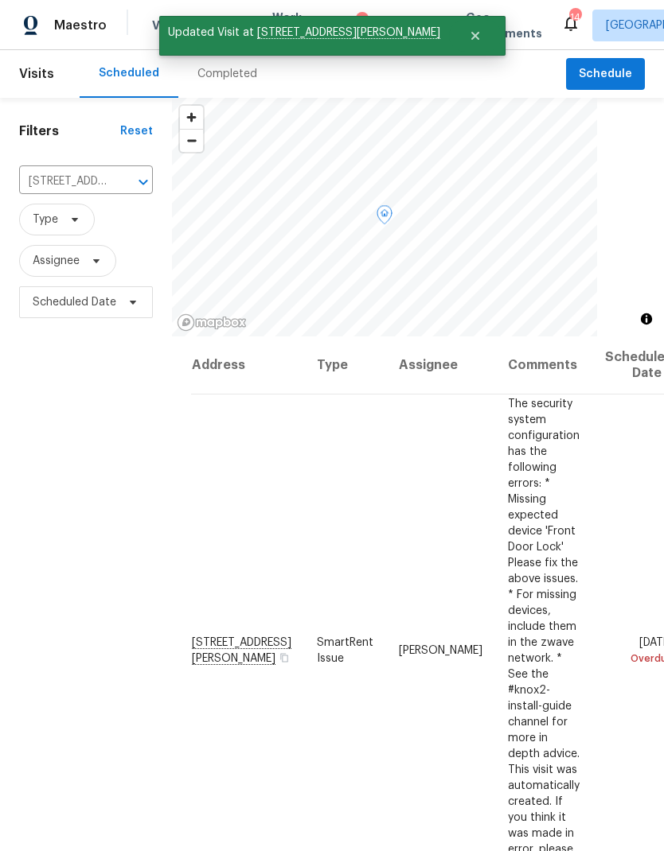
click at [0, 0] on icon at bounding box center [0, 0] width 0 height 0
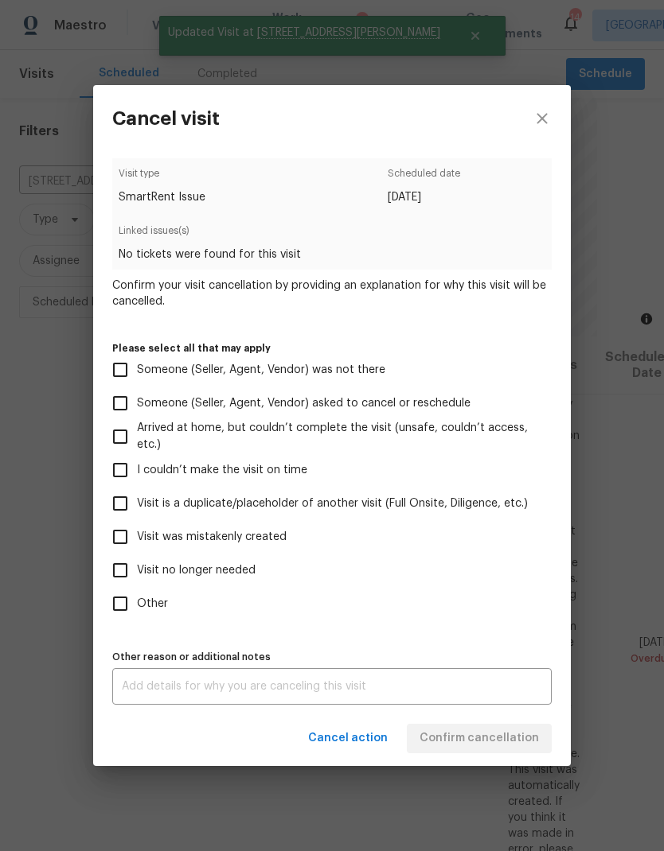
click at [238, 572] on span "Visit no longer needed" at bounding box center [196, 571] width 119 height 17
click at [137, 572] on input "Visit no longer needed" at bounding box center [119, 570] width 33 height 33
checkbox input "true"
click at [253, 692] on textarea at bounding box center [332, 686] width 420 height 11
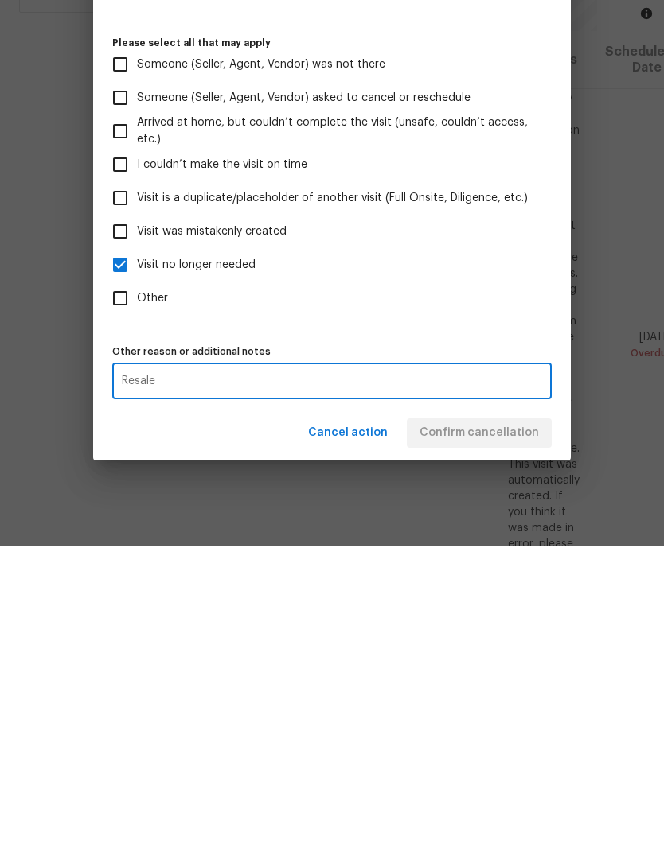
type textarea "Resale"
click at [501, 333] on div "Visit type SmartRent Issue Scheduled date [DATE] Linked issues(s) No tickets we…" at bounding box center [331, 431] width 439 height 547
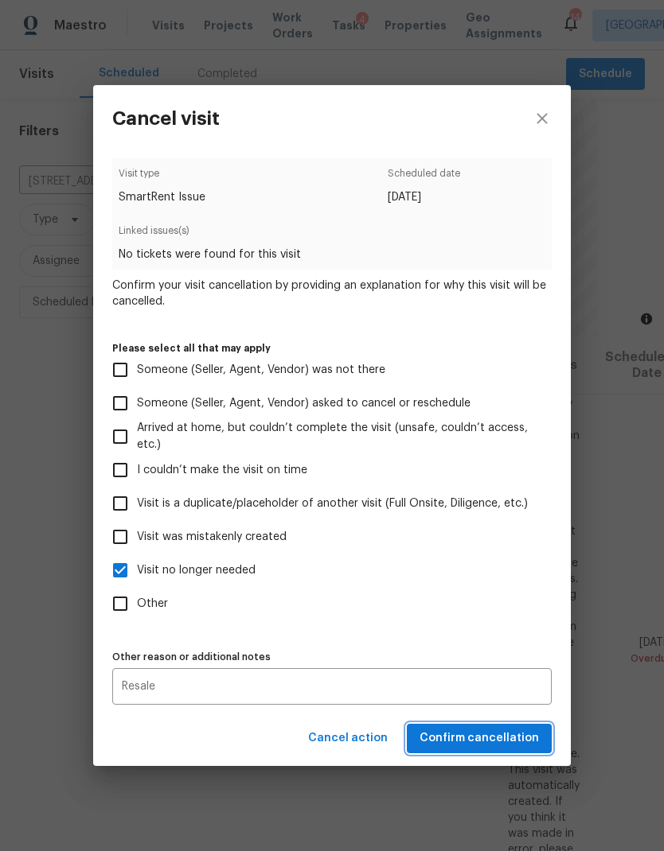
click at [504, 734] on span "Confirm cancellation" at bounding box center [478, 739] width 119 height 20
